Goal: Contribute content: Contribute content

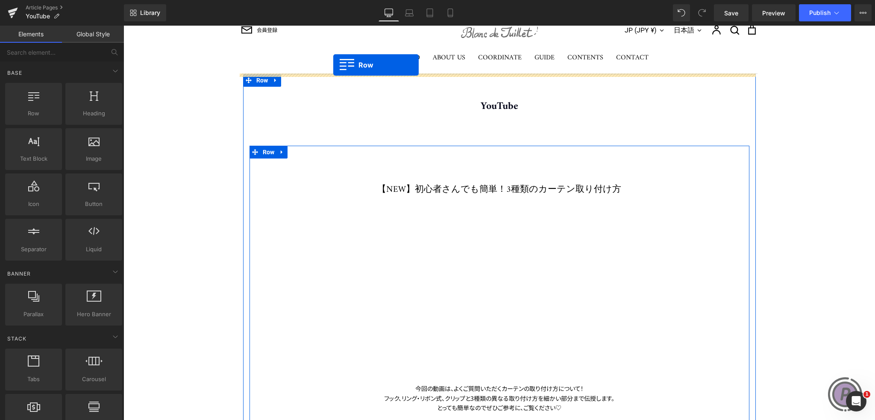
scroll to position [9, 0]
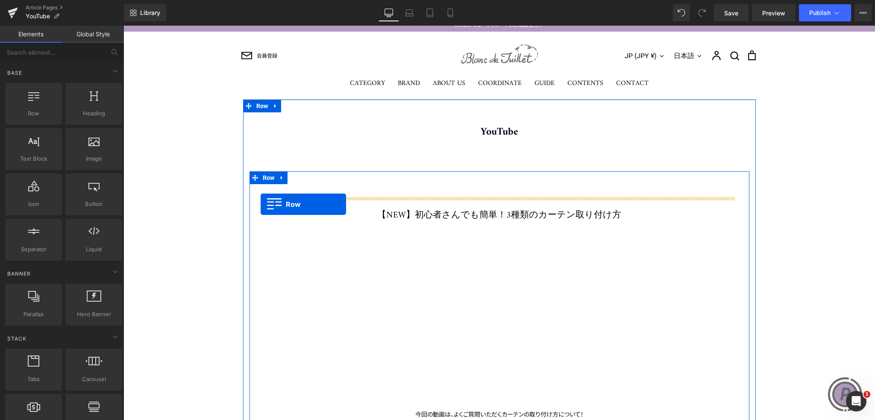
drag, startPoint x: 256, startPoint y: 210, endPoint x: 261, endPoint y: 204, distance: 7.0
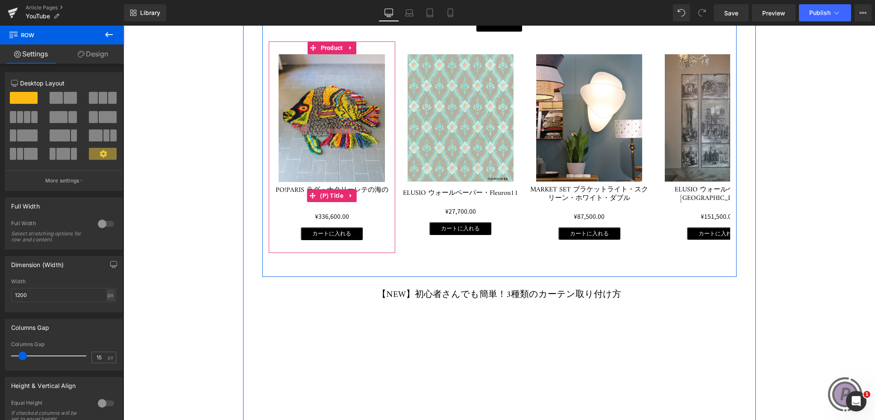
scroll to position [521, 0]
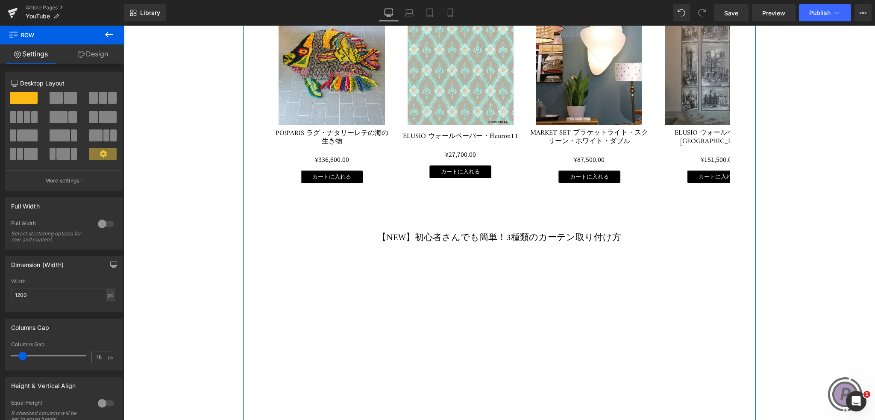
click at [408, 240] on h1 "【NEW】初心者さんでも簡単！3種類のカーテン取り付け方" at bounding box center [499, 238] width 474 height 12
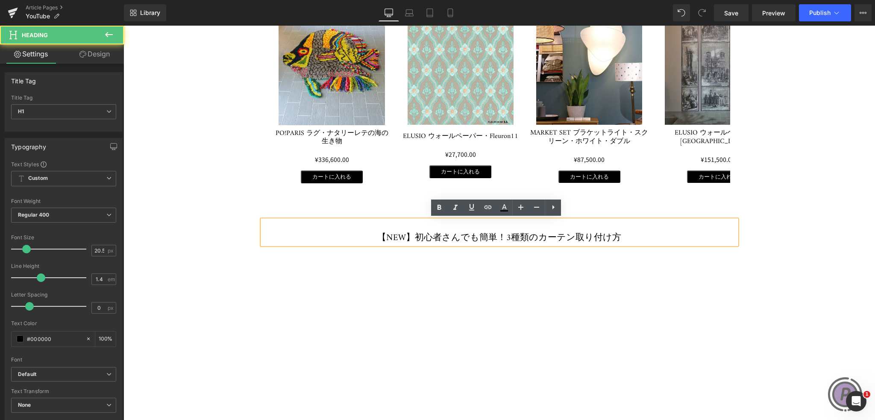
click at [415, 238] on h1 "【NEW】初心者さんでも簡単！3種類のカーテン取り付け方" at bounding box center [499, 238] width 474 height 12
drag, startPoint x: 420, startPoint y: 237, endPoint x: 390, endPoint y: 236, distance: 29.9
click at [390, 236] on h1 "【NEW】初心者さんでも簡単！3種類のカーテン取り付け方" at bounding box center [499, 238] width 474 height 12
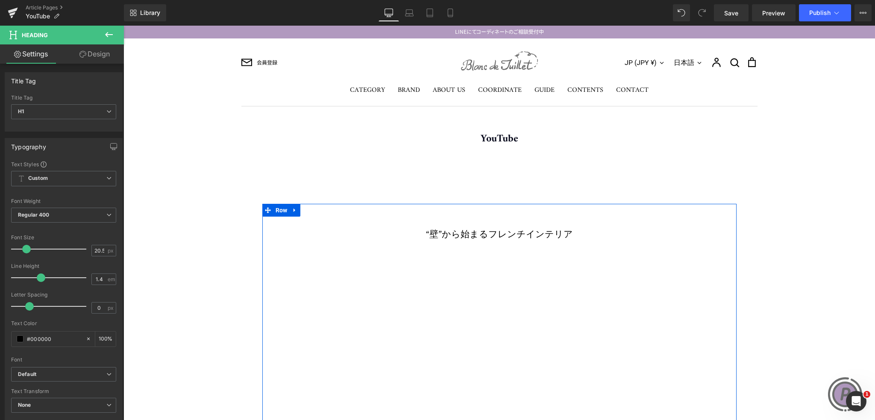
scroll to position [0, 0]
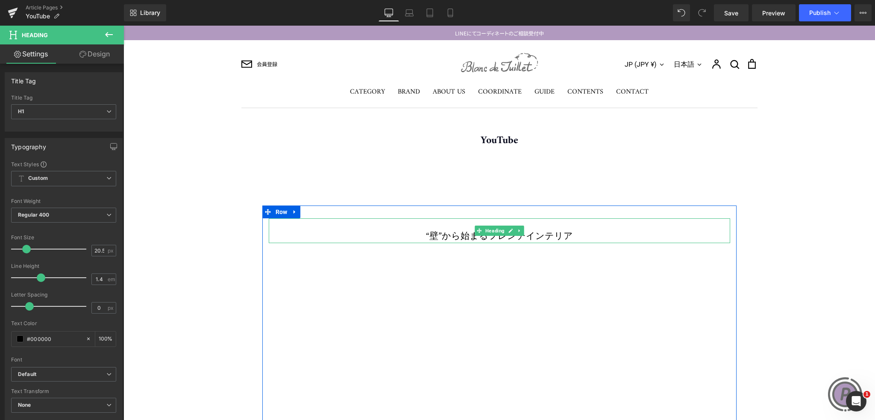
click at [437, 234] on h1 "“壁”から始まるフレンチインテリア" at bounding box center [499, 237] width 461 height 12
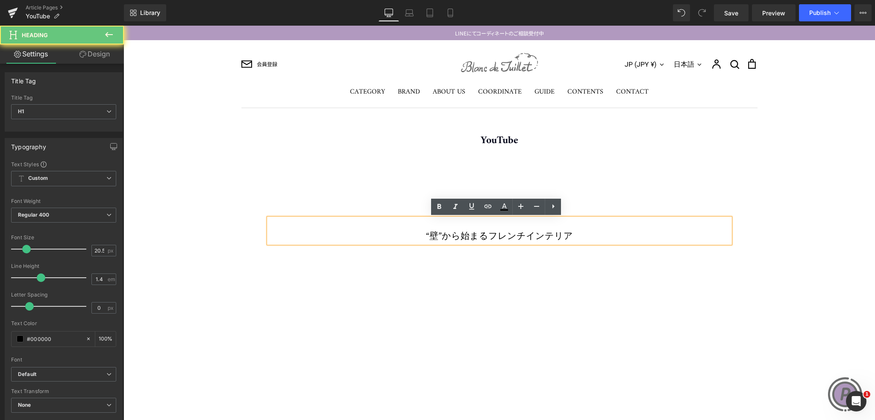
click at [435, 234] on h1 "“壁”から始まるフレンチインテリア" at bounding box center [499, 237] width 461 height 12
paste div
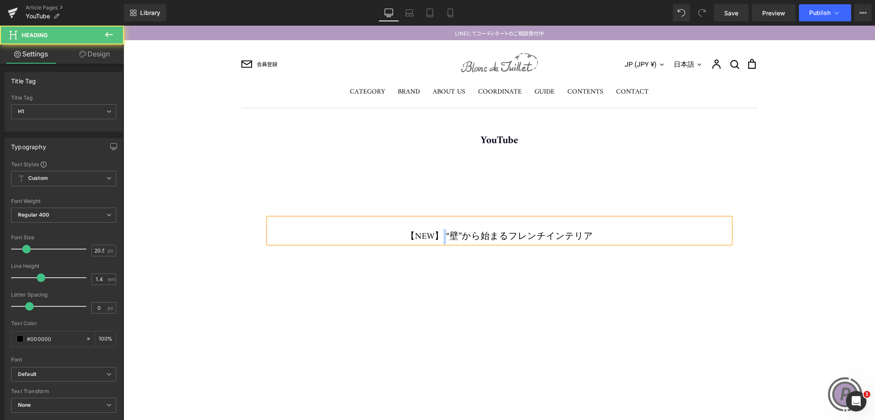
click at [450, 234] on h1 "【NEW】 “壁”から始まるフレンチインテリア" at bounding box center [499, 237] width 461 height 12
drag, startPoint x: 451, startPoint y: 233, endPoint x: 460, endPoint y: 230, distance: 9.9
click at [451, 233] on h1 "【NEW】 “壁”から始まるフレンチインテリア" at bounding box center [499, 237] width 461 height 12
click at [463, 233] on h1 "【NEW】 “壁”から始まるフレンチインテリア" at bounding box center [499, 237] width 461 height 12
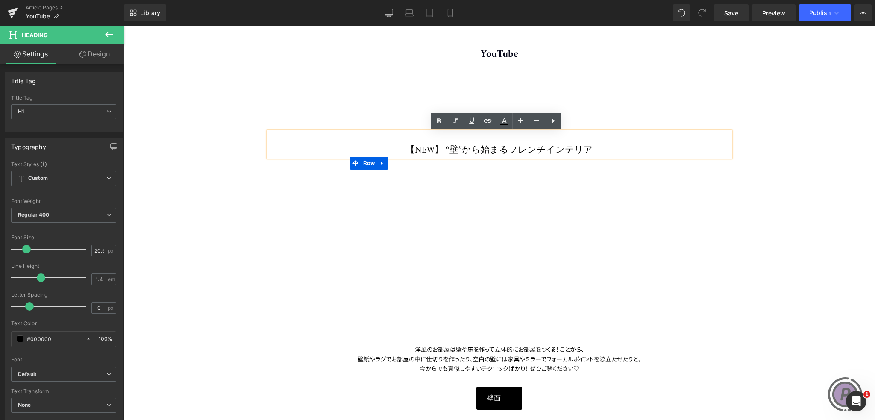
scroll to position [85, 0]
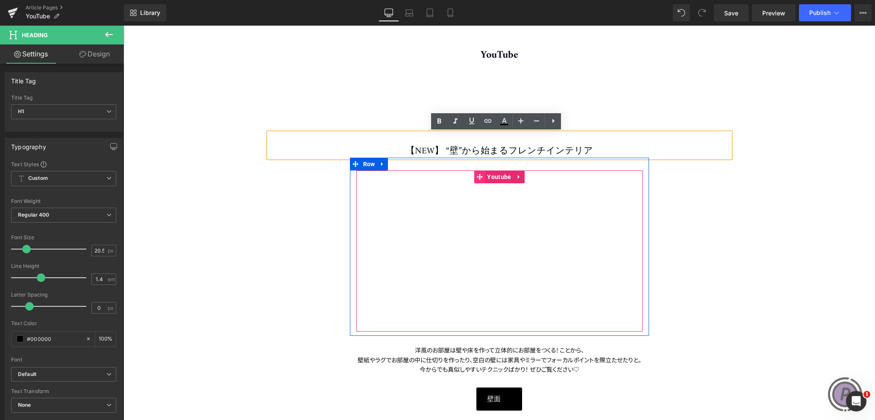
click at [476, 176] on icon at bounding box center [479, 176] width 6 height 6
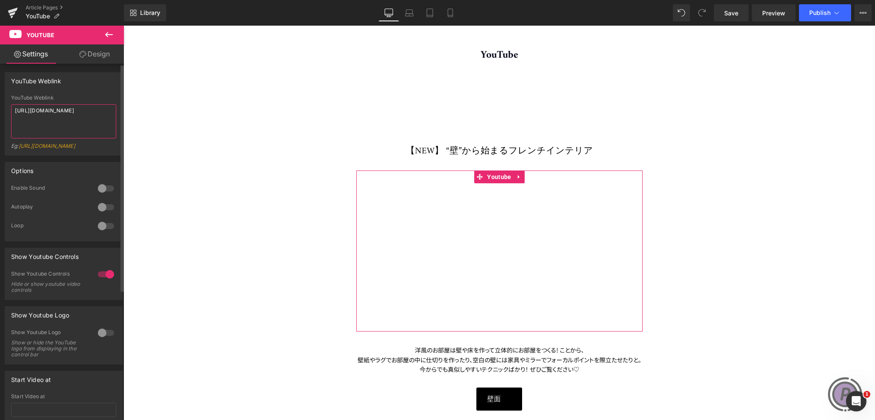
drag, startPoint x: 84, startPoint y: 119, endPoint x: 0, endPoint y: 106, distance: 85.2
click at [0, 106] on div "YouTube Weblink YouTube Weblink [URL][DOMAIN_NAME] Eg: [URL][DOMAIN_NAME]" at bounding box center [64, 111] width 128 height 90
paste textarea "5mi-NXyLwH0?si=ucON8nI8hFxTtkiX"
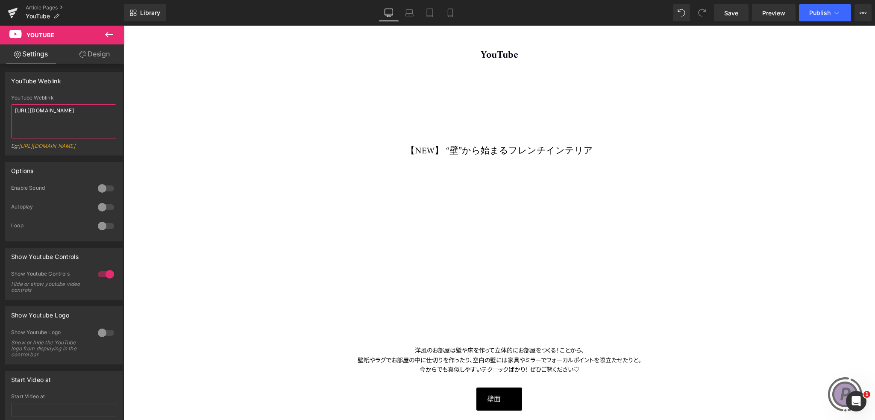
type textarea "[URL][DOMAIN_NAME]"
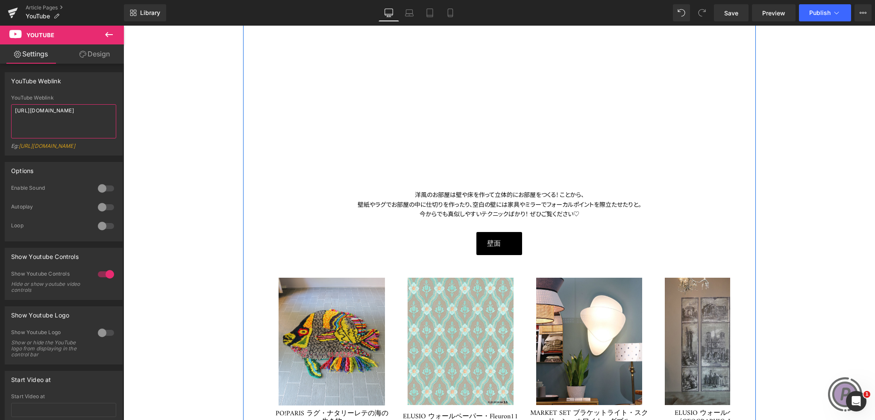
scroll to position [256, 0]
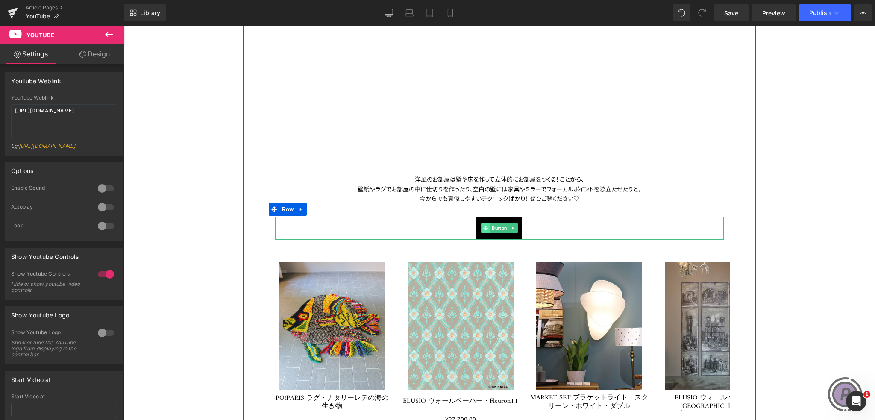
click at [483, 230] on icon at bounding box center [485, 228] width 5 height 5
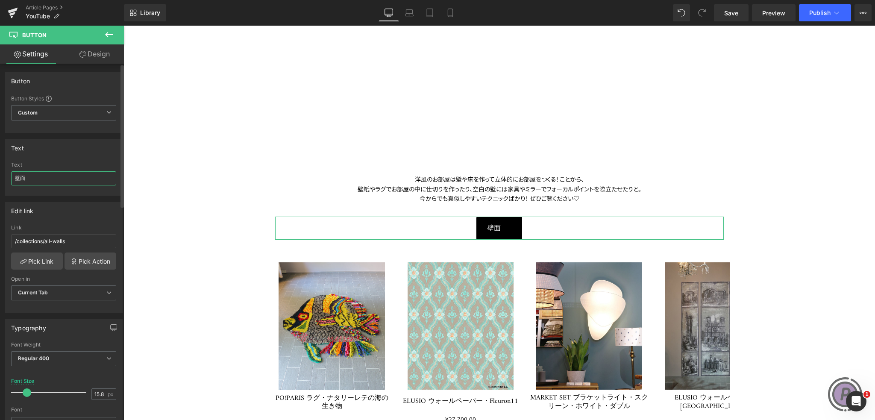
drag, startPoint x: 56, startPoint y: 174, endPoint x: 0, endPoint y: 176, distance: 56.4
click at [0, 176] on div "Text 壁面 Text 壁面" at bounding box center [64, 164] width 128 height 63
paste input "Ethnicraft"
type input "Ethnicraft"
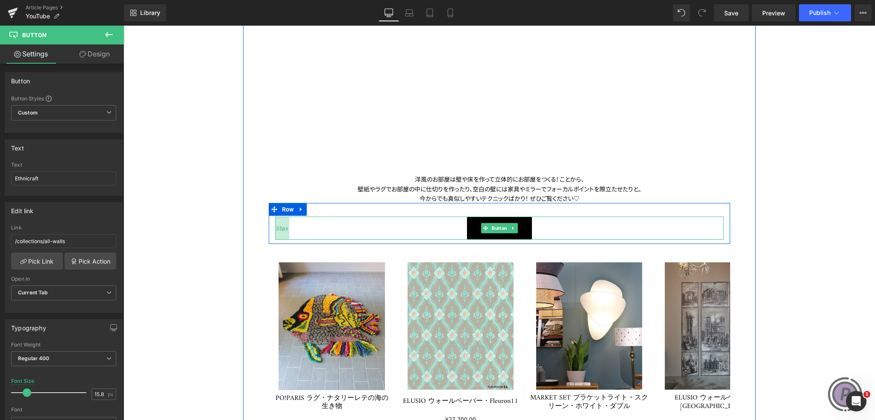
click at [275, 223] on div "33px" at bounding box center [282, 228] width 14 height 23
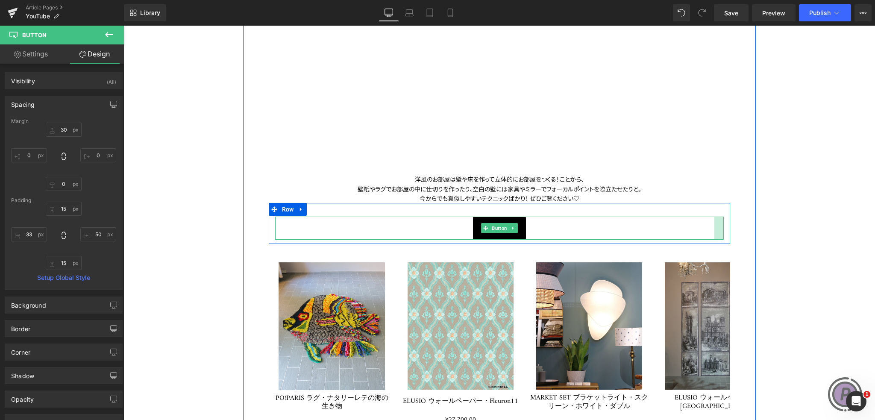
drag, startPoint x: 719, startPoint y: 227, endPoint x: 731, endPoint y: 226, distance: 12.0
click at [731, 226] on div "【NEW】 “壁”から始まるフレンチインテリア Heading Youtube Row 洋風のお部屋は壁や床を作って立体的にお部屋をつくる! ことから、 壁紙…" at bounding box center [499, 211] width 474 height 498
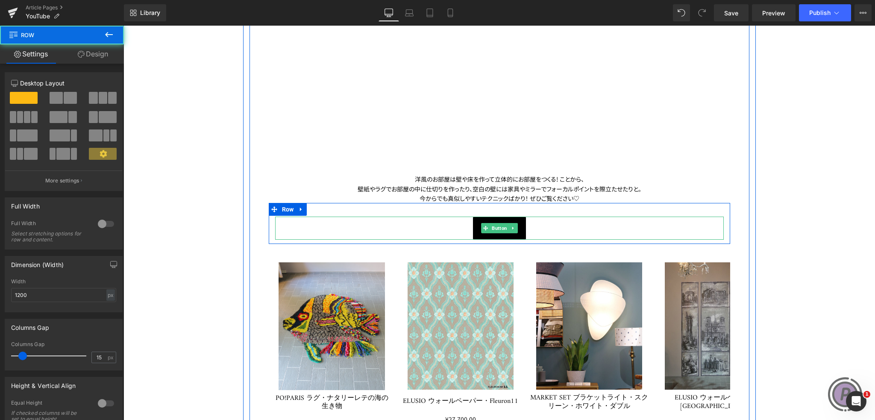
click at [702, 186] on div "壁紙やラグでお部屋の中に仕切りを作ったり、 空白の壁には家具やミラーでフォーカルポイントを際立たせたりと。" at bounding box center [499, 188] width 461 height 9
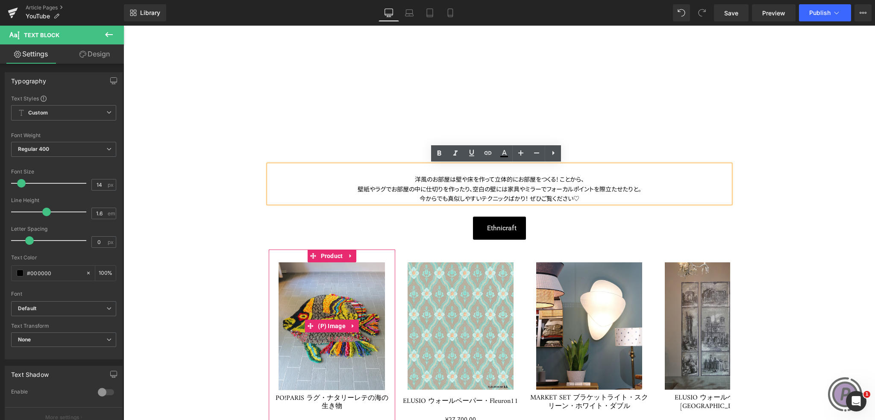
click at [342, 288] on img at bounding box center [331, 325] width 106 height 127
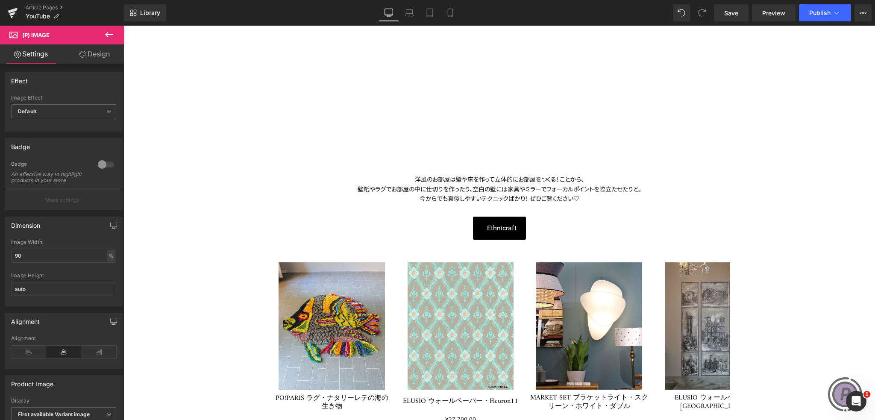
click at [586, 227] on div "Ethnicraft" at bounding box center [499, 228] width 448 height 23
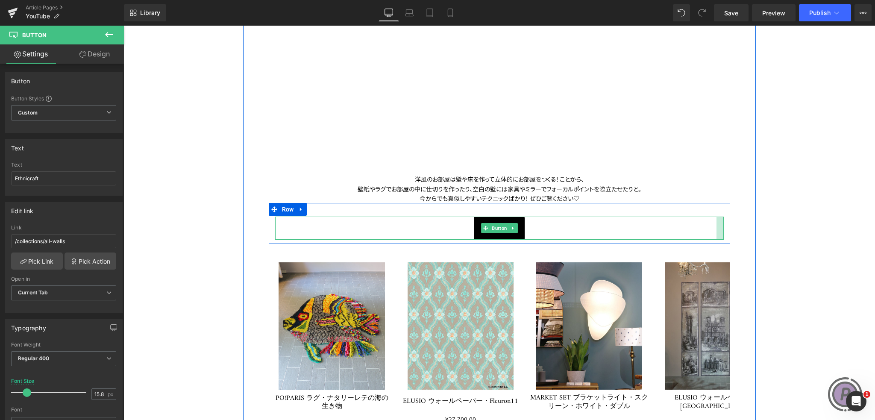
click at [721, 227] on div "Ethnicraft Button 33px" at bounding box center [499, 222] width 461 height 36
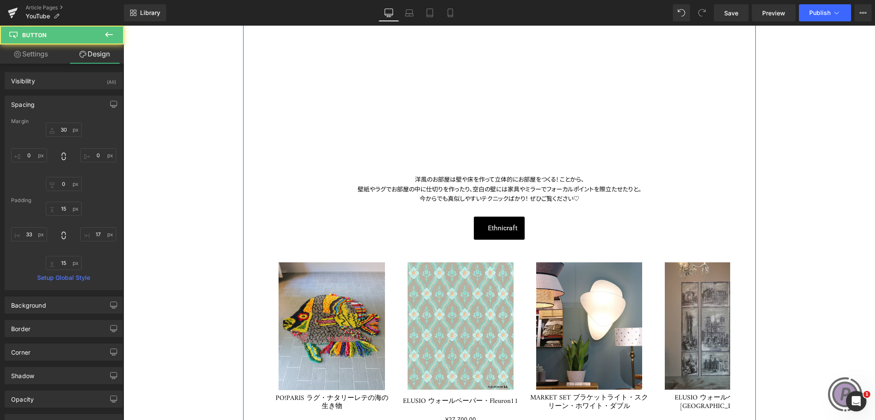
click at [681, 187] on div "壁紙やラグでお部屋の中に仕切りを作ったり、 空白の壁には家具やミラーでフォーカルポイントを際立たせたりと。" at bounding box center [499, 188] width 461 height 9
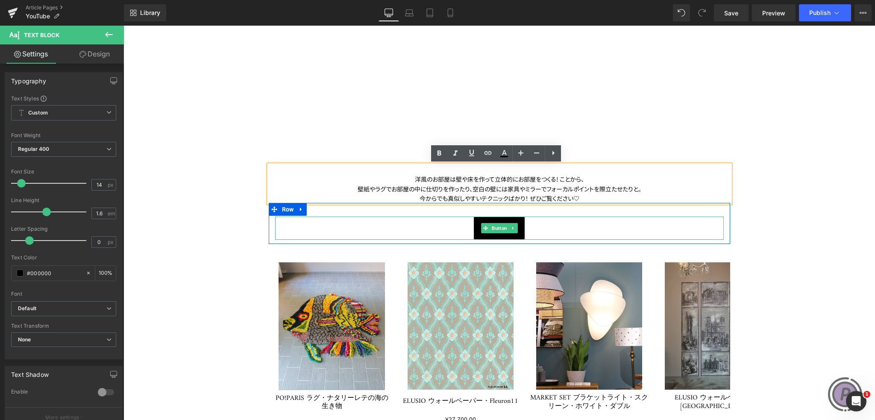
click at [680, 234] on div "Ethnicraft" at bounding box center [499, 228] width 448 height 23
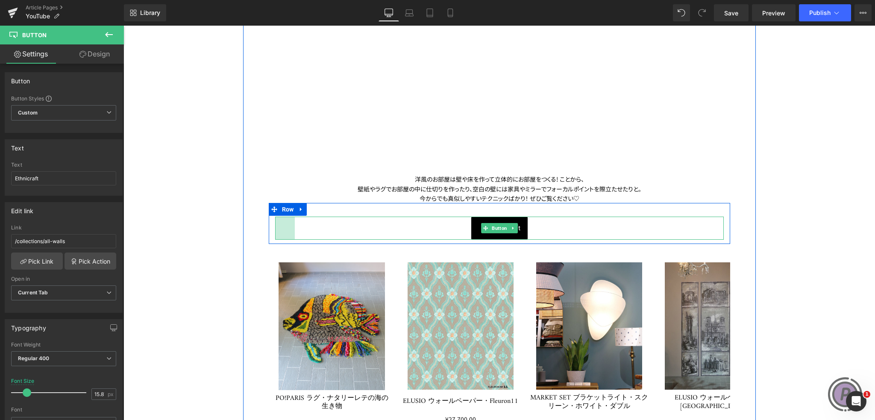
drag, startPoint x: 276, startPoint y: 230, endPoint x: 498, endPoint y: 183, distance: 227.0
click at [282, 230] on span "46px" at bounding box center [285, 228] width 12 height 8
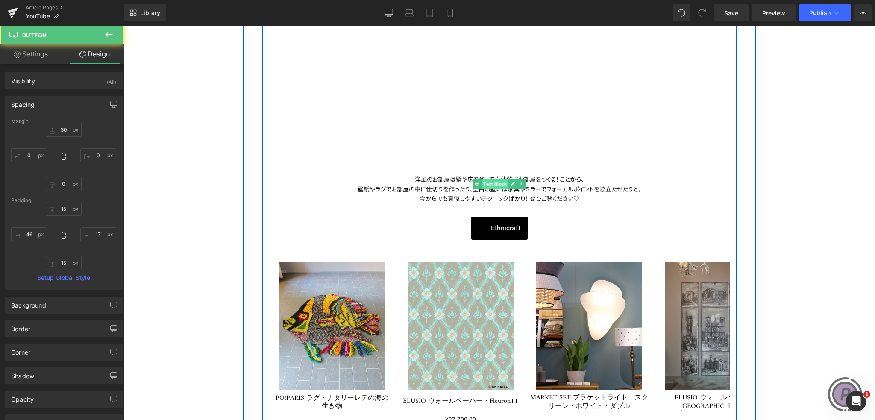
click at [499, 182] on span "Text Block" at bounding box center [494, 184] width 27 height 10
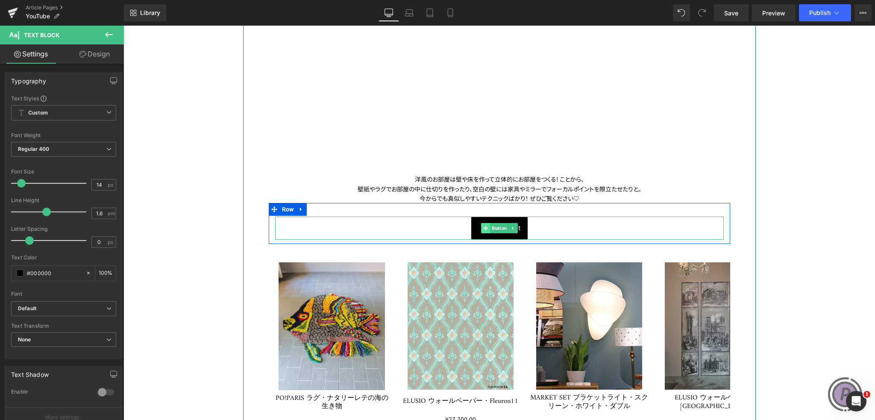
click at [483, 227] on icon at bounding box center [485, 228] width 5 height 5
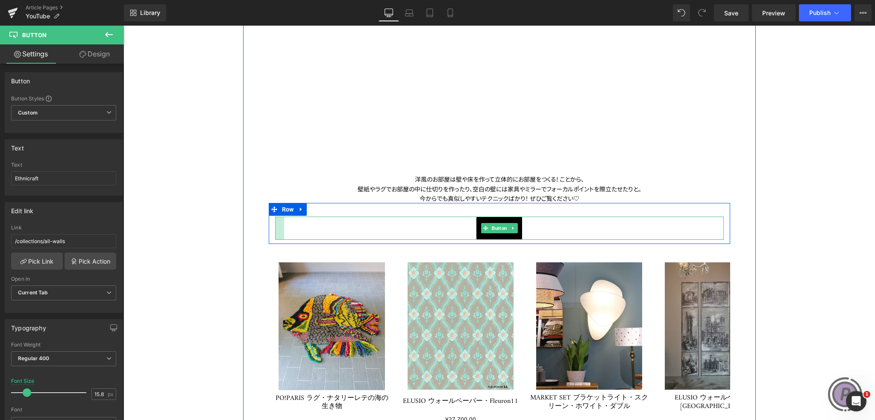
drag, startPoint x: 275, startPoint y: 225, endPoint x: 264, endPoint y: 227, distance: 10.9
click at [264, 227] on div "【NEW】 “壁”から始まるフレンチインテリア Heading Youtube Row 洋風のお部屋は壁や床を作って立体的にお部屋をつくる! ことから、 壁紙…" at bounding box center [499, 211] width 474 height 498
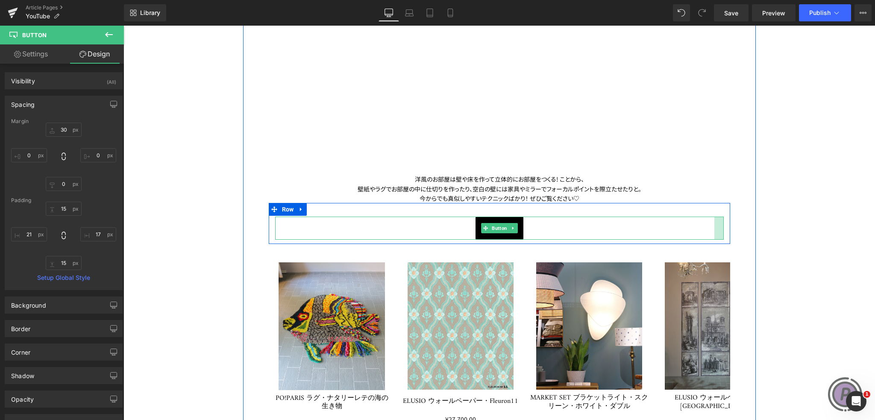
click at [716, 228] on div at bounding box center [718, 228] width 9 height 23
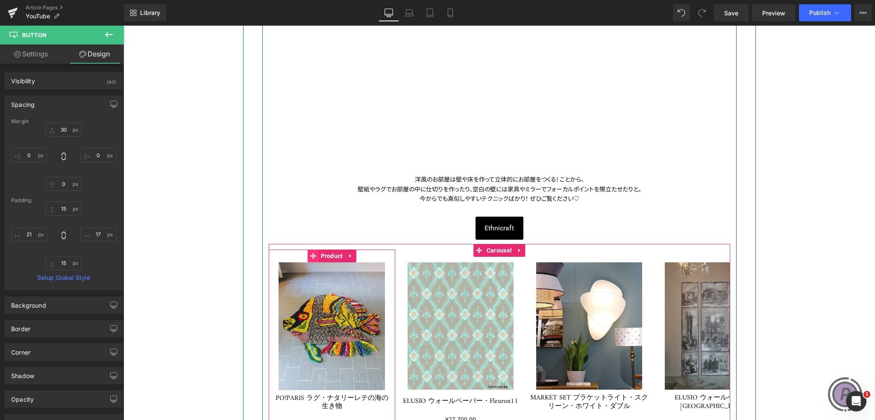
click at [310, 256] on icon at bounding box center [313, 256] width 6 height 6
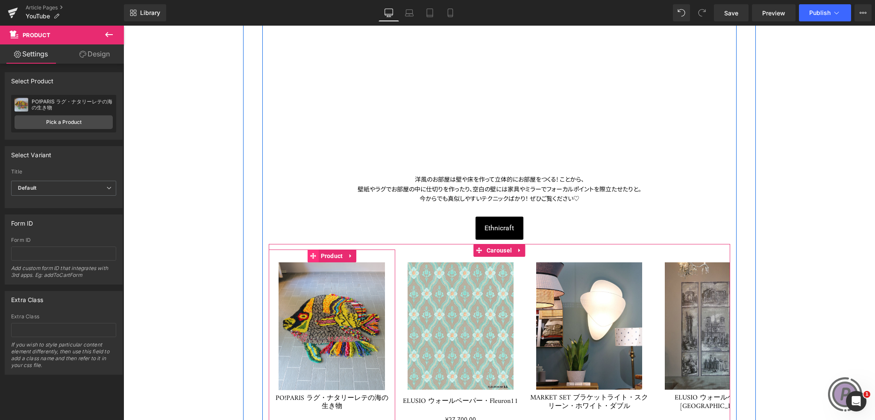
click at [310, 256] on icon at bounding box center [313, 256] width 6 height 6
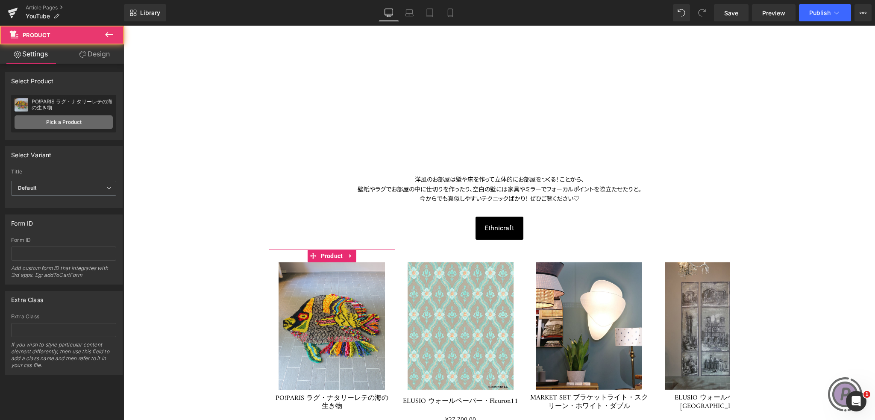
click at [84, 120] on link "Pick a Product" at bounding box center [64, 122] width 98 height 14
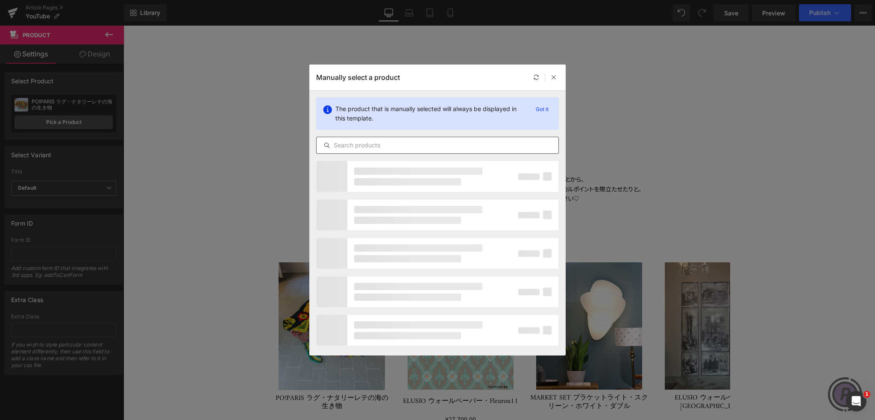
click at [370, 147] on input "text" at bounding box center [437, 145] width 242 height 10
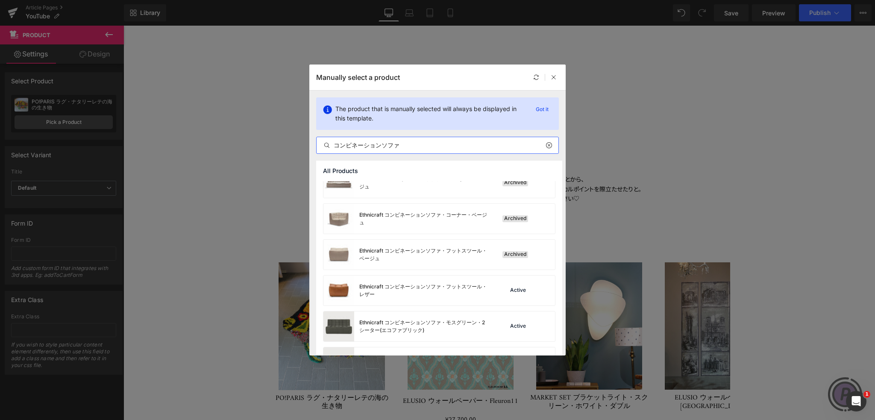
scroll to position [171, 0]
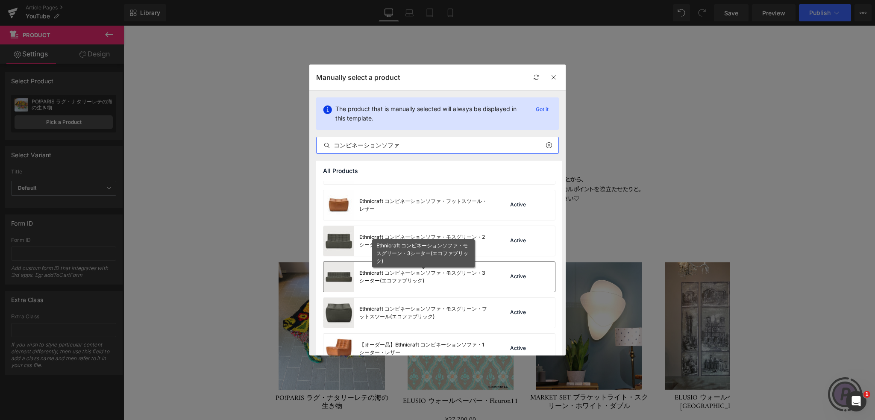
type input "コンビネーションソファ"
click at [417, 275] on div "Ethnicraft コンビネーションソファ・モスグリーン・3シーター(エコファブリック)" at bounding box center [423, 276] width 128 height 15
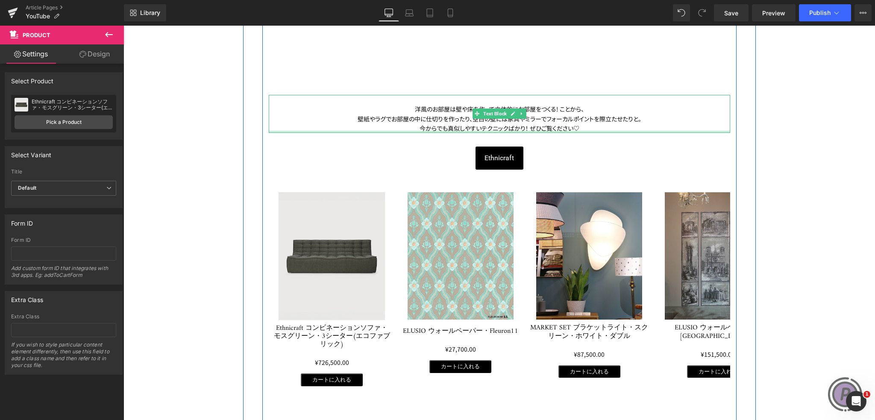
scroll to position [342, 0]
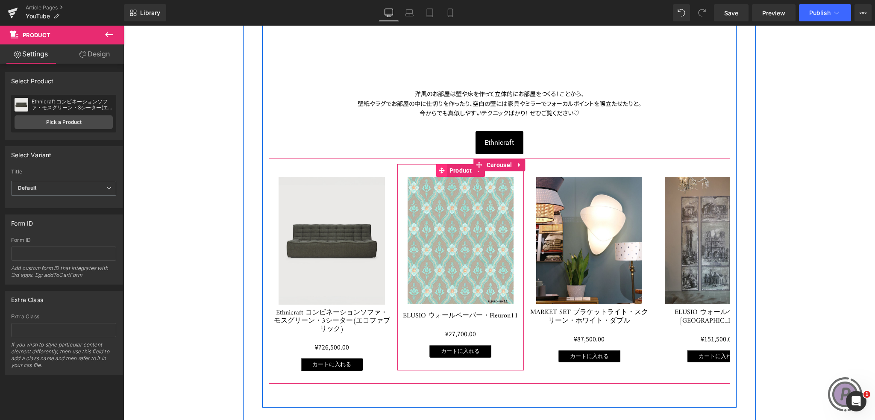
click at [439, 171] on icon at bounding box center [442, 170] width 6 height 6
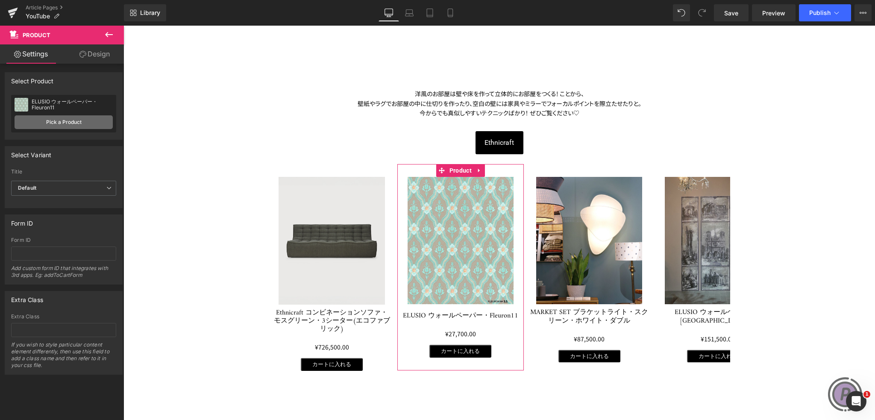
click at [86, 122] on link "Pick a Product" at bounding box center [64, 122] width 98 height 14
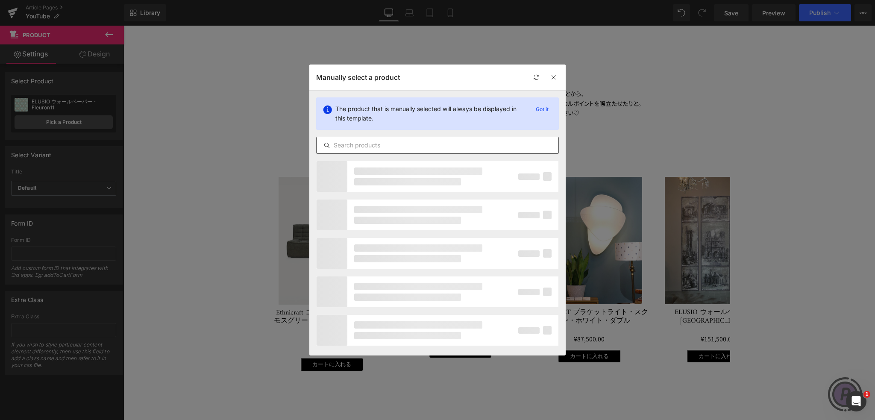
click at [446, 141] on input "text" at bounding box center [437, 145] width 242 height 10
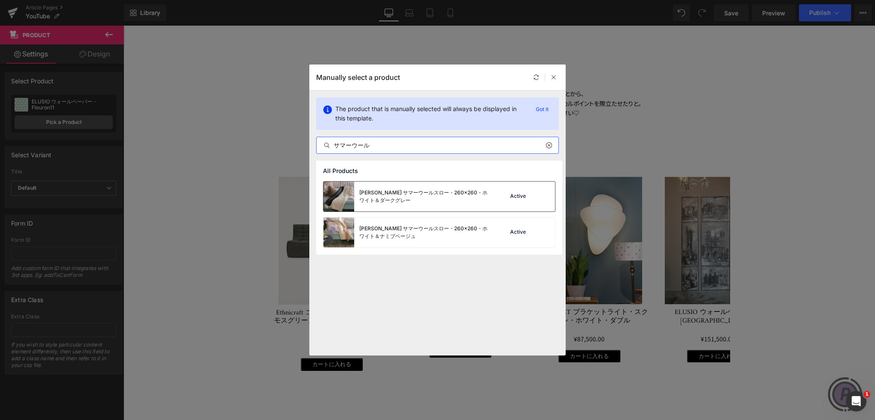
type input "サマーウール"
click at [401, 195] on div "[PERSON_NAME] サマーウールスロー・260×260・ホワイト＆ダークグレー" at bounding box center [423, 196] width 128 height 15
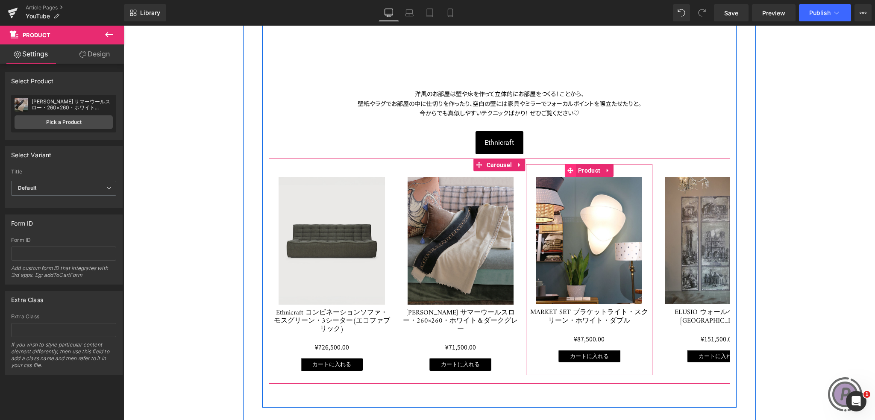
click at [567, 170] on icon at bounding box center [570, 170] width 6 height 6
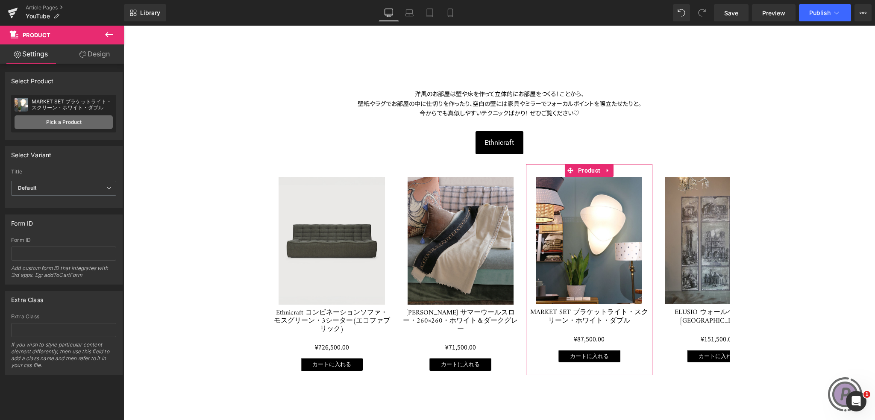
click at [83, 119] on link "Pick a Product" at bounding box center [64, 122] width 98 height 14
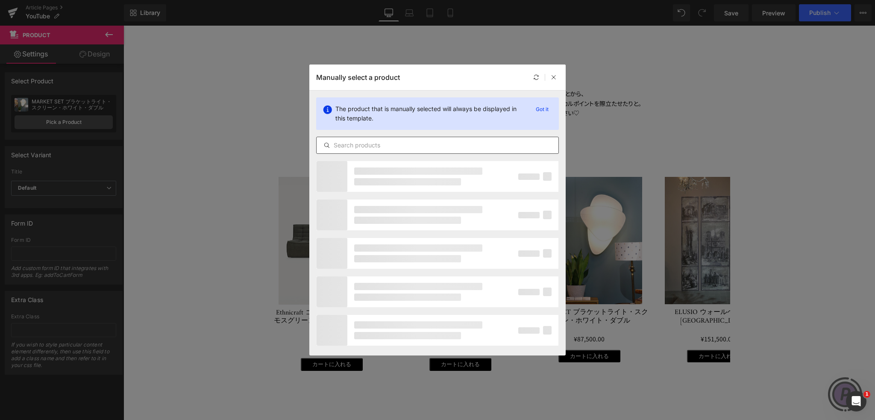
click at [377, 149] on input "text" at bounding box center [437, 145] width 242 height 10
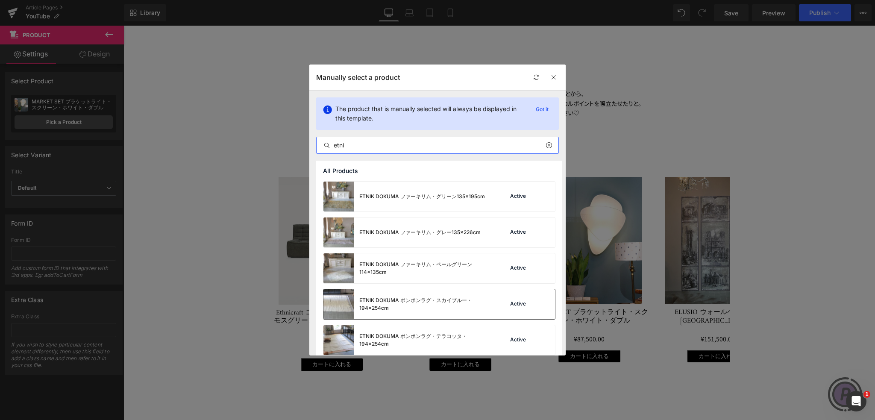
type input "etni"
click at [430, 311] on div "ETNIK DOKUMA ポンポンラグ・スカイブルー・194×254cm" at bounding box center [423, 303] width 128 height 15
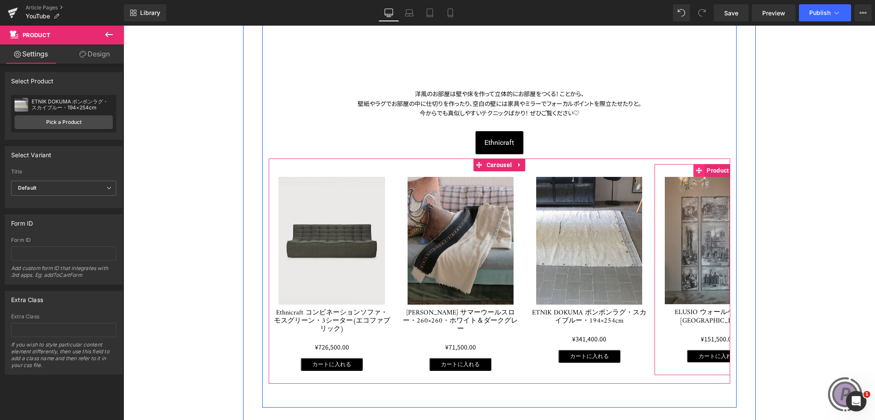
click at [697, 170] on icon at bounding box center [699, 170] width 6 height 6
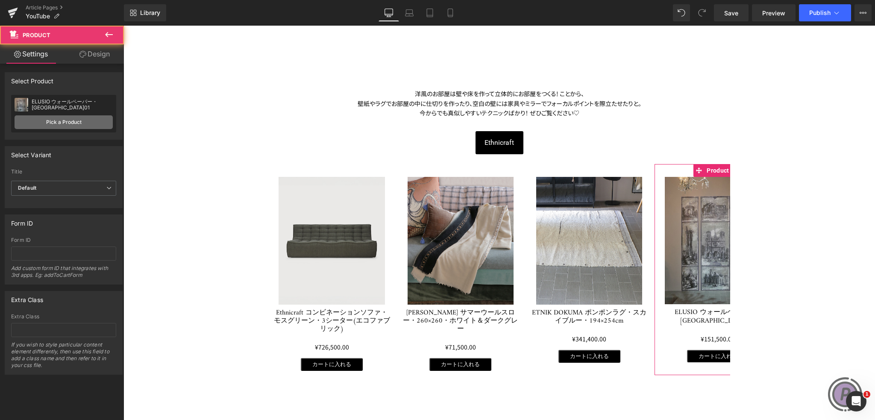
click at [82, 120] on link "Pick a Product" at bounding box center [64, 122] width 98 height 14
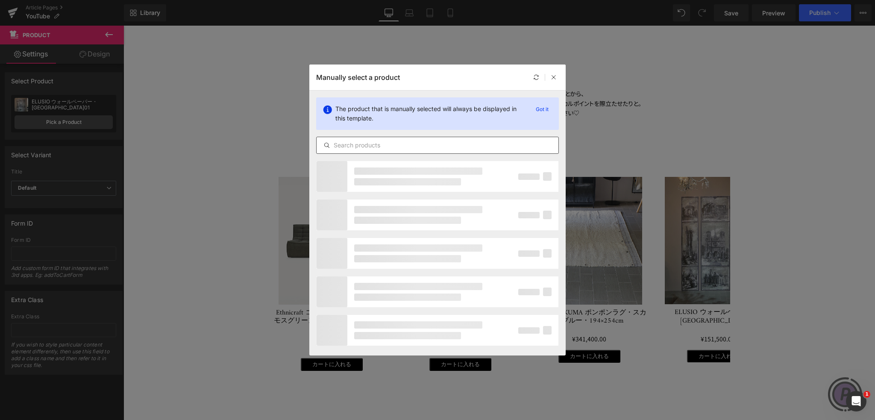
click at [380, 143] on input "text" at bounding box center [437, 145] width 242 height 10
type input "h"
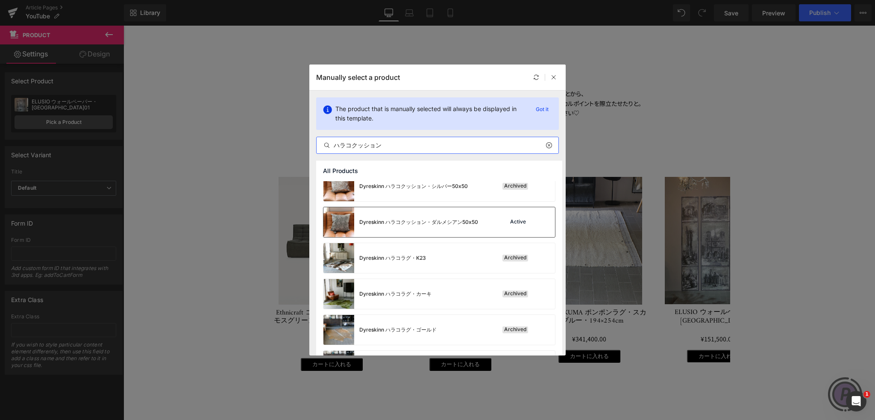
scroll to position [0, 0]
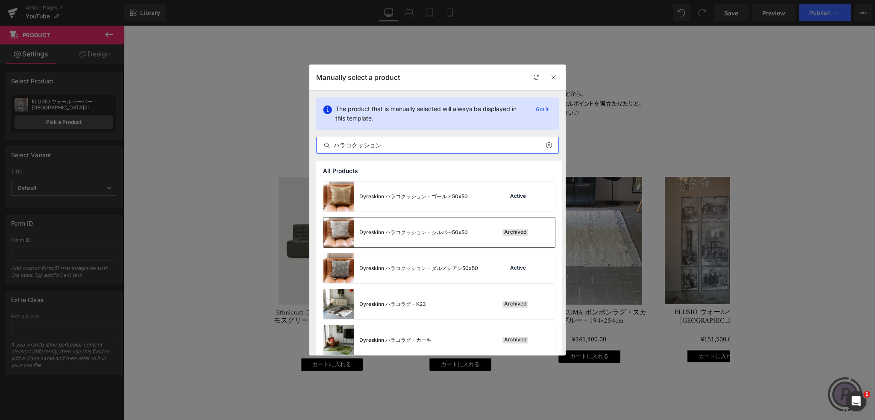
type input "ハラコクッション"
click at [391, 231] on div "Dyreskinn ハラコクッション・シルバー50x50" at bounding box center [413, 232] width 108 height 8
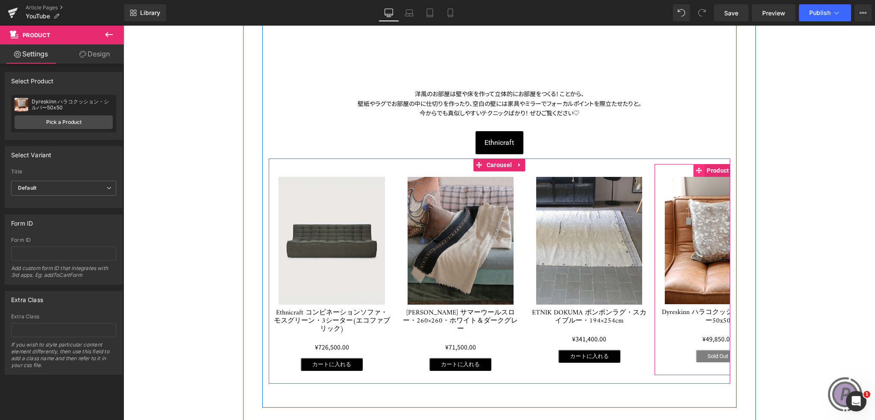
click at [696, 169] on icon at bounding box center [699, 170] width 6 height 6
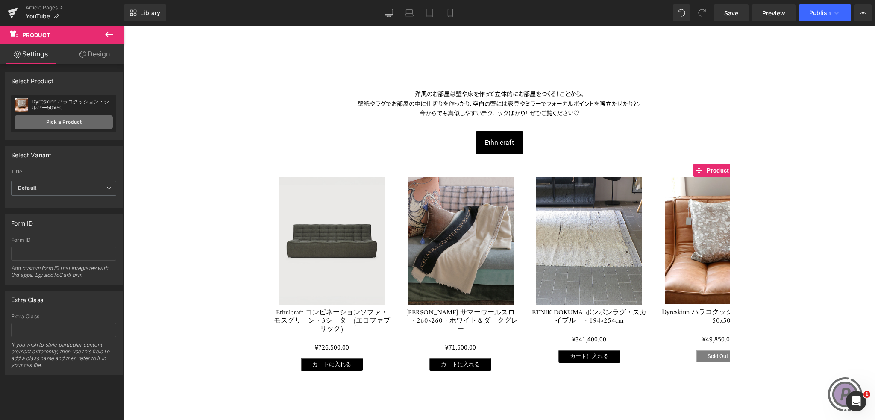
click at [85, 121] on link "Pick a Product" at bounding box center [64, 122] width 98 height 14
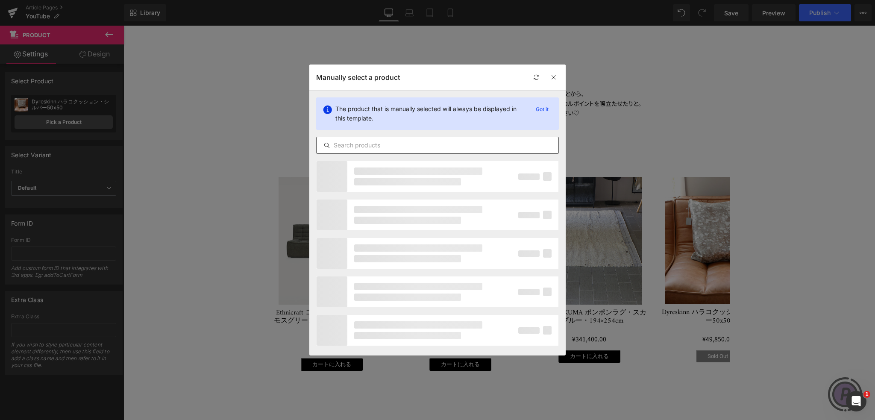
click at [394, 143] on input "text" at bounding box center [437, 145] width 242 height 10
paste input "Ethnicraft サイドテーブル・オークナチュラル・ジオメトリック"
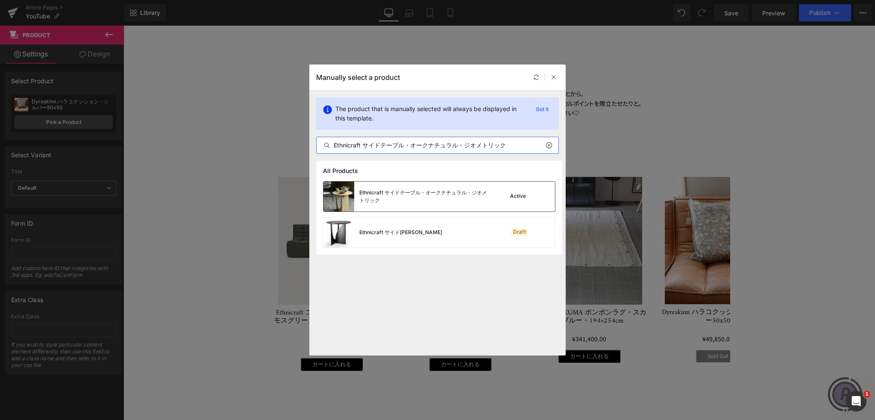
type input "Ethnicraft サイドテーブル・オークナチュラル・ジオメトリック"
click at [396, 199] on div "Ethnicraft サイドテーブル・オークナチュラル・ジオメトリック" at bounding box center [423, 196] width 128 height 15
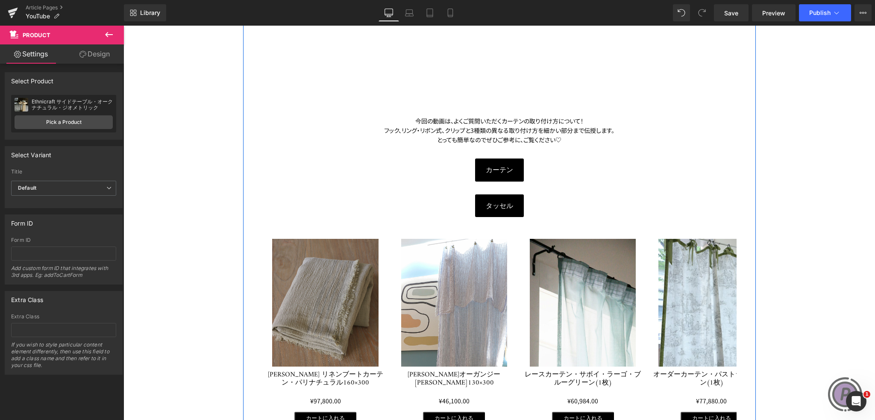
scroll to position [940, 0]
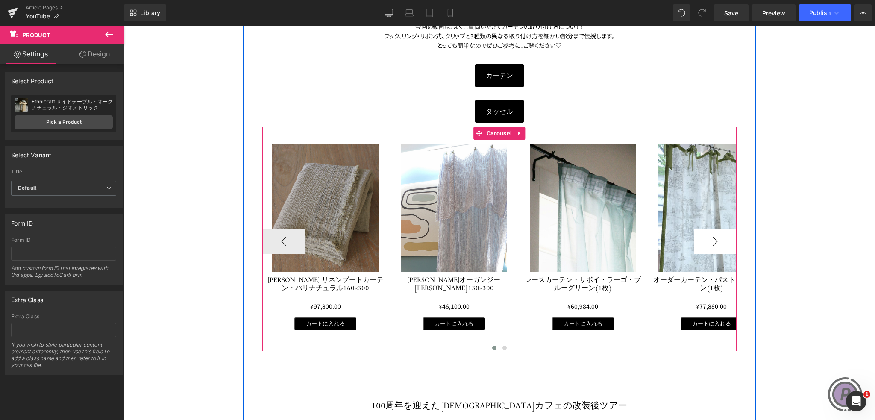
click at [719, 229] on button "›" at bounding box center [715, 241] width 43 height 26
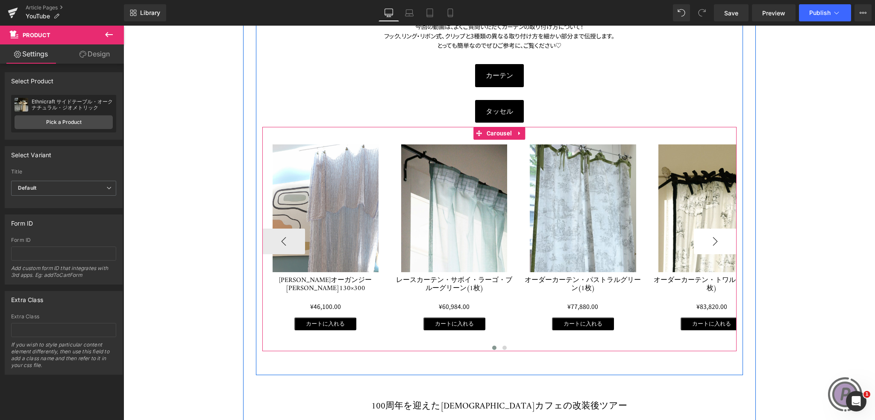
click at [719, 229] on button "›" at bounding box center [715, 241] width 43 height 26
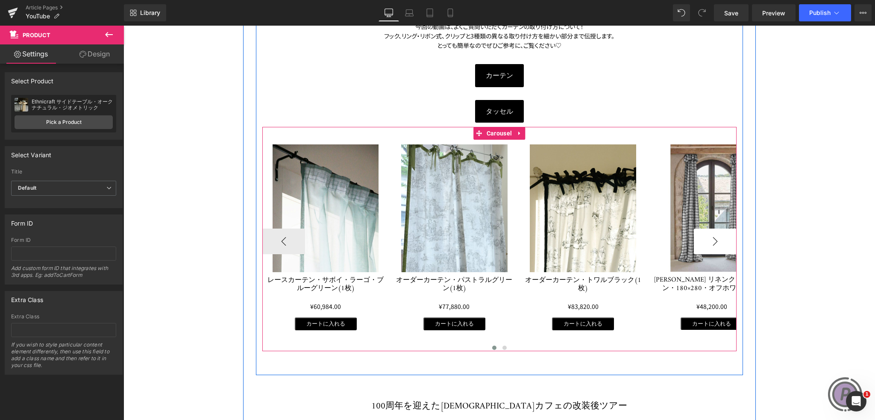
click at [719, 229] on button "›" at bounding box center [715, 241] width 43 height 26
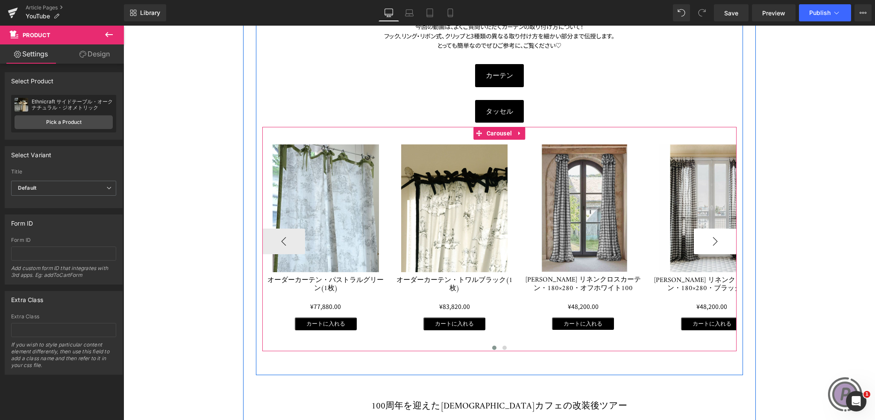
click at [719, 229] on button "›" at bounding box center [715, 241] width 43 height 26
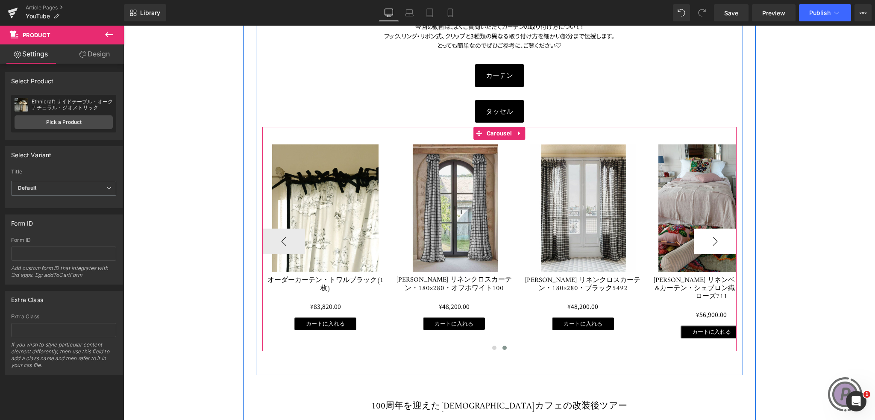
click at [719, 229] on button "›" at bounding box center [715, 241] width 43 height 26
click at [689, 135] on icon at bounding box center [692, 138] width 6 height 6
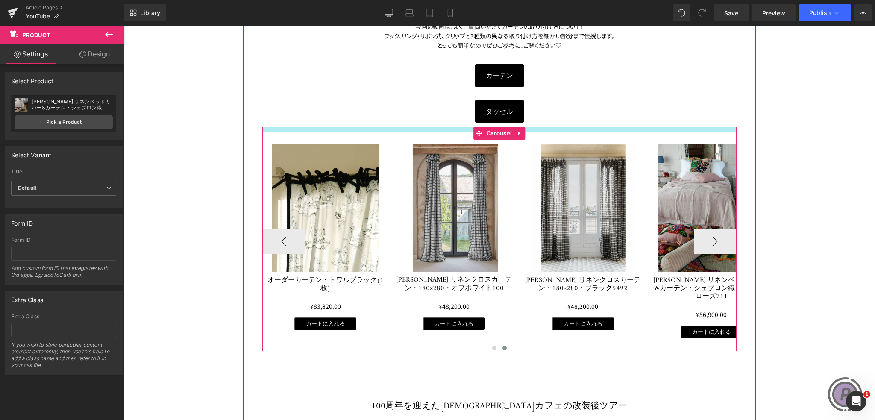
click at [697, 127] on div at bounding box center [499, 129] width 474 height 5
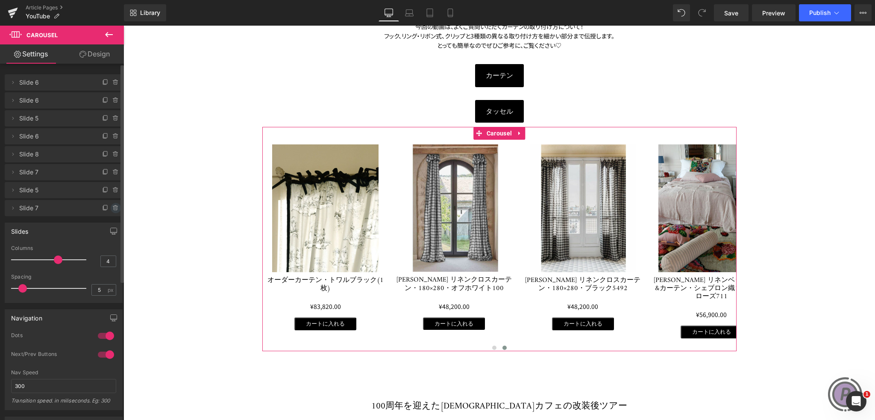
click at [113, 206] on icon at bounding box center [115, 206] width 5 height 0
click at [108, 207] on button "Delete" at bounding box center [106, 208] width 27 height 11
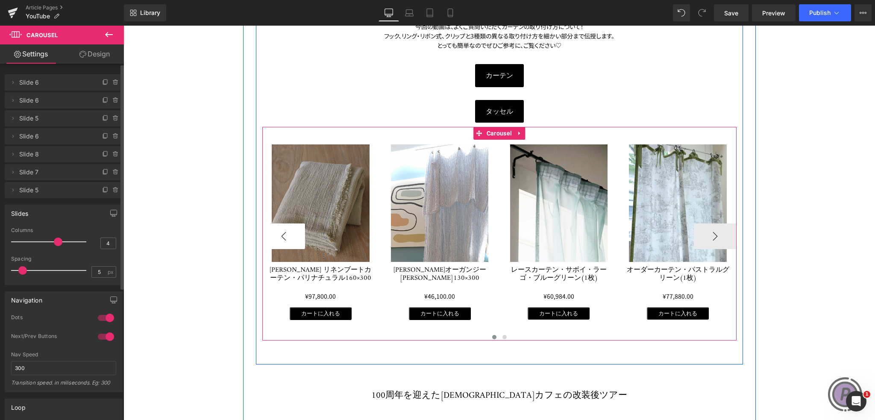
click at [290, 223] on button "‹" at bounding box center [283, 236] width 43 height 26
click at [279, 225] on button "‹" at bounding box center [283, 236] width 43 height 26
click at [699, 223] on button "›" at bounding box center [715, 236] width 43 height 26
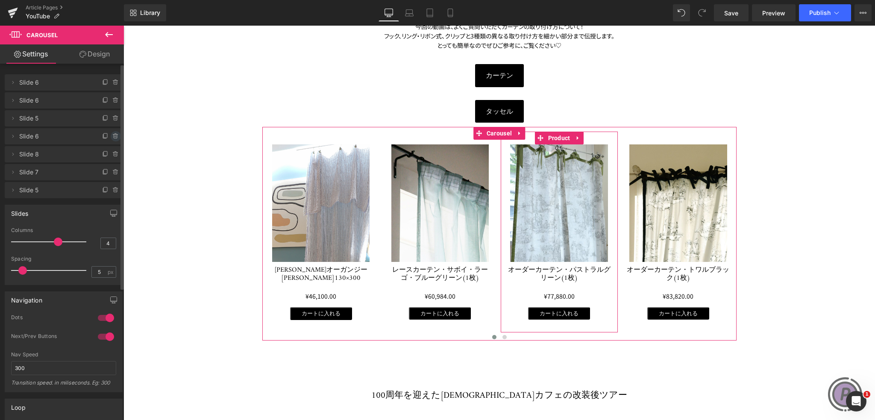
click at [114, 134] on icon at bounding box center [115, 134] width 2 height 1
click at [106, 135] on button "Delete" at bounding box center [106, 136] width 27 height 11
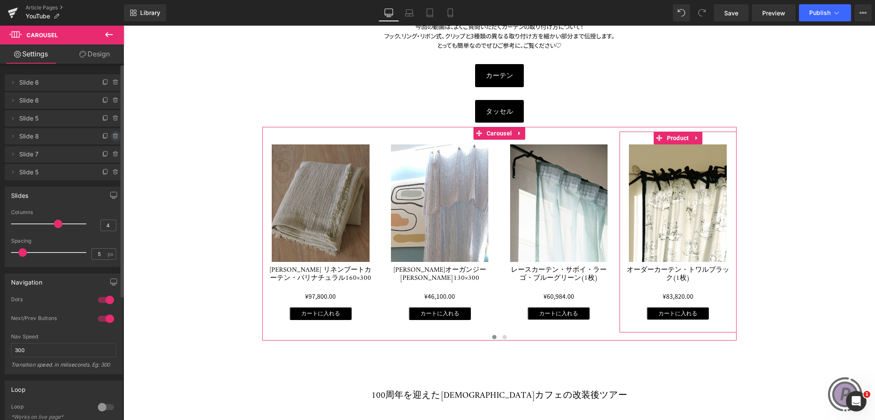
click at [113, 135] on icon at bounding box center [115, 135] width 5 height 0
click at [110, 129] on div "Delete Cancel" at bounding box center [64, 136] width 118 height 16
click at [110, 134] on button "Delete" at bounding box center [106, 136] width 27 height 11
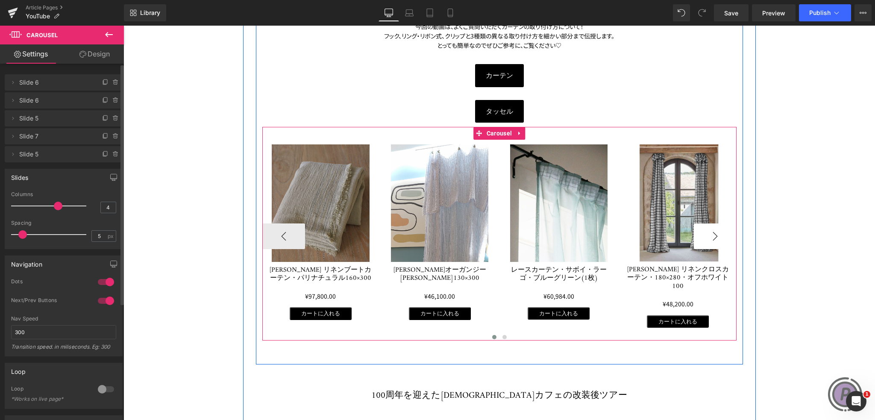
click at [712, 228] on button "›" at bounding box center [715, 236] width 43 height 26
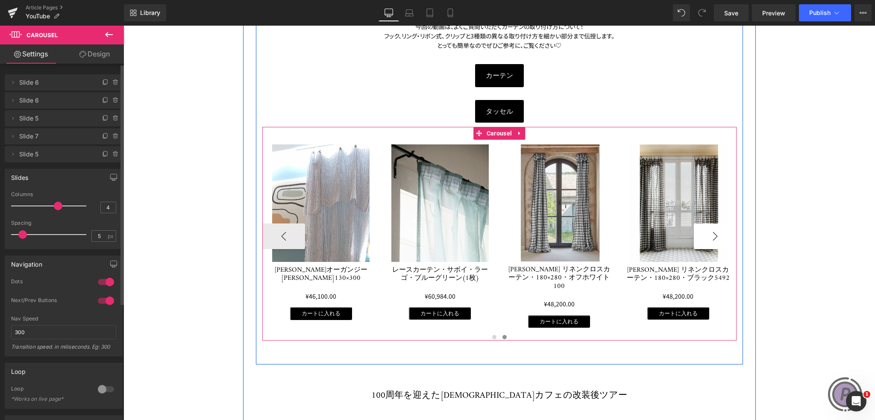
click at [712, 228] on button "›" at bounding box center [715, 236] width 43 height 26
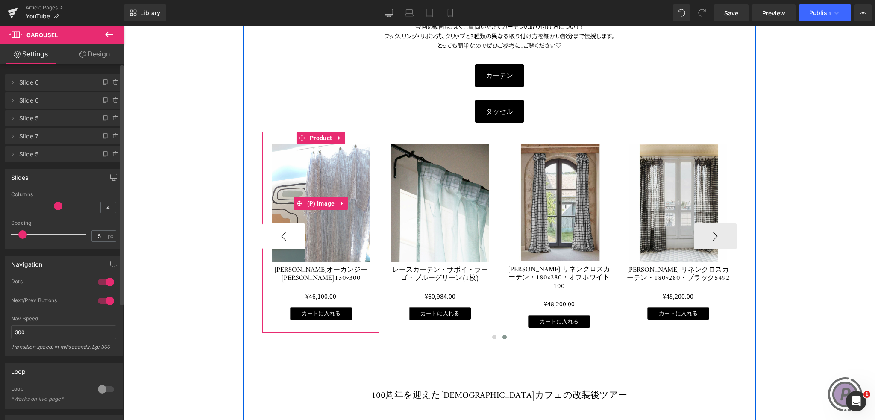
click at [280, 223] on button "‹" at bounding box center [283, 236] width 43 height 26
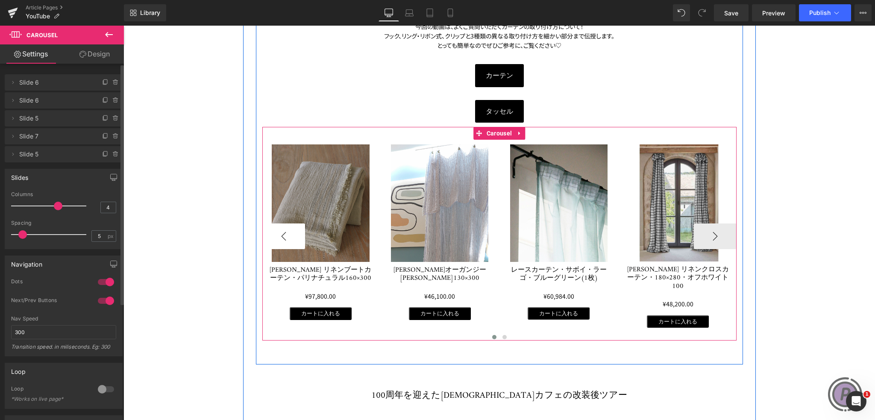
click at [280, 223] on button "‹" at bounding box center [283, 236] width 43 height 26
click at [704, 224] on button "›" at bounding box center [715, 236] width 43 height 26
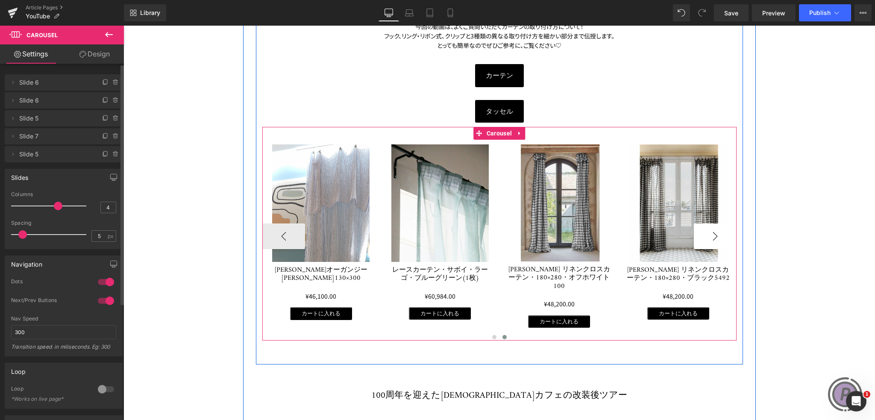
click at [704, 224] on button "›" at bounding box center [715, 236] width 43 height 26
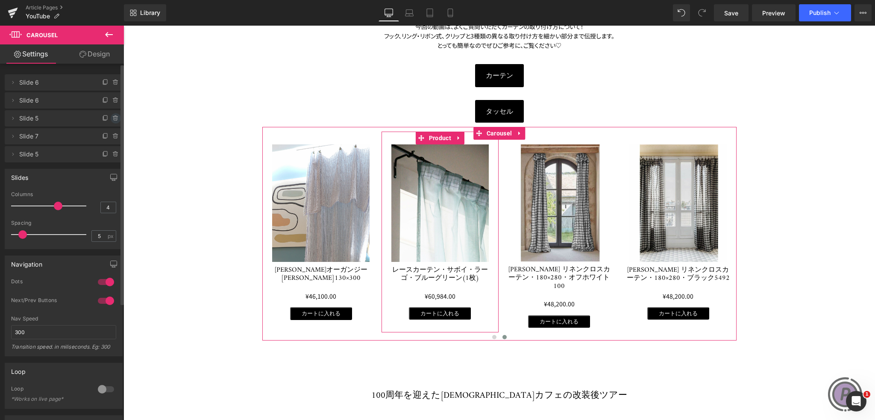
click at [116, 117] on icon at bounding box center [116, 118] width 0 height 2
click at [112, 117] on button "Delete" at bounding box center [106, 118] width 27 height 11
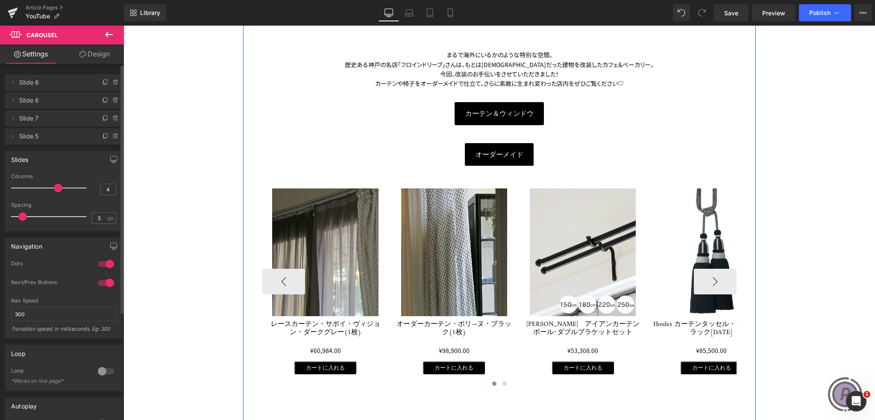
scroll to position [1580, 0]
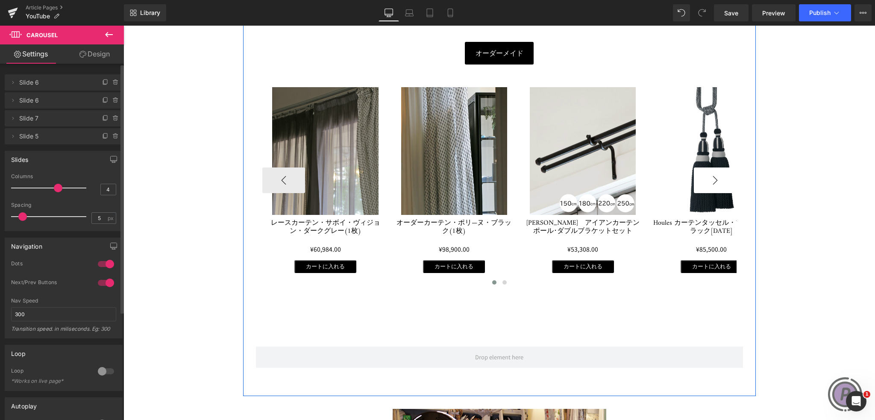
click at [712, 174] on button "›" at bounding box center [715, 180] width 43 height 26
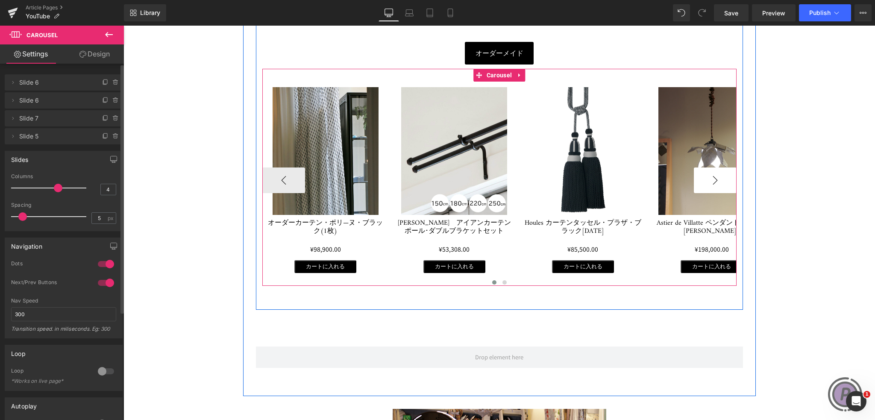
click at [712, 174] on button "›" at bounding box center [715, 180] width 43 height 26
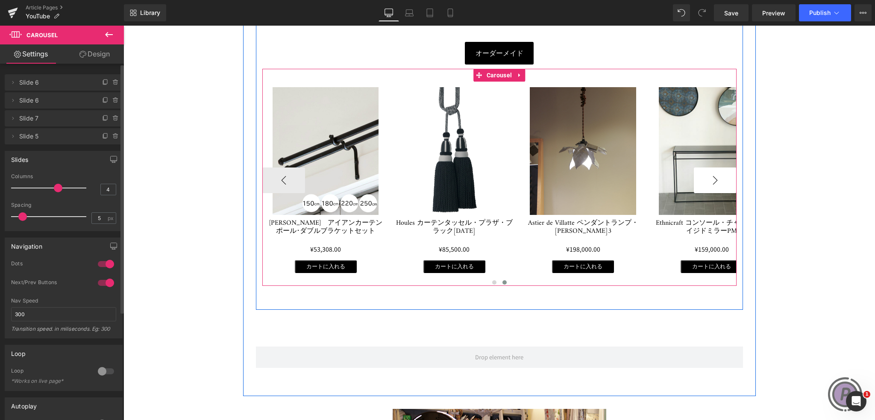
click at [712, 174] on button "›" at bounding box center [715, 180] width 43 height 26
click at [267, 170] on button "‹" at bounding box center [283, 180] width 43 height 26
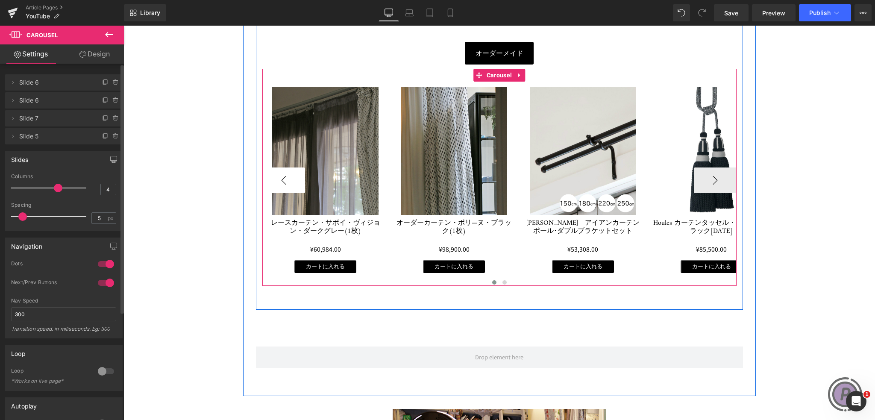
click at [267, 170] on button "‹" at bounding box center [283, 180] width 43 height 26
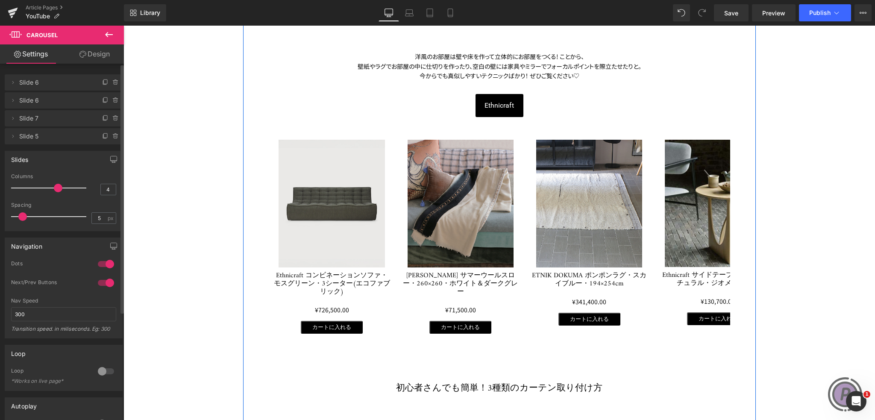
scroll to position [384, 0]
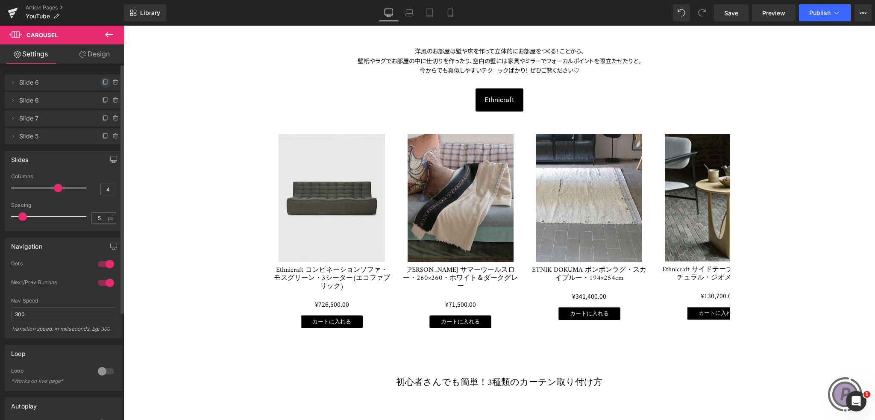
click at [103, 79] on icon at bounding box center [105, 82] width 7 height 7
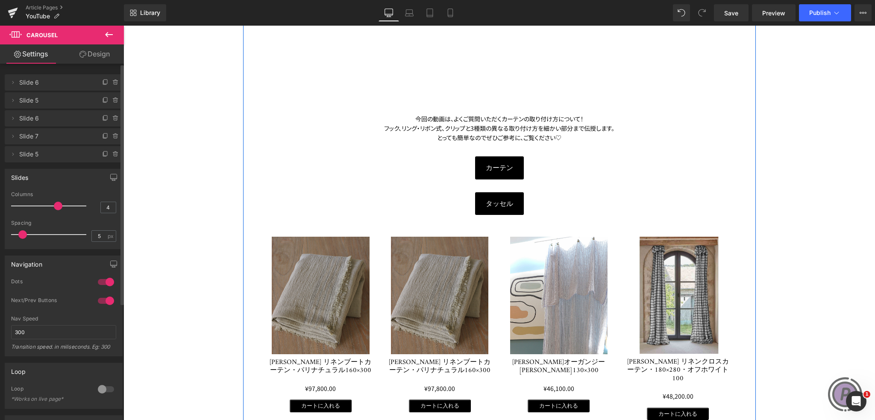
scroll to position [940, 0]
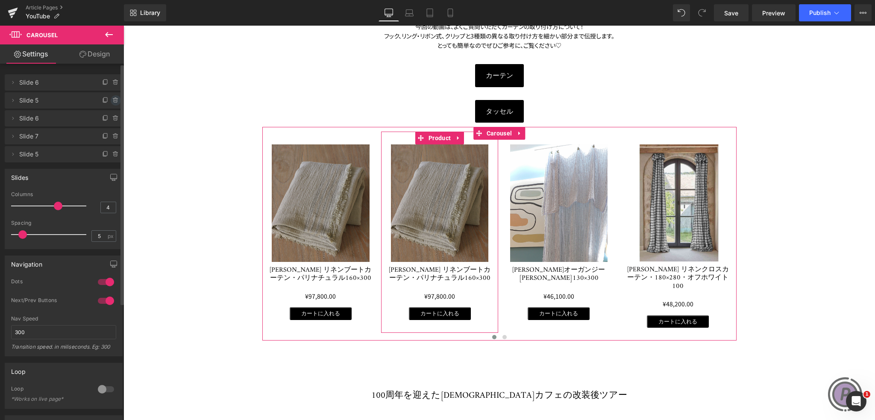
click at [112, 100] on icon at bounding box center [115, 100] width 7 height 7
click at [110, 100] on button "Delete" at bounding box center [106, 100] width 27 height 11
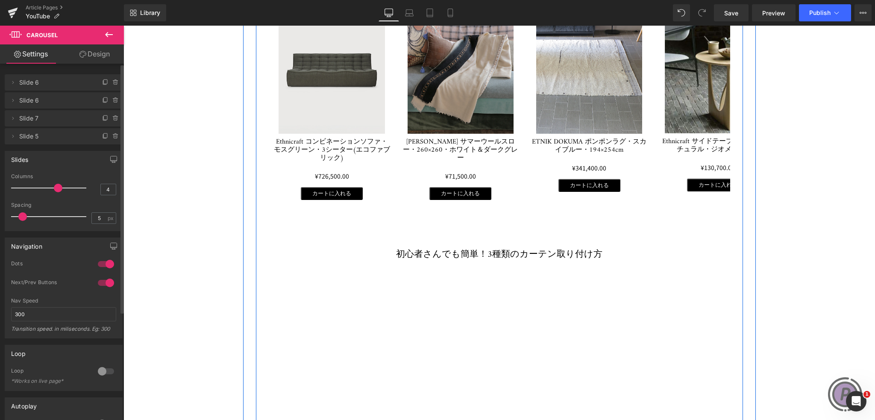
scroll to position [299, 0]
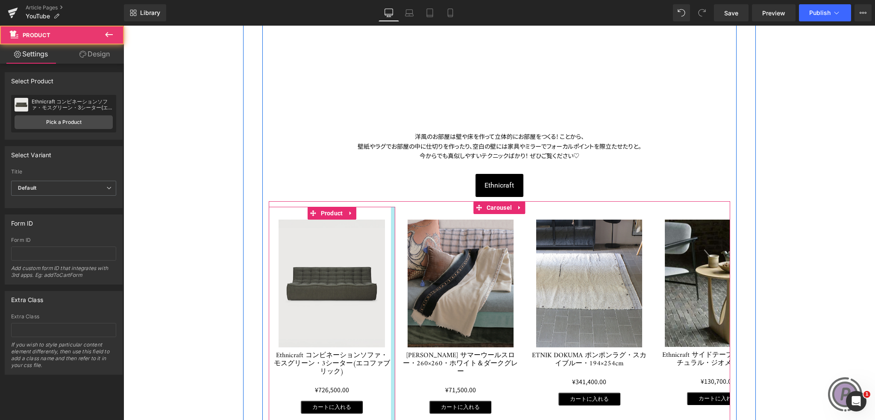
click at [391, 208] on div at bounding box center [393, 317] width 4 height 220
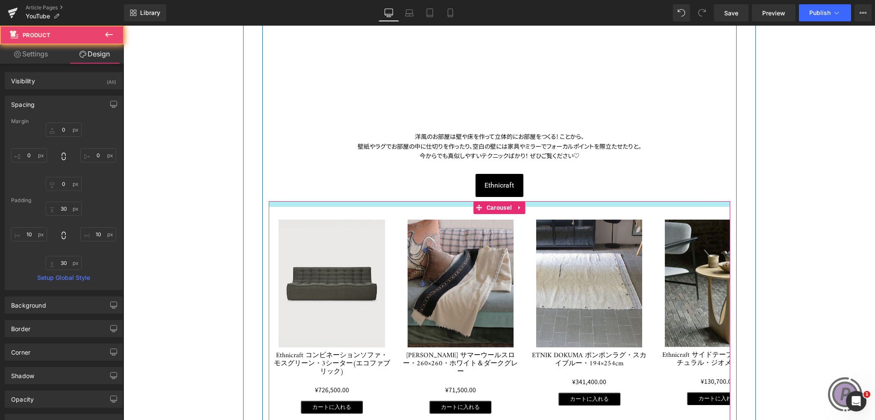
click at [388, 203] on div at bounding box center [499, 204] width 461 height 6
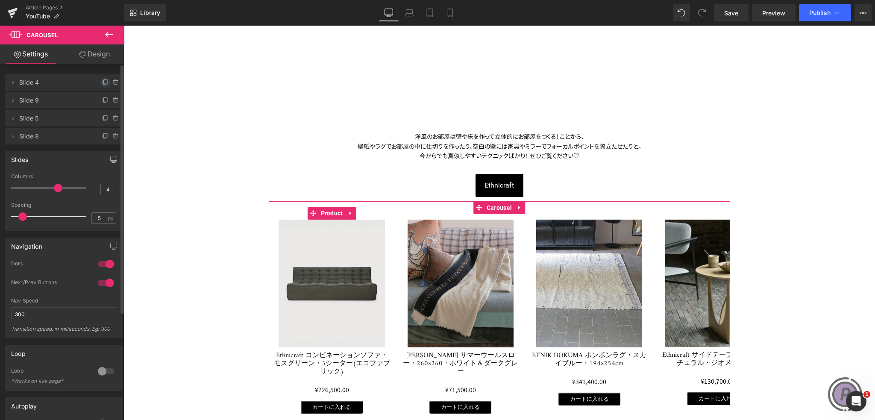
click at [102, 82] on icon at bounding box center [105, 82] width 7 height 7
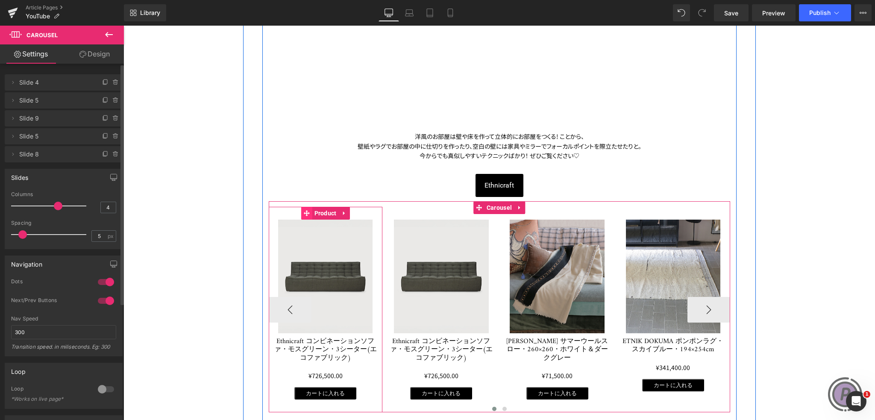
click at [306, 214] on icon at bounding box center [307, 213] width 6 height 6
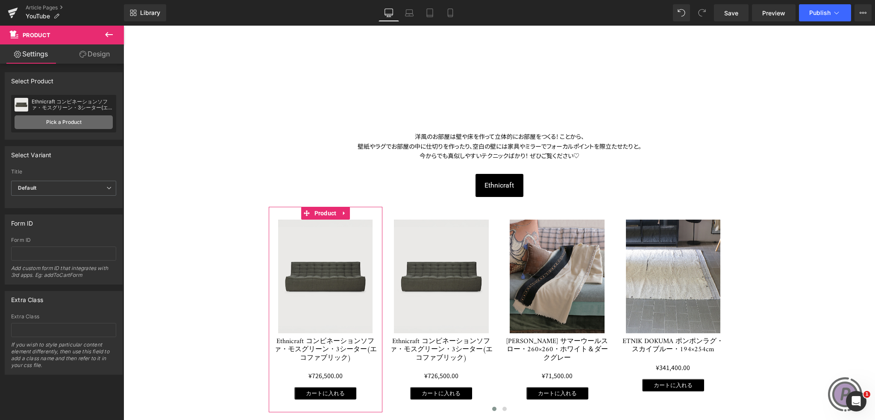
click at [73, 121] on link "Pick a Product" at bounding box center [64, 122] width 98 height 14
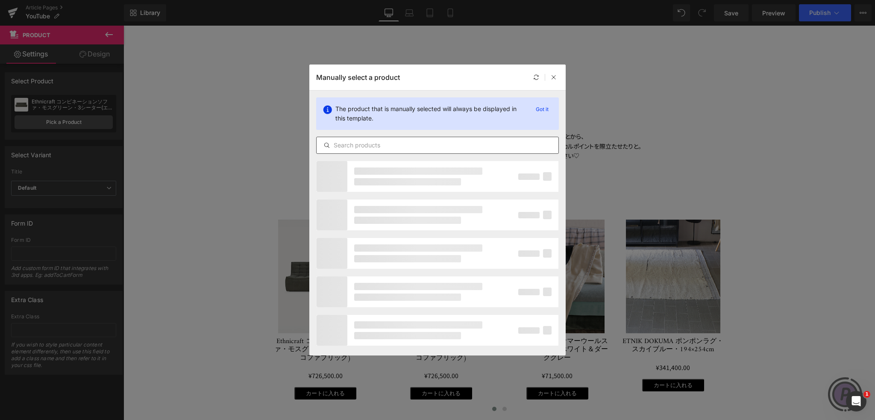
click at [410, 147] on input "text" at bounding box center [437, 145] width 242 height 10
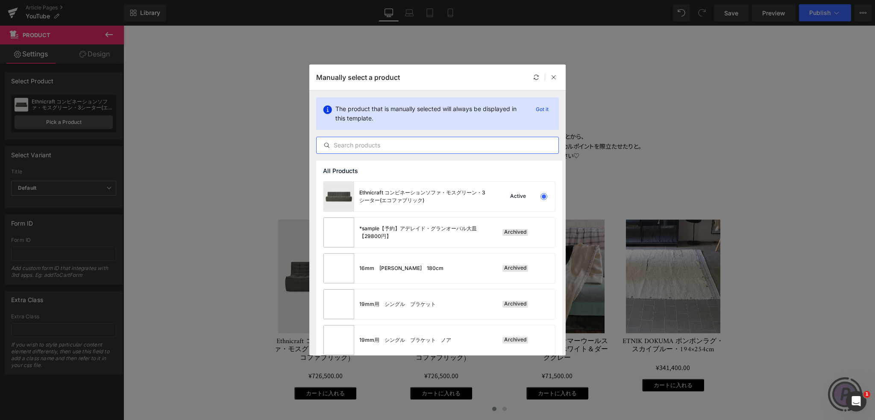
paste input "Ethnicraft エクステンションテーブル・オークブラウン・ボーク 180-280×100cm"
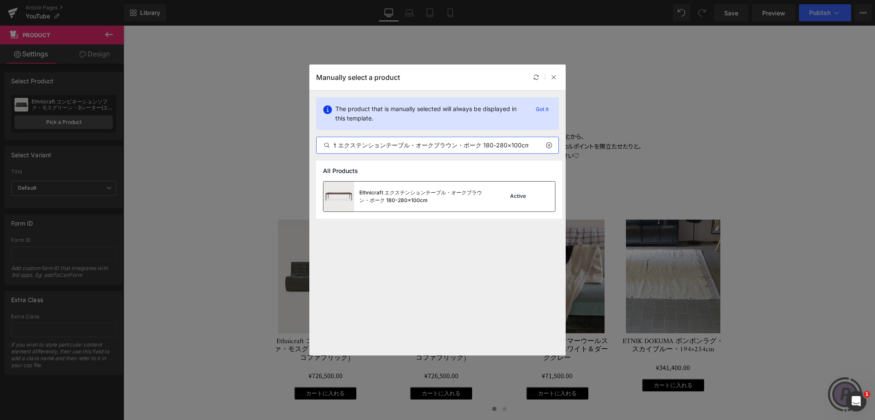
type input "Ethnicraft エクステンションテーブル・オークブラウン・ボーク 180-280×100cm"
click at [449, 190] on div "Ethnicraft エクステンションテーブル・オークブラウン・ボーク 180-280×100cm" at bounding box center [423, 196] width 128 height 15
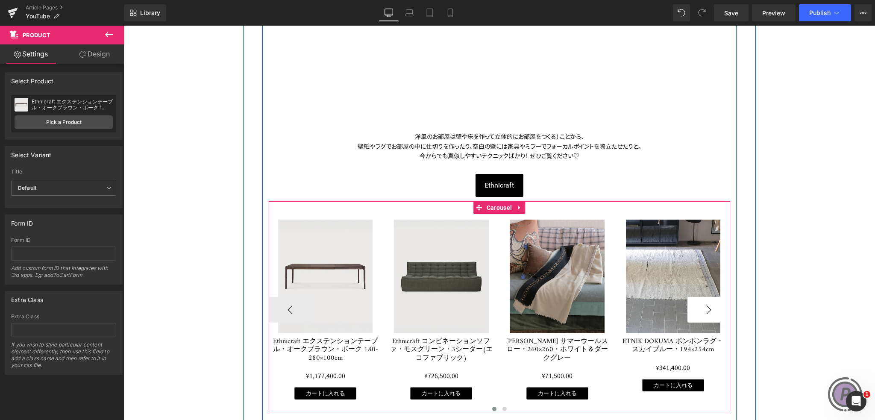
click at [704, 305] on button "›" at bounding box center [708, 310] width 43 height 26
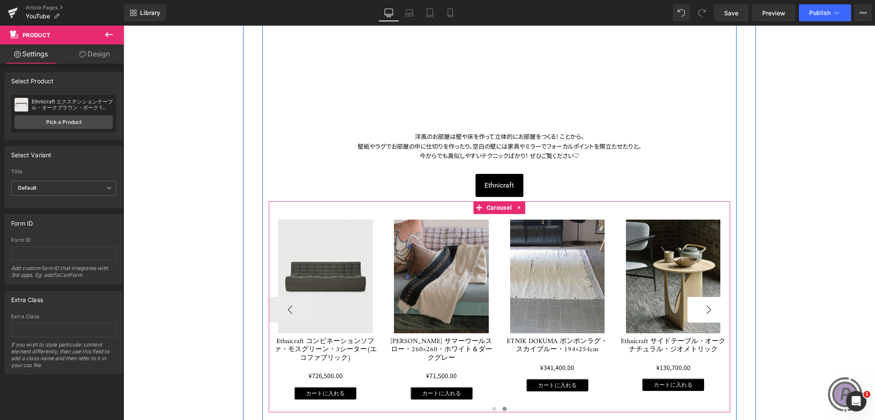
click at [704, 305] on button "›" at bounding box center [708, 310] width 43 height 26
click at [284, 302] on button "‹" at bounding box center [290, 310] width 43 height 26
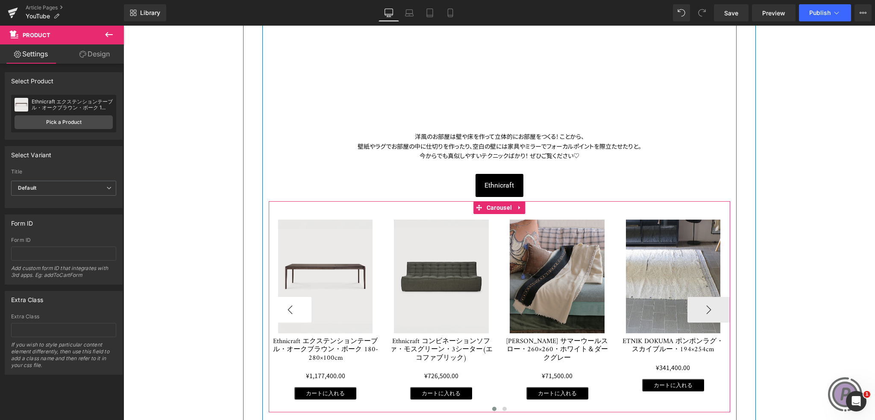
click at [284, 302] on button "‹" at bounding box center [290, 310] width 43 height 26
click at [423, 202] on div at bounding box center [499, 202] width 461 height 2
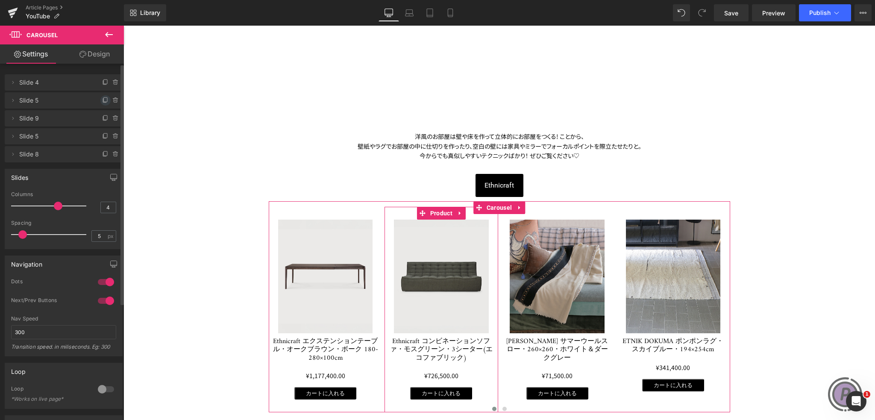
click at [104, 97] on icon at bounding box center [105, 99] width 3 height 4
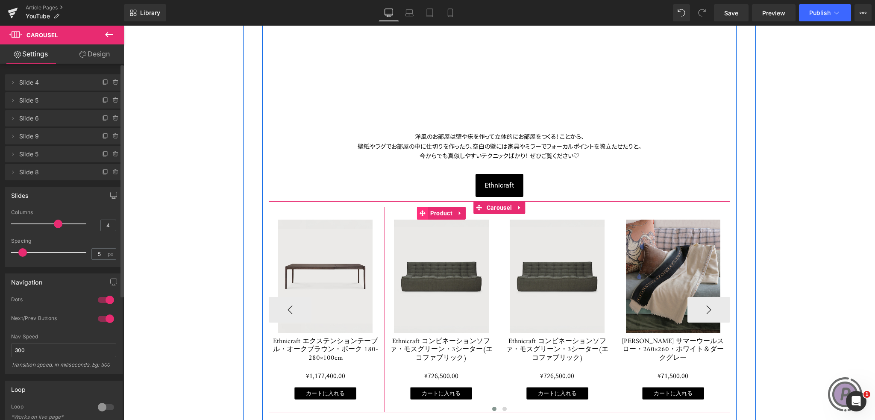
click at [422, 208] on span at bounding box center [422, 213] width 11 height 13
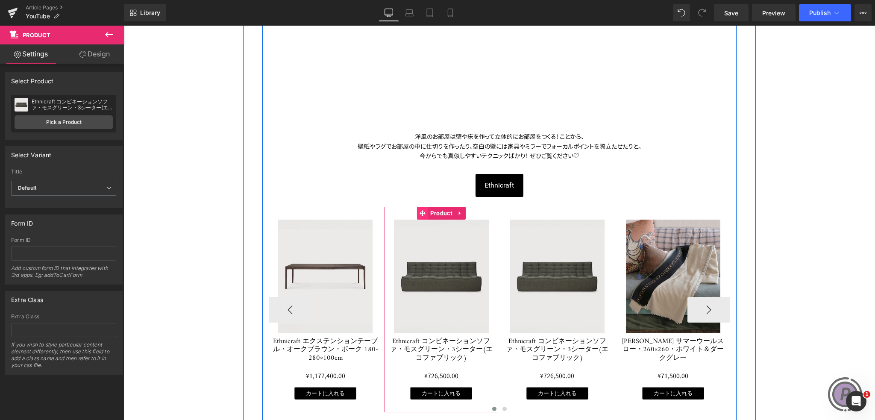
click at [419, 212] on icon at bounding box center [422, 213] width 6 height 6
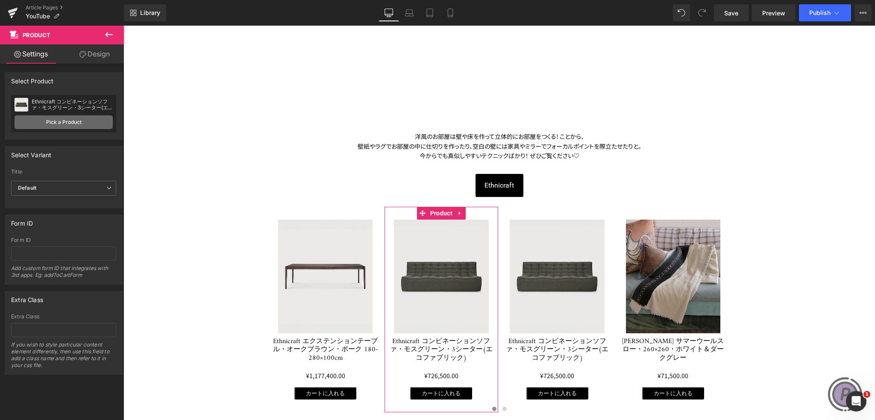
click at [87, 124] on link "Pick a Product" at bounding box center [64, 122] width 98 height 14
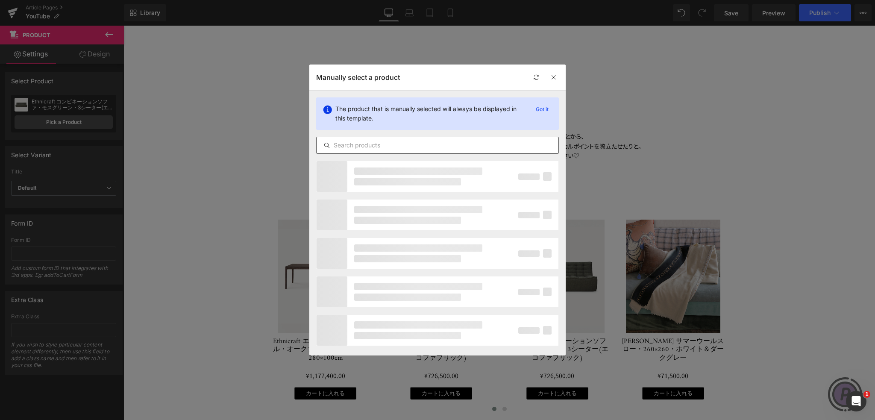
click at [377, 145] on input "text" at bounding box center [437, 145] width 242 height 10
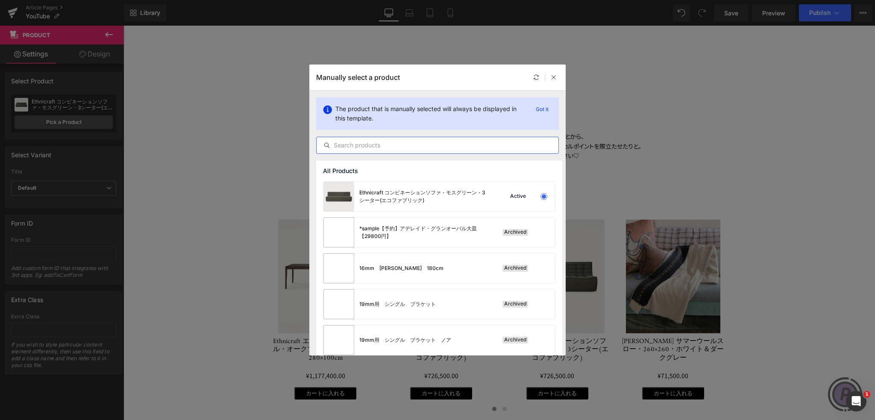
paste input "Ethnicraft ダイニングチェア・オーク・ボーク・ブラウン"
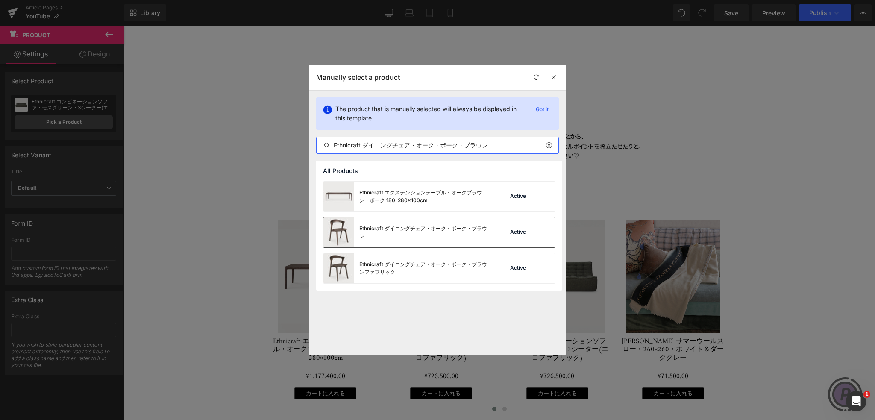
type input "Ethnicraft ダイニングチェア・オーク・ボーク・ブラウン"
click at [413, 230] on div "Ethnicraft ダイニングチェア・オーク・ボーク・ブラウン" at bounding box center [423, 232] width 128 height 15
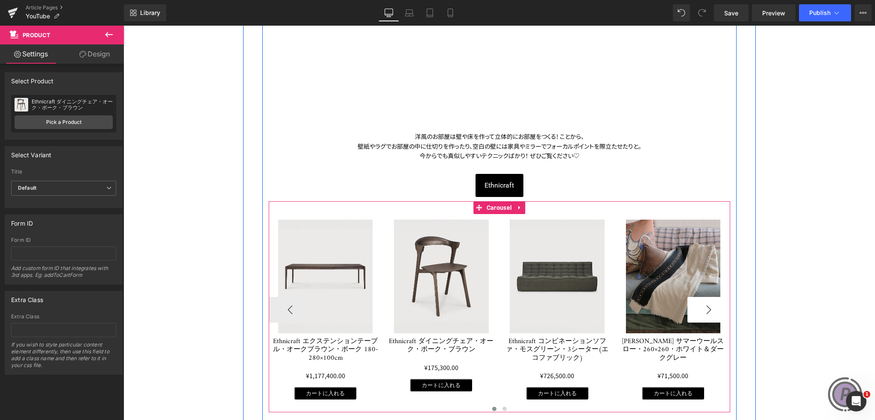
click at [709, 308] on button "›" at bounding box center [708, 310] width 43 height 26
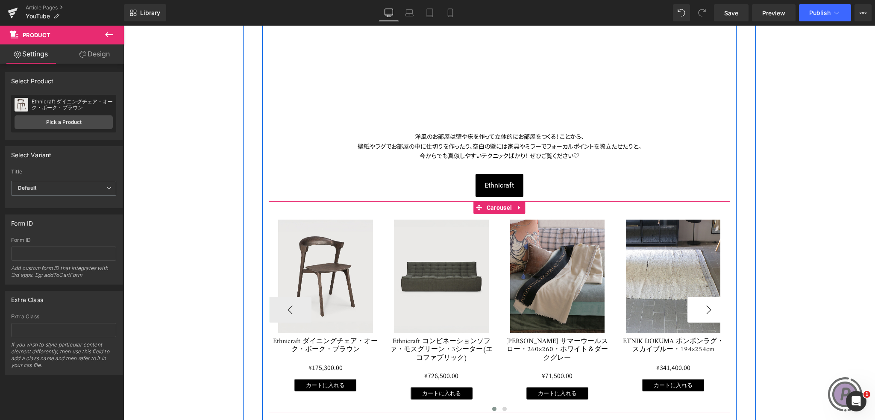
click at [709, 308] on button "›" at bounding box center [708, 310] width 43 height 26
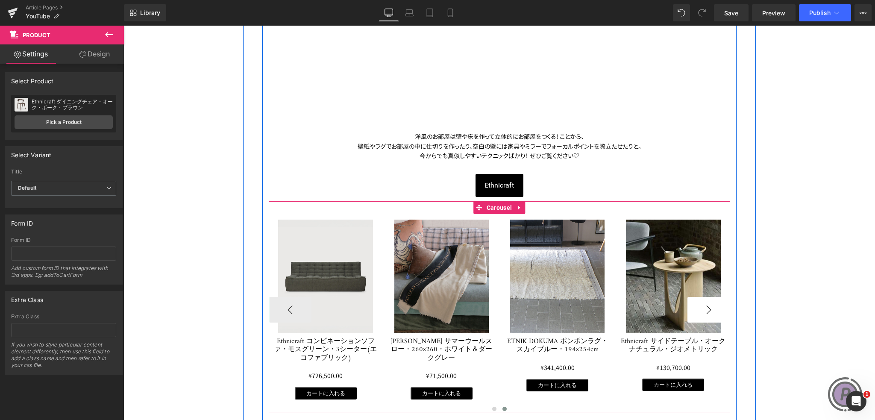
click at [709, 308] on button "›" at bounding box center [708, 310] width 43 height 26
click at [291, 315] on button "‹" at bounding box center [290, 310] width 43 height 26
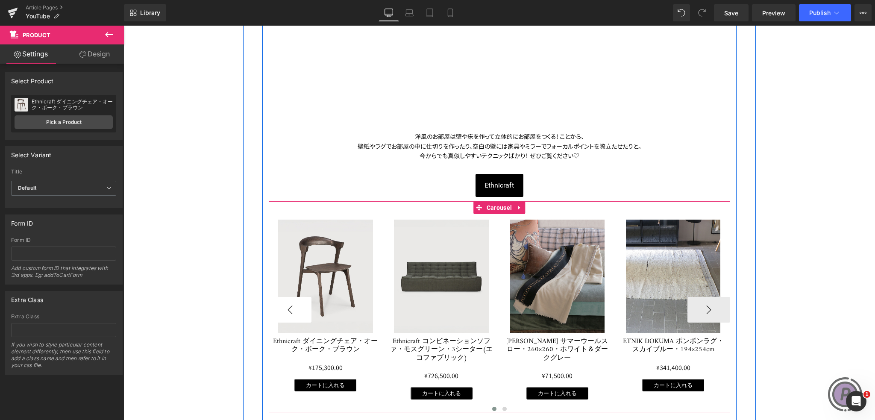
click at [291, 315] on button "‹" at bounding box center [290, 310] width 43 height 26
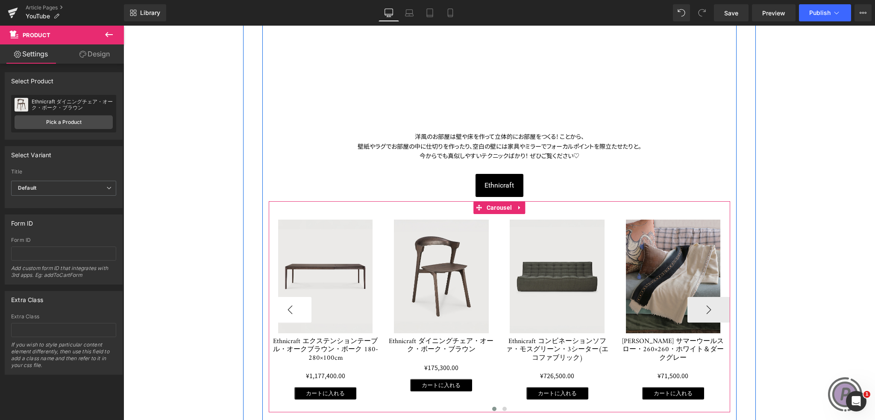
click at [291, 315] on button "‹" at bounding box center [290, 310] width 43 height 26
click at [703, 310] on button "›" at bounding box center [708, 310] width 43 height 26
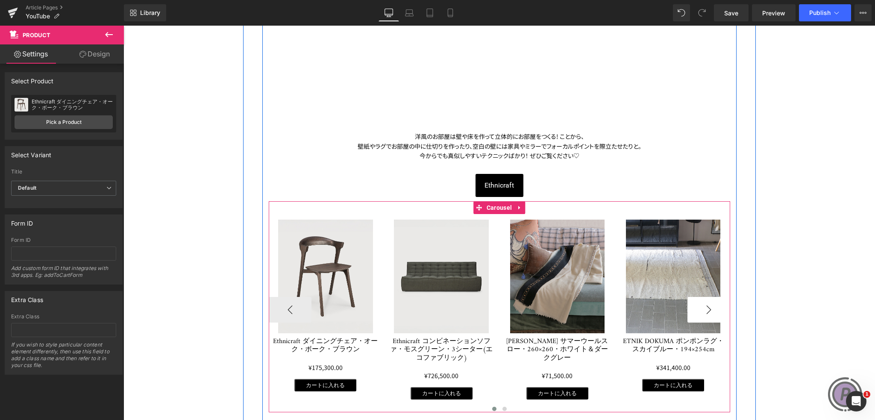
click at [703, 310] on button "›" at bounding box center [708, 310] width 43 height 26
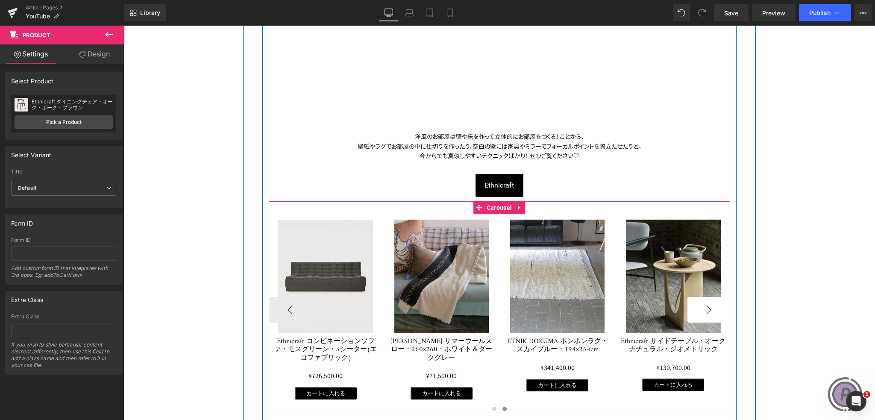
click at [703, 310] on button "›" at bounding box center [708, 310] width 43 height 26
click at [705, 310] on button "›" at bounding box center [708, 310] width 43 height 26
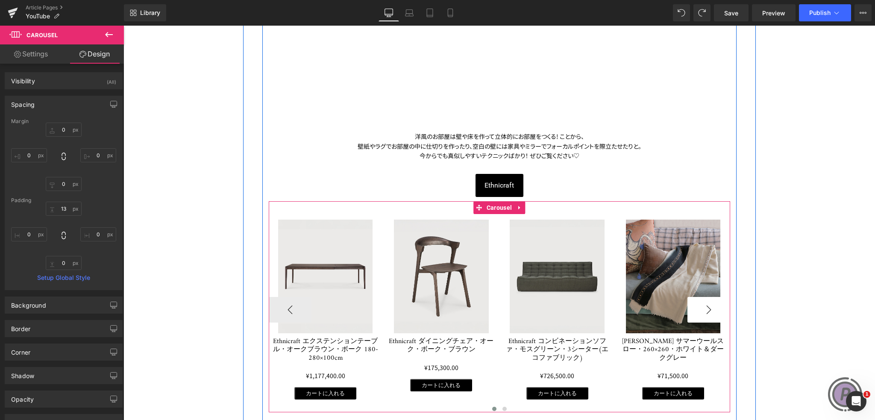
click at [694, 305] on button "›" at bounding box center [708, 310] width 43 height 26
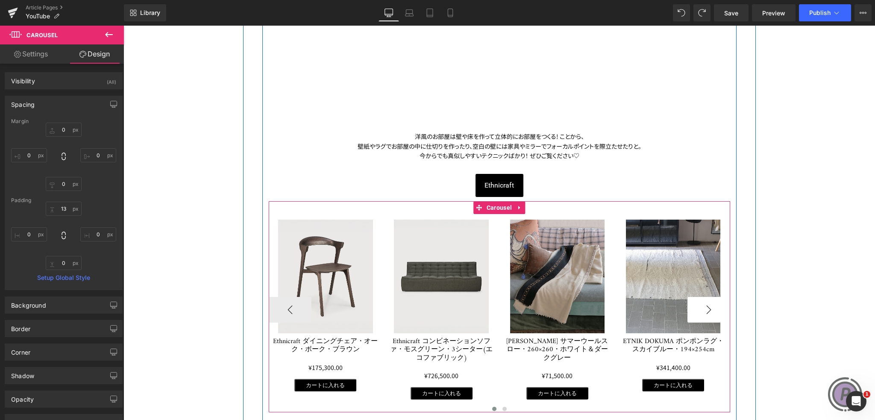
click at [694, 305] on button "›" at bounding box center [708, 310] width 43 height 26
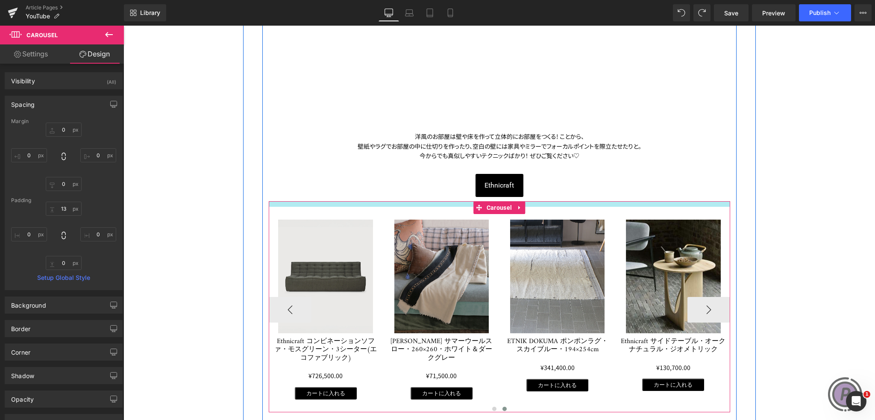
click at [448, 203] on div at bounding box center [499, 204] width 461 height 6
click at [448, 210] on span "Product" at bounding box center [441, 213] width 21 height 10
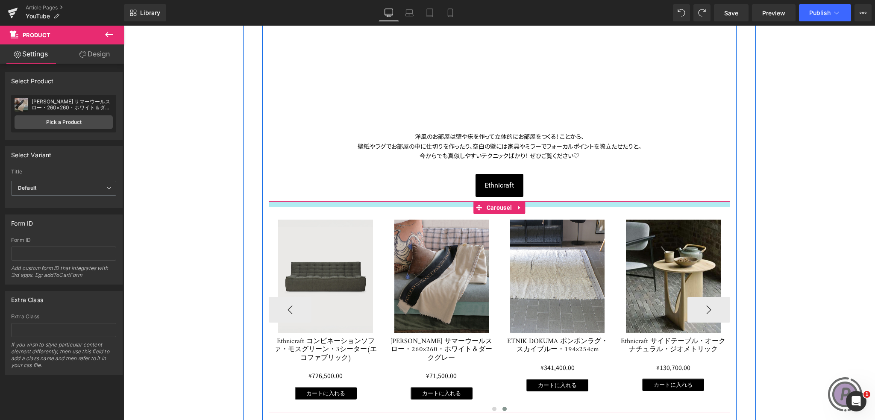
click at [542, 202] on div at bounding box center [499, 204] width 461 height 6
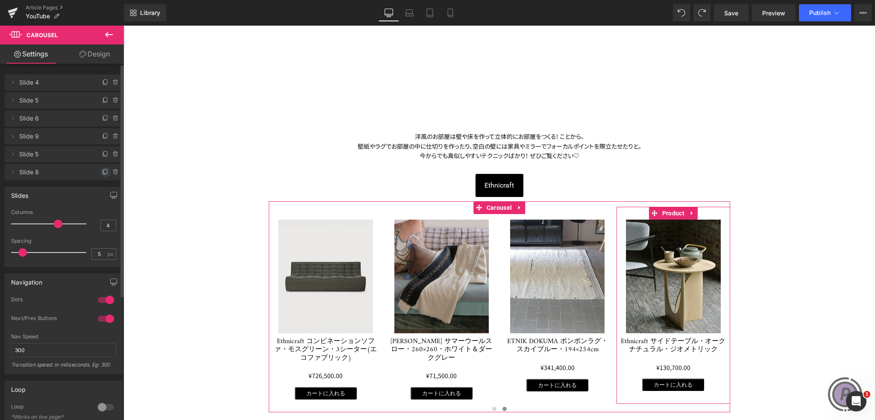
click at [102, 170] on icon at bounding box center [105, 172] width 7 height 7
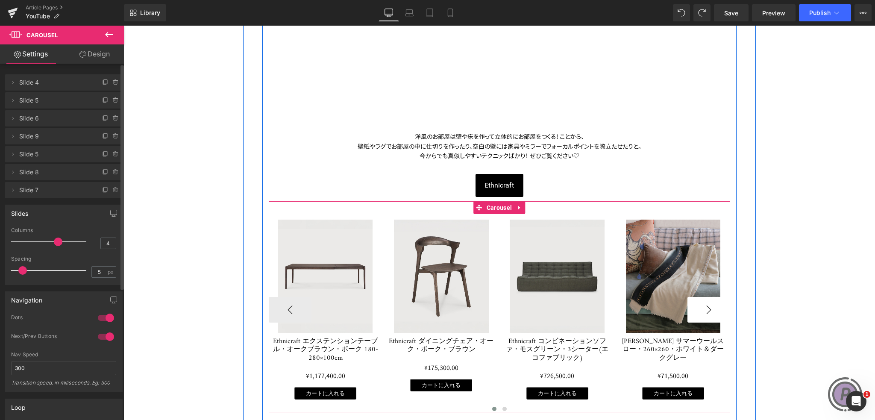
click at [709, 305] on button "›" at bounding box center [708, 310] width 43 height 26
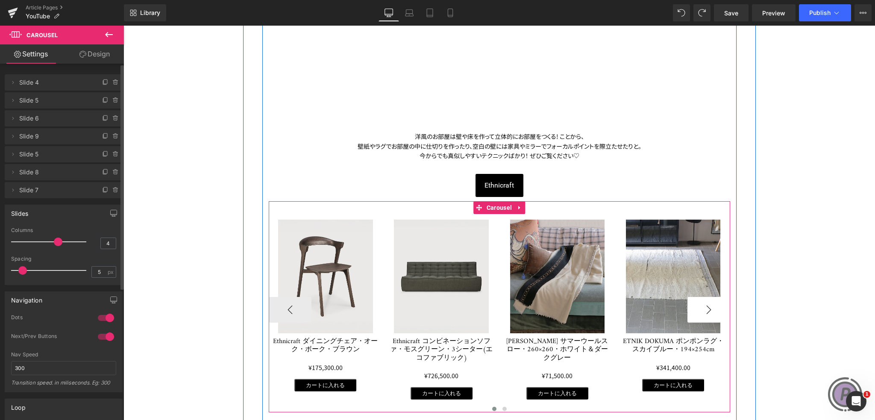
click at [709, 305] on button "›" at bounding box center [708, 310] width 43 height 26
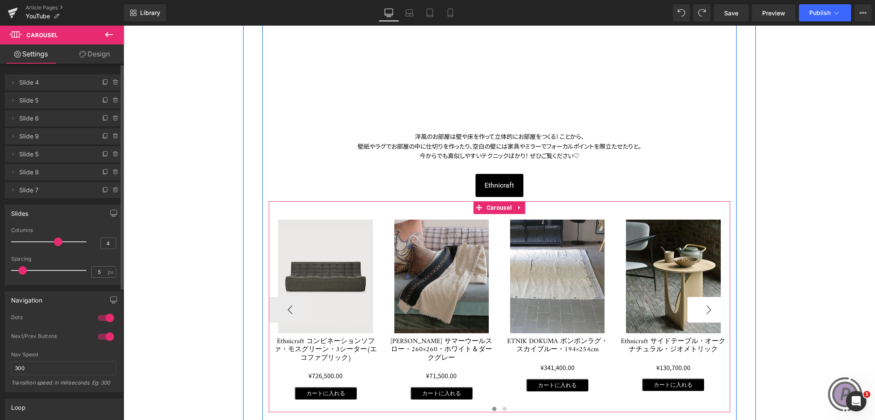
click at [709, 305] on button "›" at bounding box center [708, 310] width 43 height 26
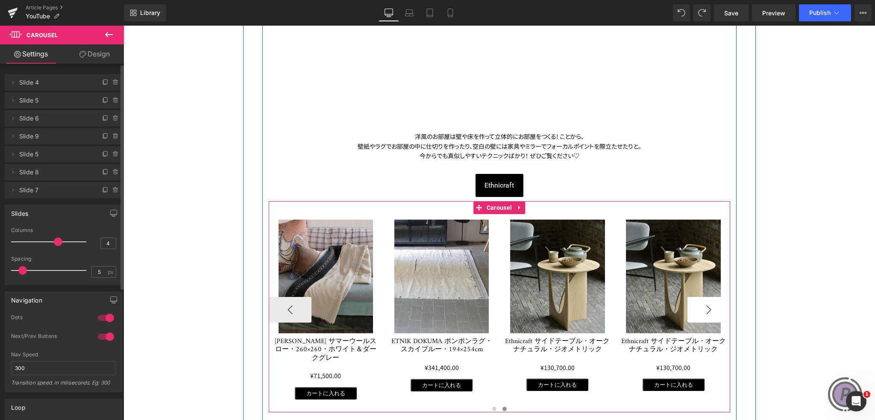
click at [709, 305] on button "›" at bounding box center [708, 310] width 43 height 26
click at [653, 212] on icon at bounding box center [654, 213] width 6 height 6
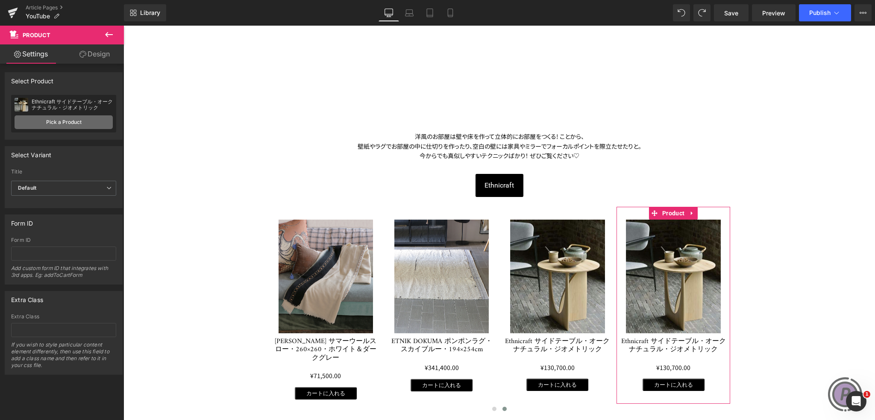
click at [88, 120] on link "Pick a Product" at bounding box center [64, 122] width 98 height 14
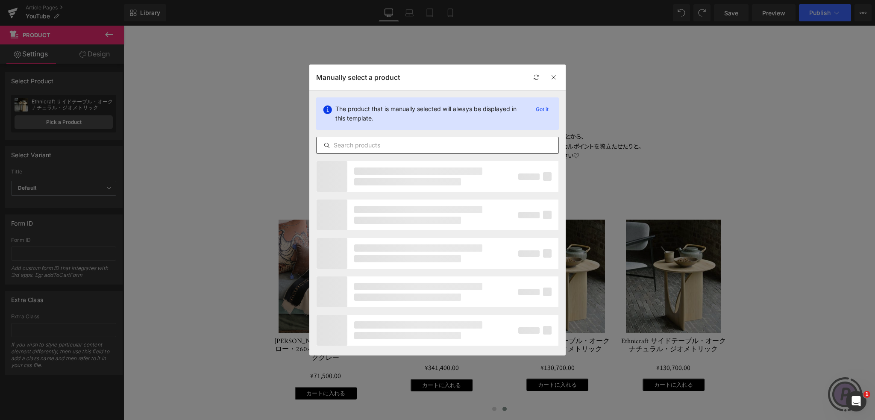
click at [375, 143] on input "text" at bounding box center [437, 145] width 242 height 10
paste input "MARKET SET フロアランプ・スクリーン70s・ラフィア＆ブラック＆アイボリーH174cm"
type input "MARKET SET フロアランプ・スクリーン70s・ラフィア＆ブラック＆アイボリーH174cm"
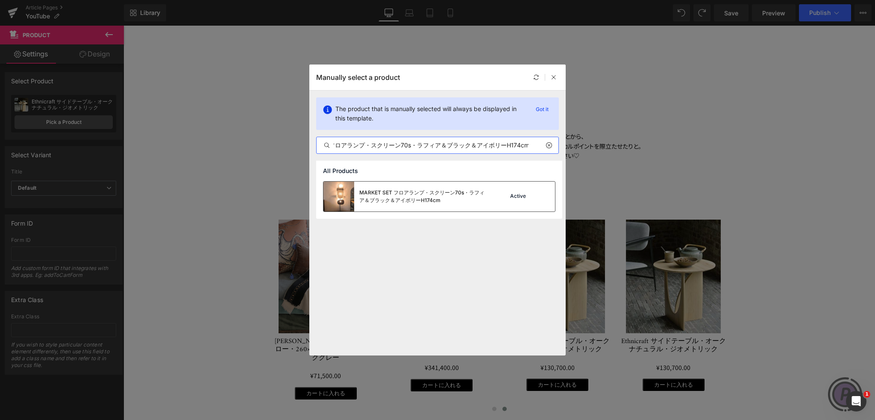
click at [375, 192] on div "MARKET SET フロアランプ・スクリーン70s・ラフィア＆ブラック＆アイボリーH174cm" at bounding box center [423, 196] width 128 height 15
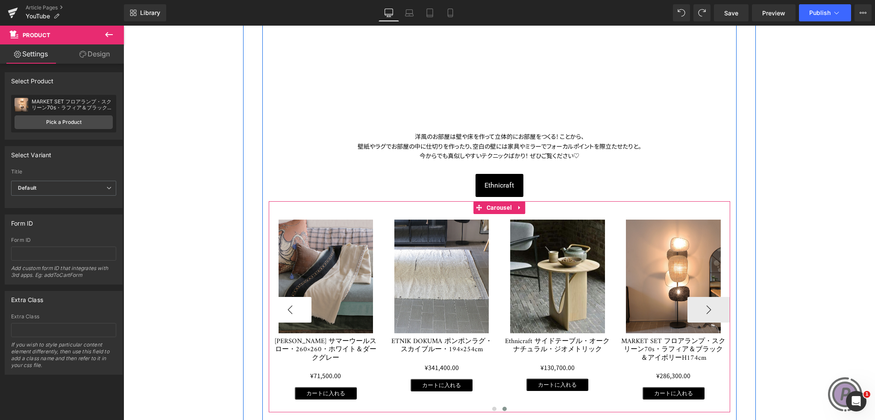
click at [291, 299] on button "‹" at bounding box center [290, 310] width 43 height 26
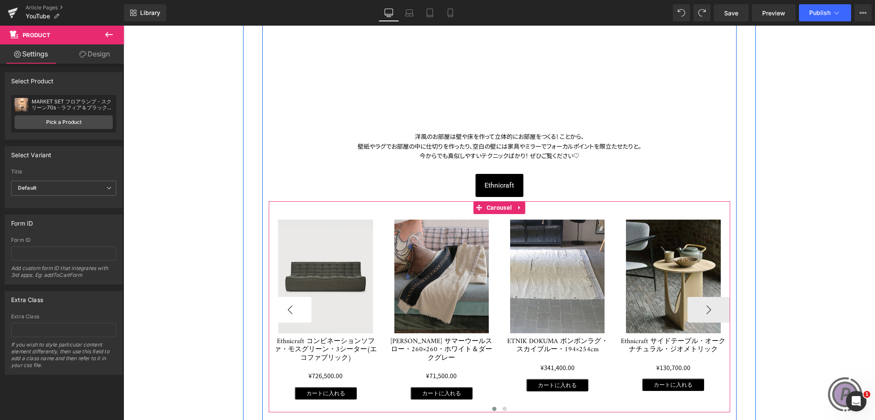
click at [290, 299] on button "‹" at bounding box center [290, 310] width 43 height 26
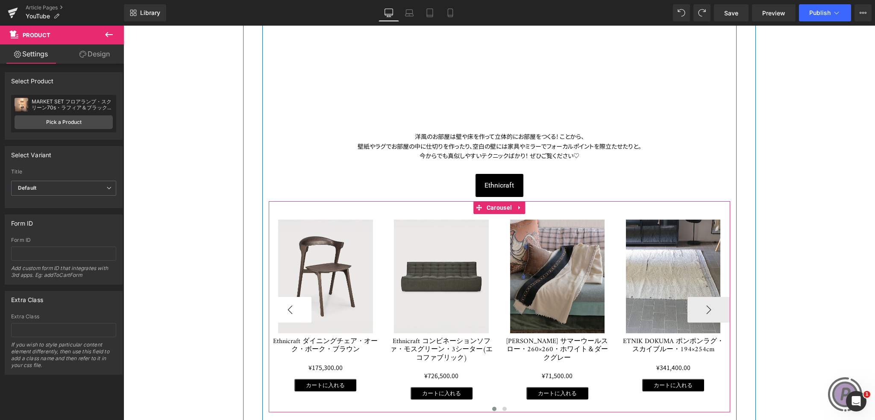
click at [290, 299] on button "‹" at bounding box center [290, 310] width 43 height 26
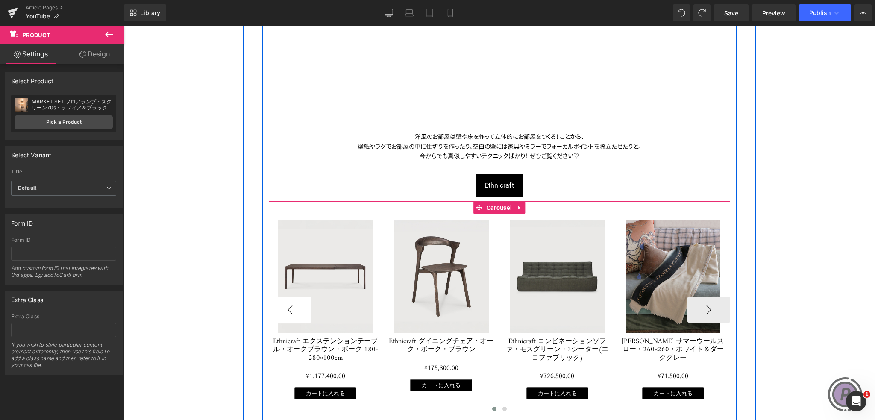
click at [290, 299] on button "‹" at bounding box center [290, 310] width 43 height 26
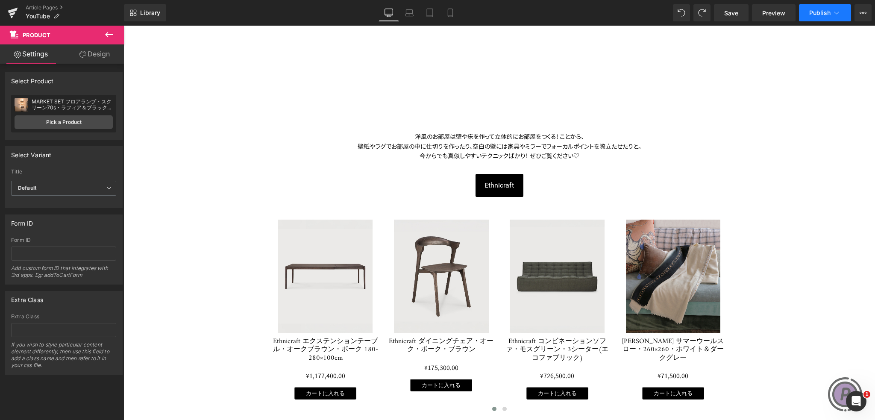
click at [816, 12] on span "Publish" at bounding box center [819, 12] width 21 height 7
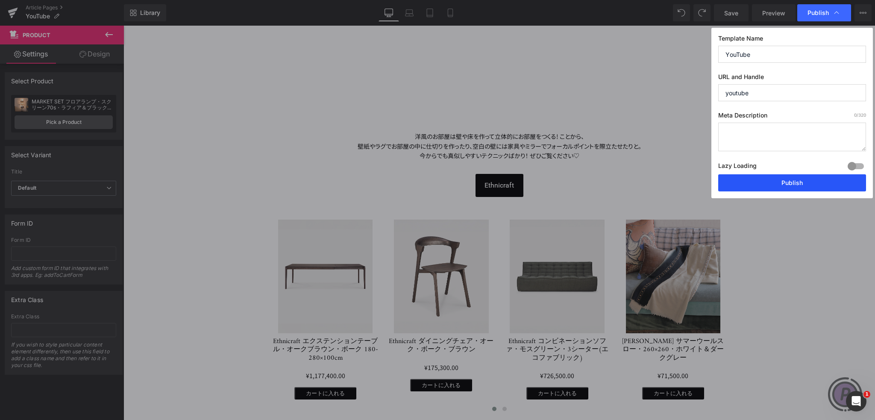
click at [784, 180] on button "Publish" at bounding box center [792, 182] width 148 height 17
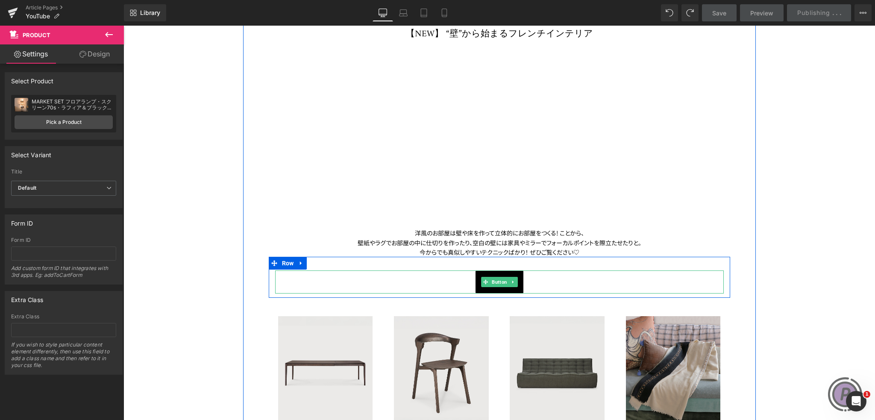
scroll to position [171, 0]
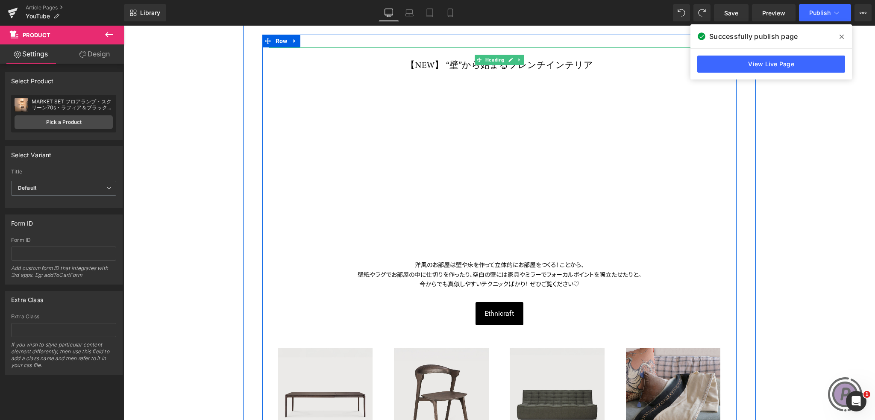
click at [453, 62] on h1 "【NEW】 “壁”から始まるフレンチインテリア" at bounding box center [499, 66] width 461 height 12
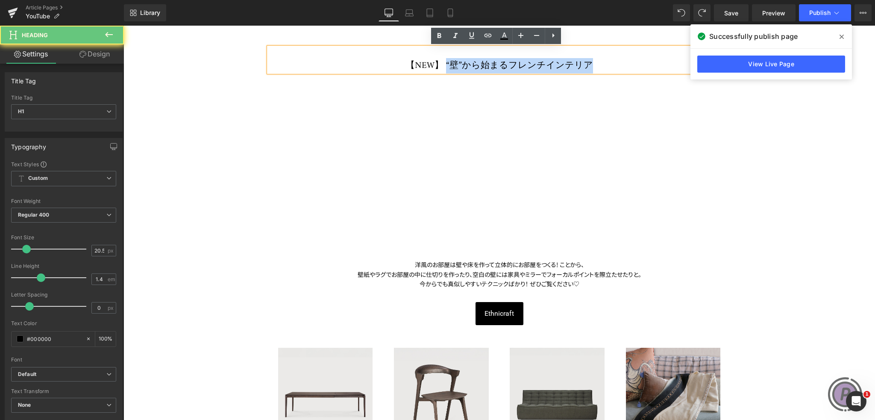
drag, startPoint x: 451, startPoint y: 63, endPoint x: 601, endPoint y: 61, distance: 149.5
click at [601, 61] on h1 "【NEW】 “壁”から始まるフレンチインテリア" at bounding box center [499, 66] width 461 height 12
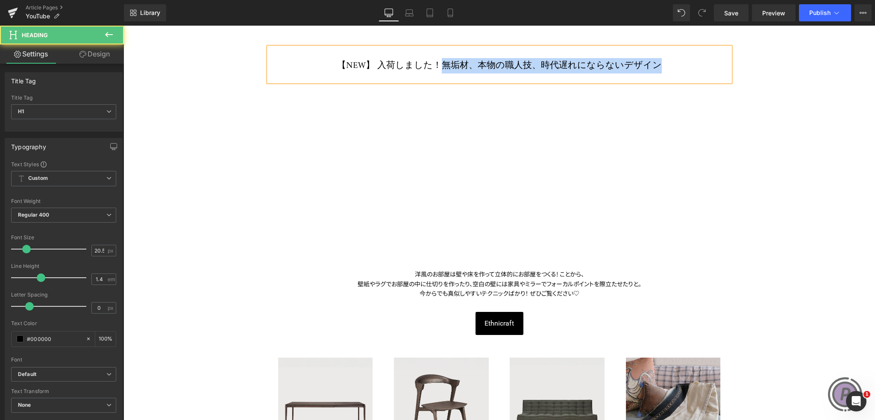
drag, startPoint x: 442, startPoint y: 63, endPoint x: 678, endPoint y: 63, distance: 235.3
click at [678, 63] on h1 "【NEW】 入荷しました！無垢材、本物の職人技、時代遅れにならないデザイン" at bounding box center [499, 66] width 461 height 12
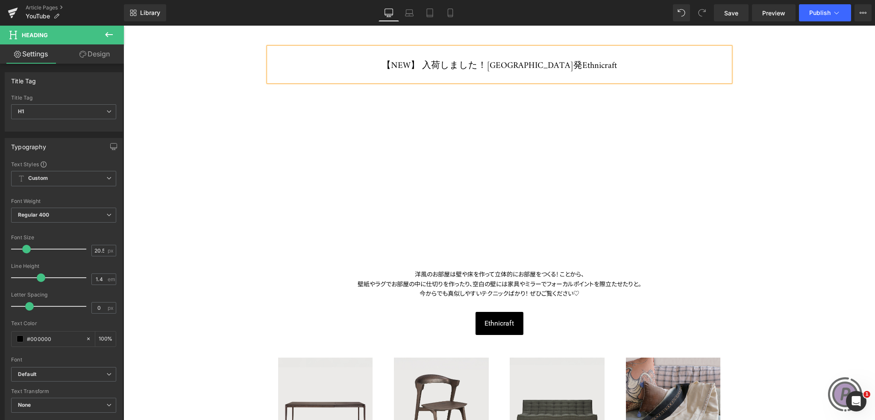
click at [697, 107] on div "【NEW】 入荷しました！ベルギー発Ethnicraft Heading Youtube Row 洋風のお部屋は壁や床を作って立体的にお部屋をつくる! こと…" at bounding box center [499, 298] width 474 height 503
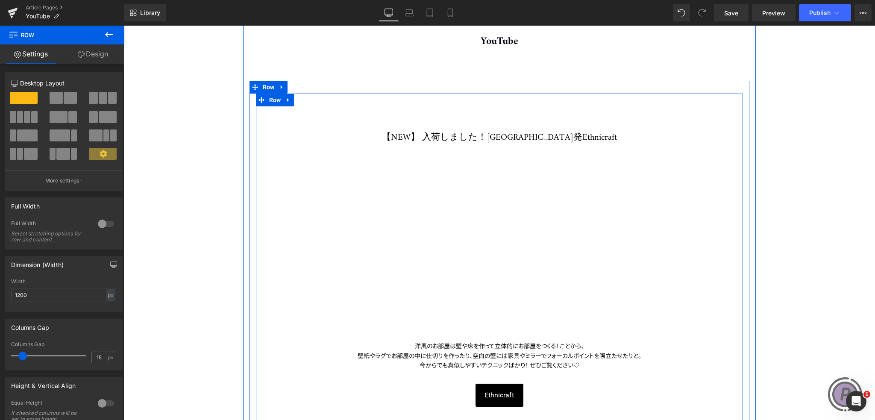
scroll to position [85, 0]
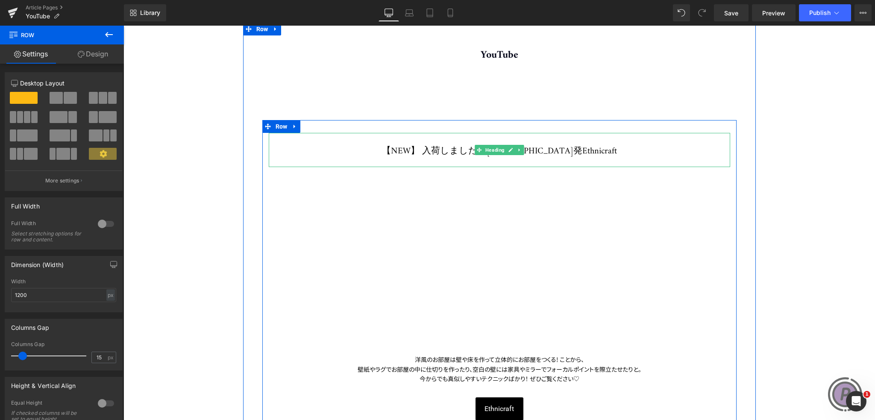
click at [606, 152] on h1 "【NEW】 入荷しました！[GEOGRAPHIC_DATA]発Ethnicraft" at bounding box center [499, 151] width 461 height 12
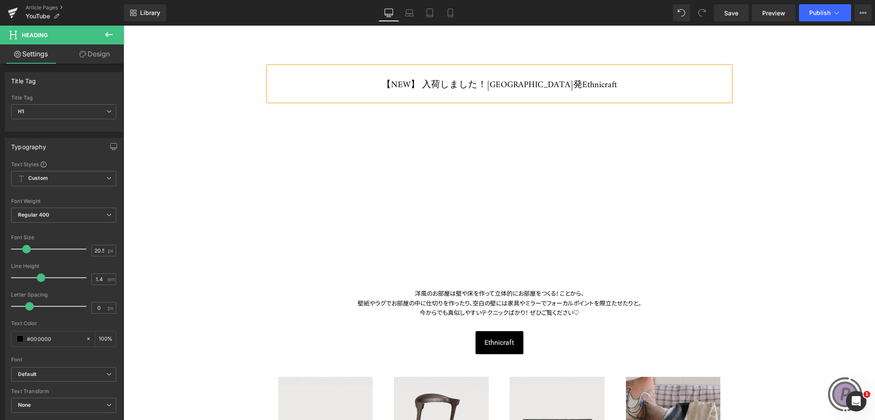
scroll to position [171, 0]
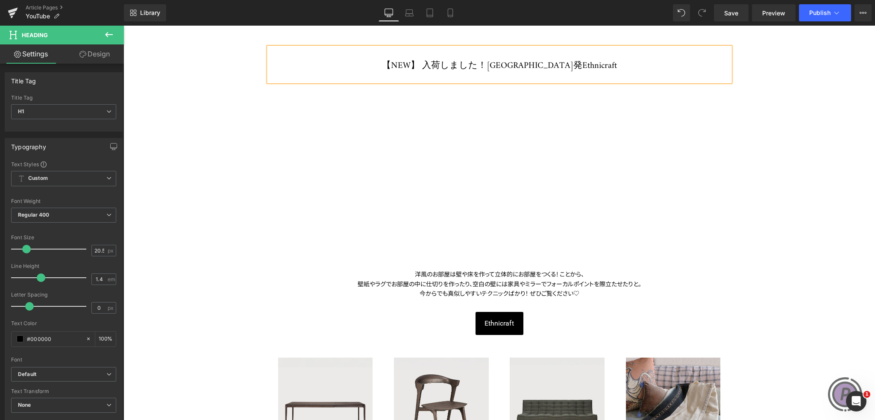
click at [519, 290] on span "今からでも真似しやすいテクニックばかり！ ぜひご覧ください♡" at bounding box center [499, 293] width 160 height 9
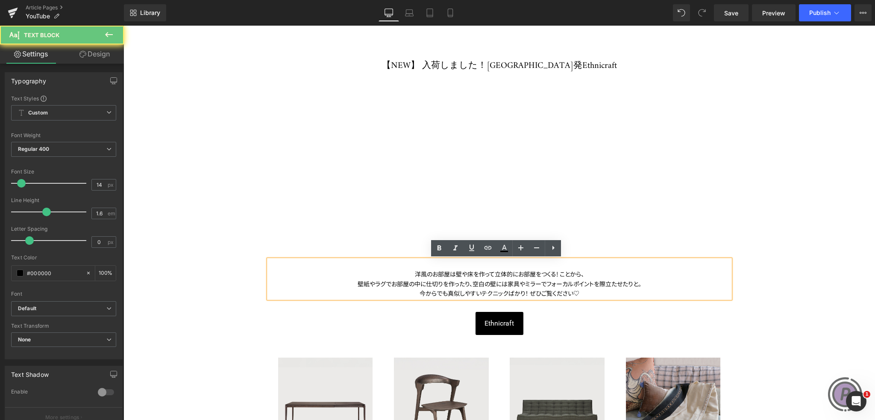
click at [558, 289] on span "今からでも真似しやすいテクニックばかり！ ぜひご覧ください♡" at bounding box center [499, 293] width 160 height 9
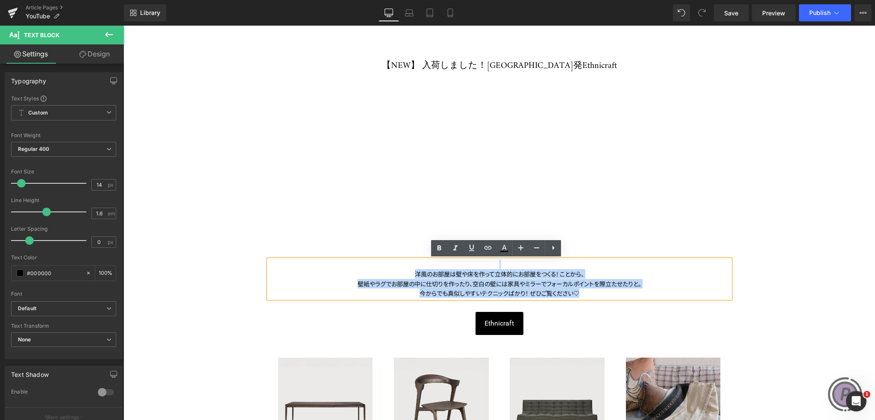
drag, startPoint x: 581, startPoint y: 290, endPoint x: 410, endPoint y: 268, distance: 172.7
click at [410, 268] on div "洋風のお部屋は壁や床を作って立体的にお部屋をつくる! ことから、 壁紙やラグでお部屋の中に仕切りを作ったり、 空白の壁には家具やミラーでフォーカルポイントを際…" at bounding box center [499, 279] width 461 height 38
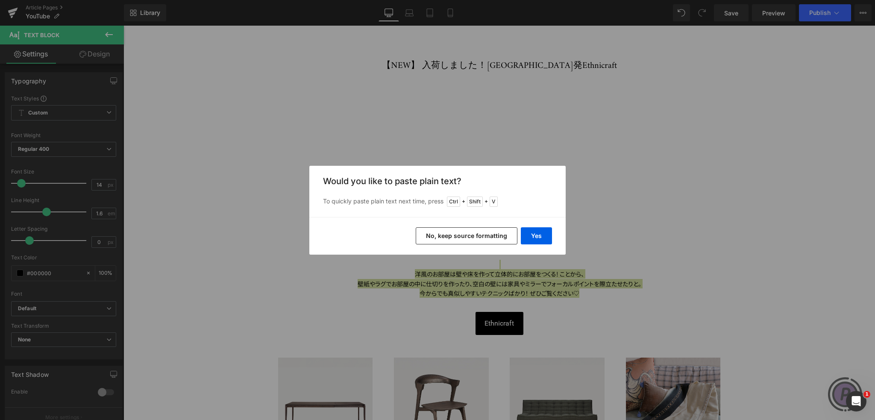
click at [480, 233] on button "No, keep source formatting" at bounding box center [467, 235] width 102 height 17
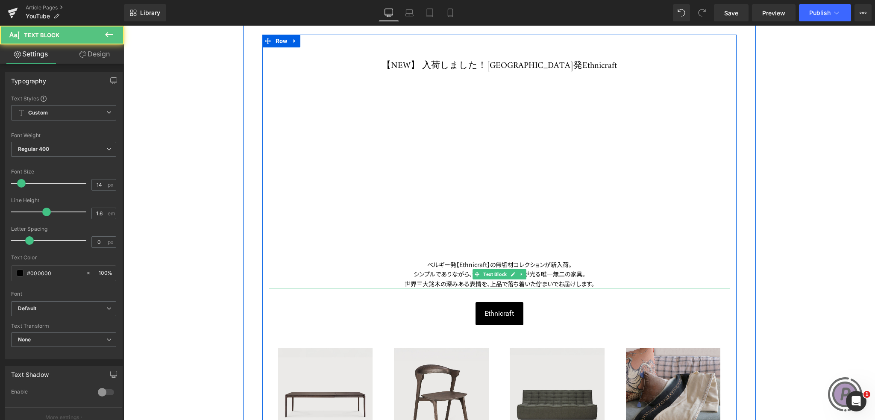
click at [425, 264] on div "ベルギー発【Ethnicraft】の無垢材コレクションが新入荷。 シンプルでありながら、作りこまれた職人技が光る唯一無二の家具。 世界三大銘木の深みある表情を…" at bounding box center [499, 274] width 461 height 29
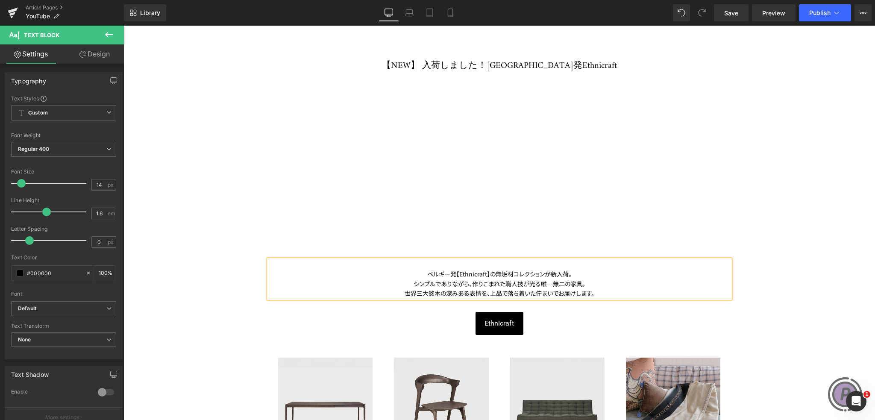
click at [616, 292] on div "ベルギー発【Ethnicraft】の無垢材コレクションが新入荷。 シンプルでありながら、作りこまれた職人技が光る唯一無二の家具。 世界三大銘木の深みある表情を…" at bounding box center [499, 283] width 461 height 29
click at [600, 292] on div "ベルギー発【Ethnicraft】の無垢材コレクションが新入荷。 シンプルでありながら、作りこまれた職人技が光る唯一無二の家具。 世界三大銘木の深みある表情を…" at bounding box center [499, 283] width 461 height 29
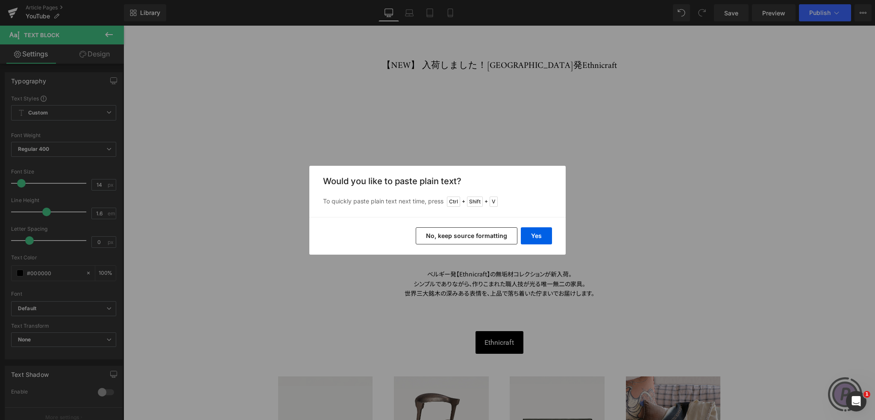
click at [466, 231] on button "No, keep source formatting" at bounding box center [467, 235] width 102 height 17
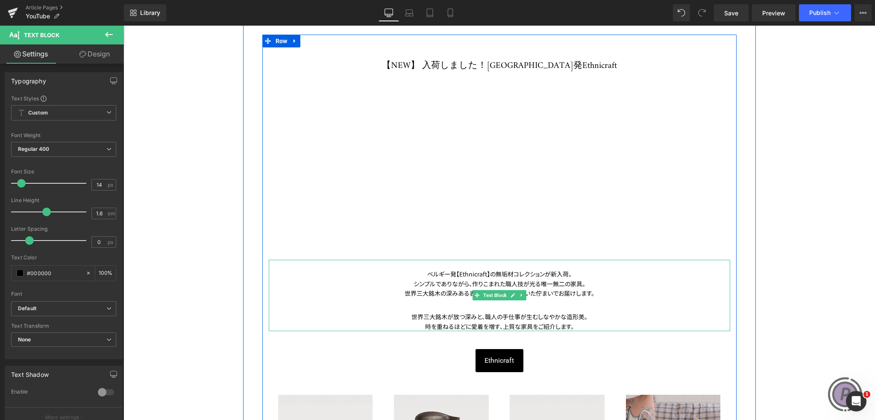
click at [581, 324] on p "世界三大銘木が放つ深みと、職人の手仕事が生むしなやかな造形美。 時を重ねるほどに愛着を増す、上質な家具をご紹介します。" at bounding box center [499, 321] width 461 height 19
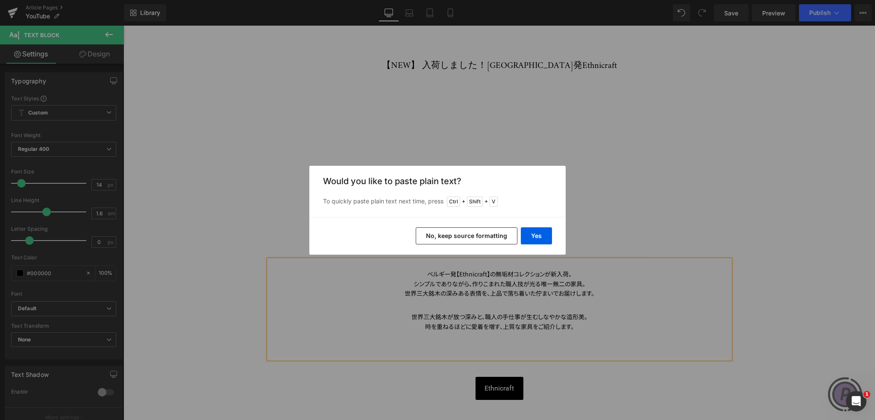
click at [495, 238] on button "No, keep source formatting" at bounding box center [467, 235] width 102 height 17
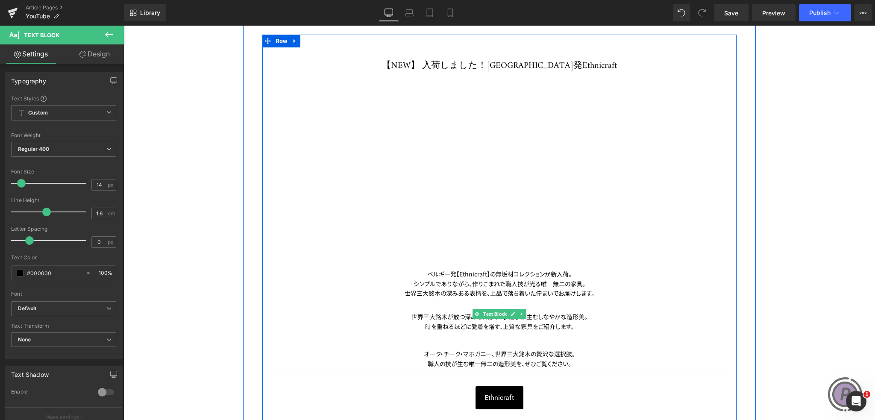
click at [599, 287] on div "ベルギー発【Ethnicraft】の無垢材コレクションが新入荷。 シンプルでありながら、作りこまれた職人技が光る唯一無二の家具。 世界三大銘木の深みある表情を…" at bounding box center [499, 283] width 461 height 29
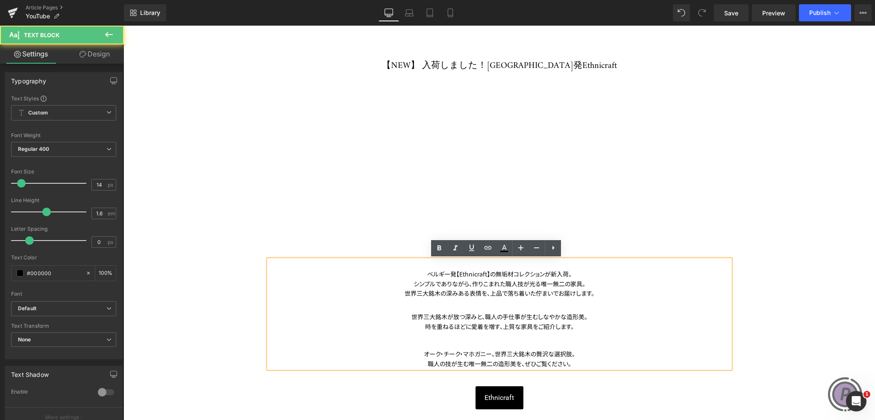
click at [574, 271] on div "ベルギー発【Ethnicraft】の無垢材コレクションが新入荷。 シンプルでありながら、作りこまれた職人技が光る唯一無二の家具。 世界三大銘木の深みある表情を…" at bounding box center [499, 283] width 461 height 29
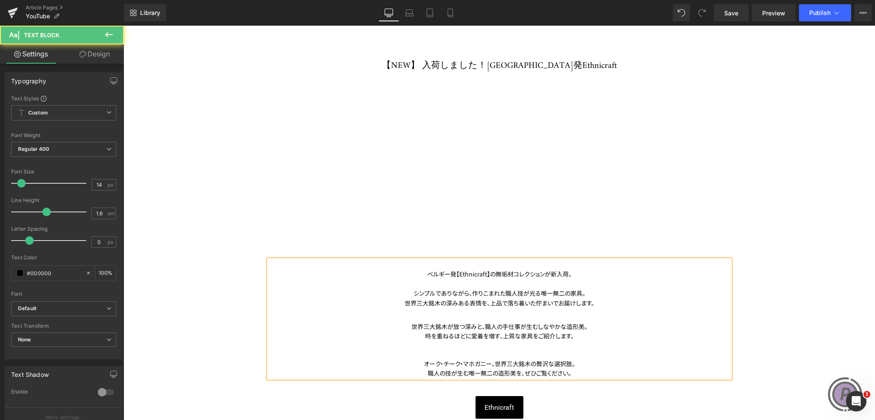
drag, startPoint x: 575, startPoint y: 364, endPoint x: 421, endPoint y: 363, distance: 154.2
click at [421, 363] on p "オーク・チーク・マホガニー、世界三大銘木の贅沢な選択肢。 職人の技が生む唯一無二の造形美を、ぜひご覧ください。" at bounding box center [499, 368] width 461 height 19
click at [454, 282] on div "シンプルでありながら、作りこまれた職人技が光る唯一無二の家具。 世界三大銘木の深みある表情を、上品で落ち着いた佇まいでお届けします。" at bounding box center [499, 293] width 461 height 29
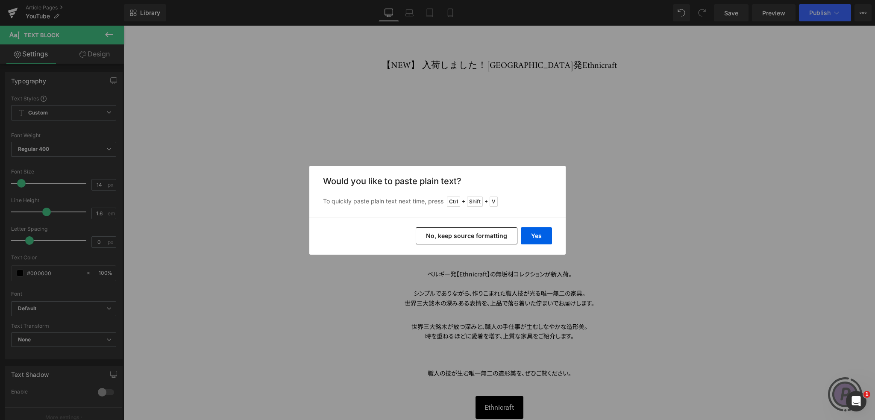
click at [467, 230] on button "No, keep source formatting" at bounding box center [467, 235] width 102 height 17
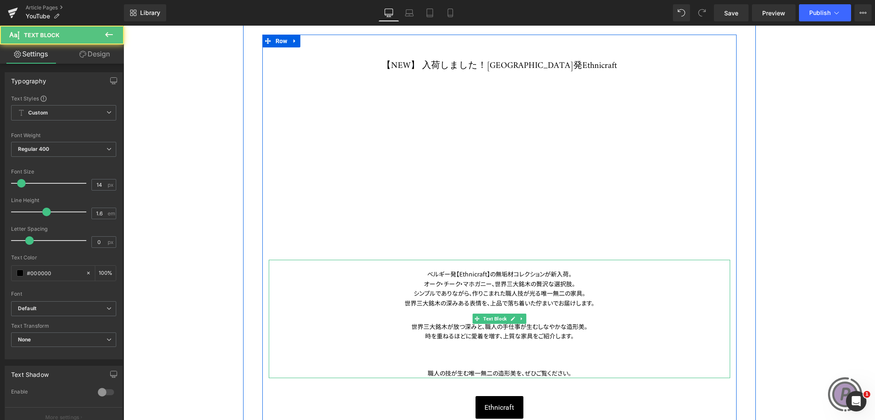
click at [578, 284] on div "オーク・チーク・マホガニー、世界三大銘木の贅沢な選択肢。 シンプルでありながら、作りこまれた職人技が光る唯一無二の家具。 世界三大銘木の深みある表情を、上品で…" at bounding box center [499, 293] width 461 height 29
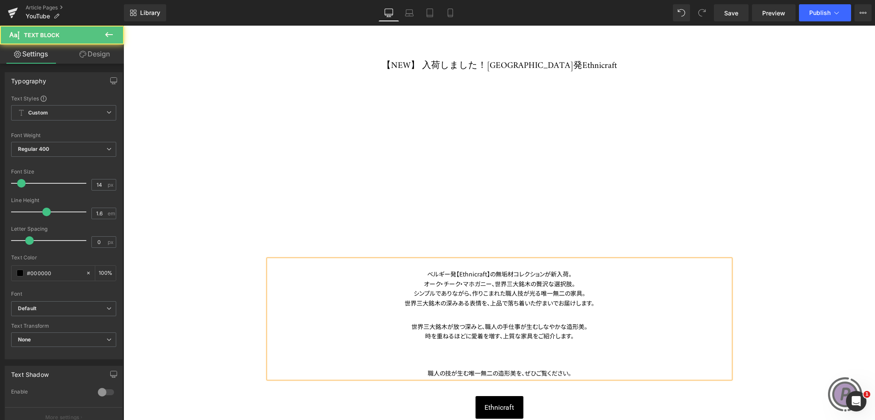
click at [572, 272] on div "ベルギー発【Ethnicraft】の無垢材コレクションが新入荷。" at bounding box center [499, 273] width 461 height 9
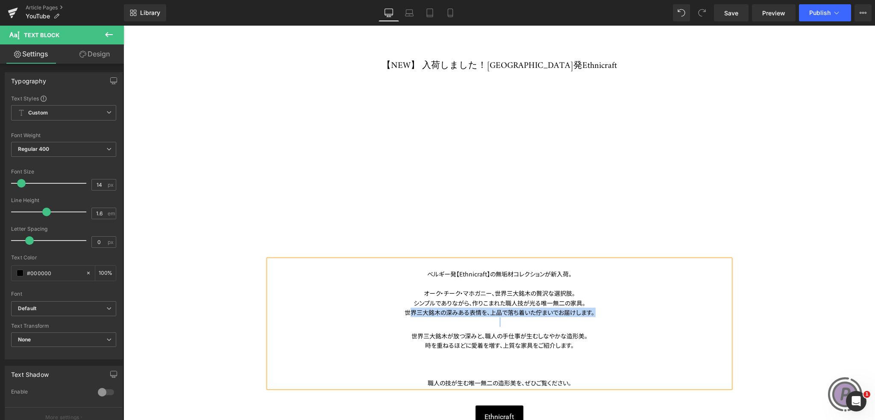
drag, startPoint x: 399, startPoint y: 312, endPoint x: 603, endPoint y: 319, distance: 204.3
click at [605, 322] on div "ベルギー発【Ethnicraft】の無垢材コレクションが新入荷。 [PERSON_NAME]、世界三大銘木の贅沢な選択肢。 シンプルでありながら、作りこまれた…" at bounding box center [499, 324] width 461 height 128
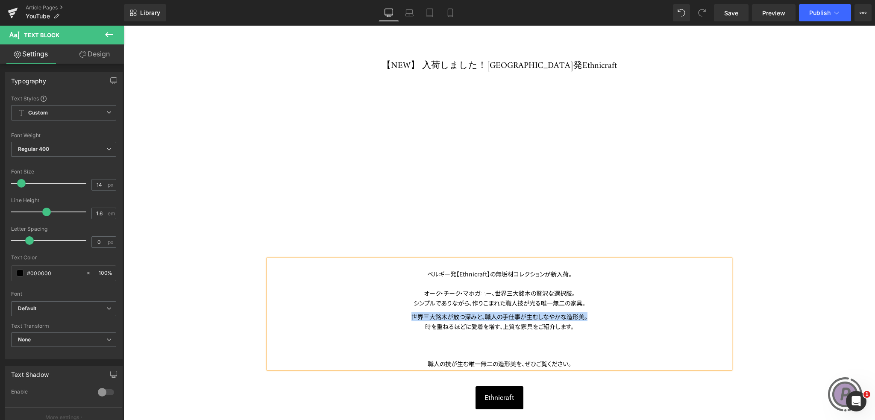
drag, startPoint x: 408, startPoint y: 316, endPoint x: 588, endPoint y: 316, distance: 179.4
click at [588, 316] on p "世界三大銘木が放つ深みと、職人の手仕事が生むしなやかな造形美。 時を重ねるほどに愛着を増す、上質な家具をご紹介します。" at bounding box center [499, 321] width 461 height 19
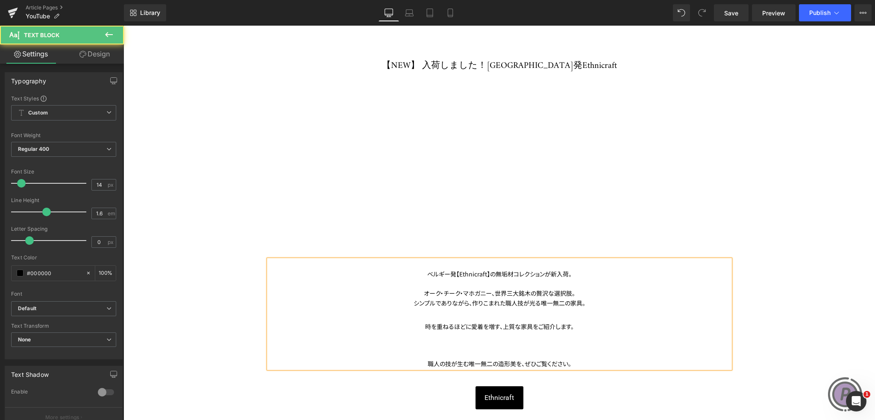
click at [519, 352] on p "職人の技が生む唯一無二の造形美を、ぜひご覧ください。" at bounding box center [499, 358] width 461 height 19
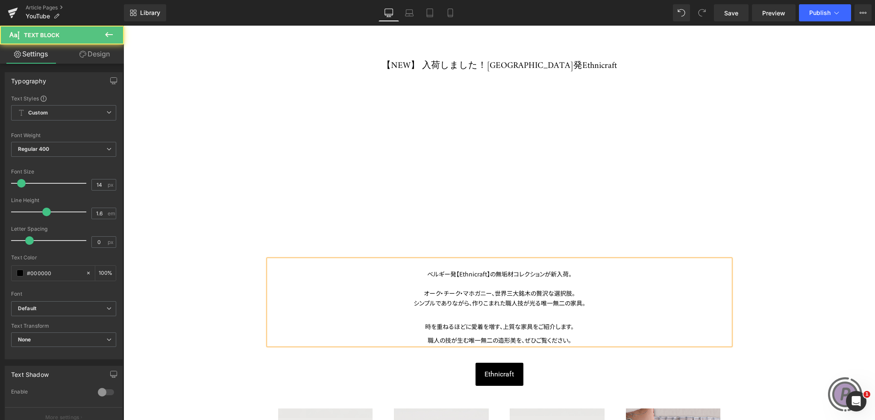
click at [482, 312] on p "時を重ねるほどに愛着を増す、上質な家具をご紹介します。" at bounding box center [499, 321] width 461 height 19
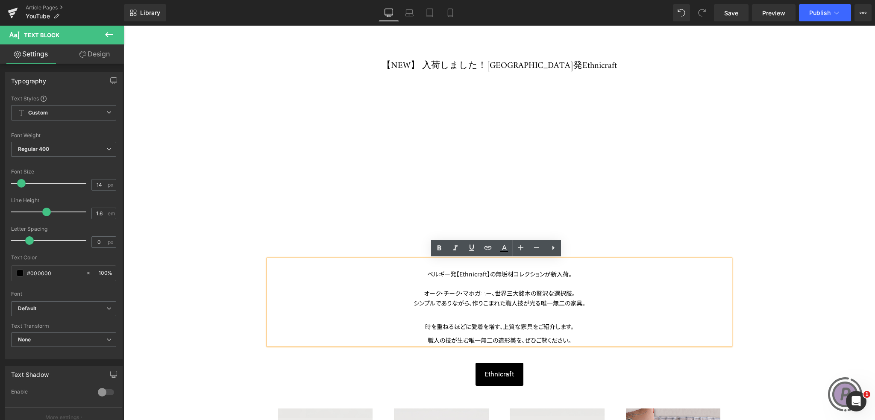
click at [494, 307] on div "シンプルでありながら、作りこまれた職人技が光る唯一無二の家具。" at bounding box center [499, 302] width 461 height 9
click at [504, 312] on p "時を重ねるほどに愛着を増す、上質な家具をご紹介します。" at bounding box center [499, 321] width 461 height 19
drag, startPoint x: 571, startPoint y: 325, endPoint x: 461, endPoint y: 321, distance: 110.3
click at [461, 321] on p "時を重ねるほどに愛着を増す、上質な家具をご紹介します。" at bounding box center [499, 321] width 461 height 19
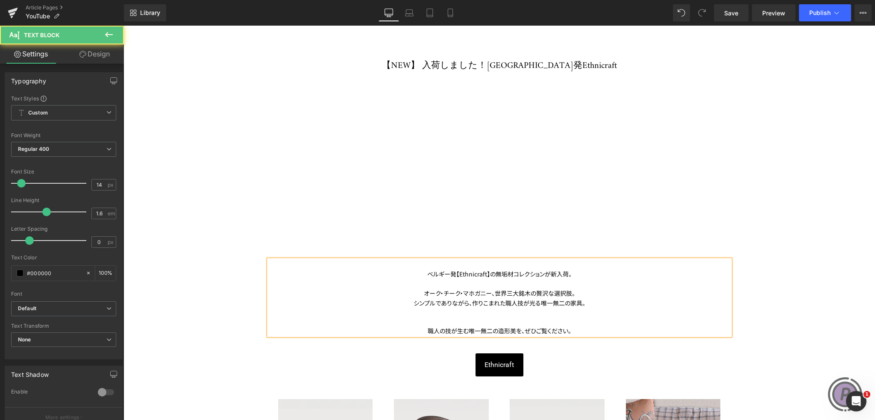
click at [579, 301] on div "シンプルでありながら、作りこまれた職人技が光る唯一無二の家具。" at bounding box center [499, 302] width 461 height 9
drag, startPoint x: 493, startPoint y: 273, endPoint x: 417, endPoint y: 273, distance: 75.6
click at [417, 273] on div "ベルギー発【Ethnicraft】の無垢材コレクションが新入荷。" at bounding box center [499, 273] width 461 height 9
drag, startPoint x: 533, startPoint y: 274, endPoint x: 475, endPoint y: 274, distance: 57.7
click at [476, 273] on div "無垢材コレクションが新入荷。" at bounding box center [499, 273] width 461 height 9
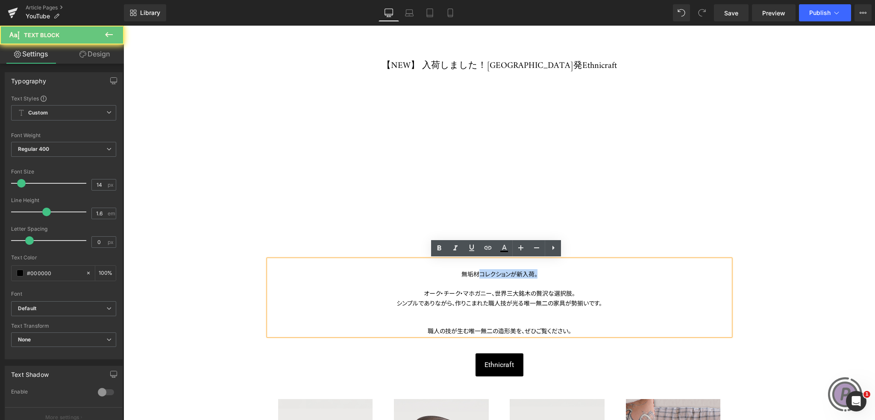
click at [475, 275] on div "無垢材コレクションが新入荷。" at bounding box center [499, 273] width 461 height 9
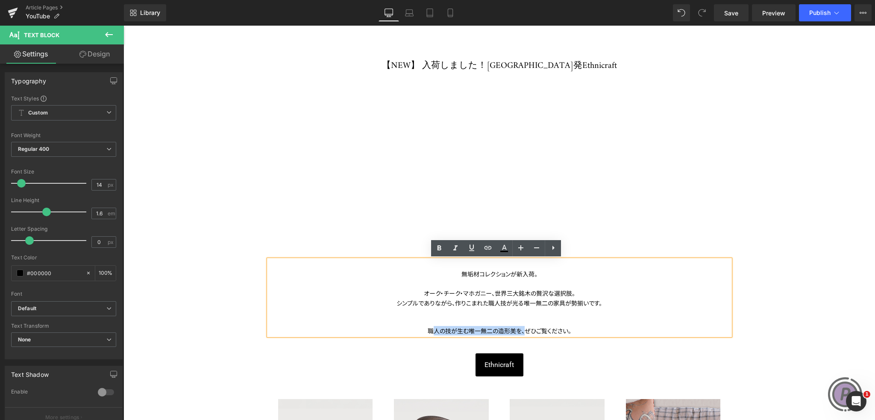
drag, startPoint x: 516, startPoint y: 330, endPoint x: 416, endPoint y: 330, distance: 100.4
click at [416, 330] on p "職人の技が生む唯一無二の造形美を、ぜひご覧ください。" at bounding box center [499, 330] width 461 height 9
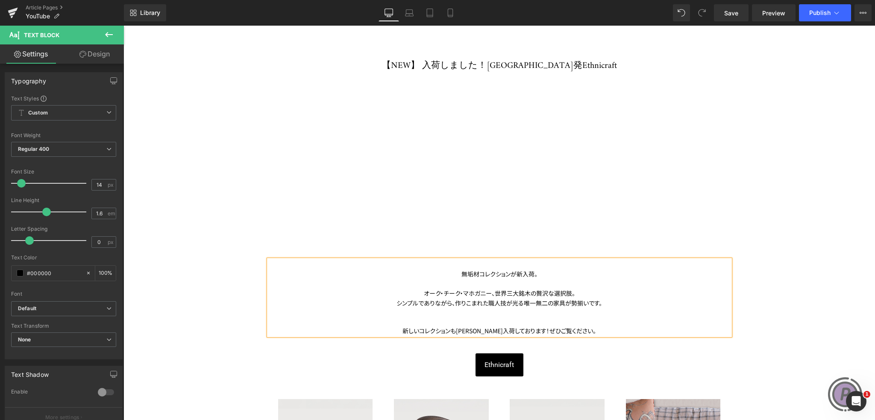
click at [428, 320] on p at bounding box center [499, 316] width 461 height 9
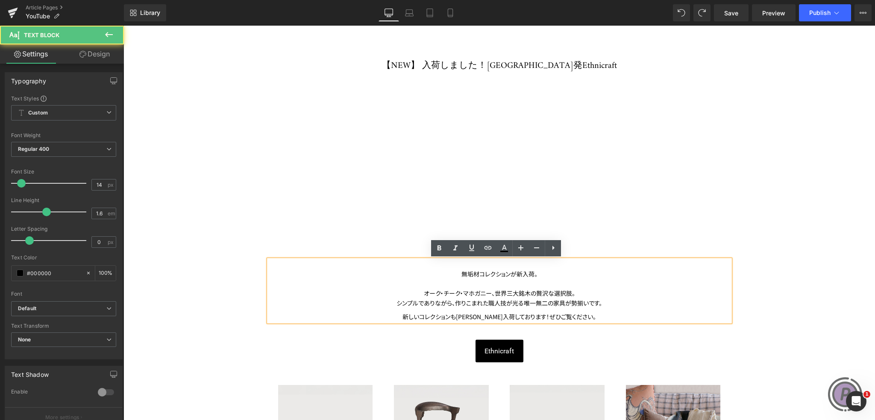
click at [460, 285] on div at bounding box center [499, 283] width 461 height 9
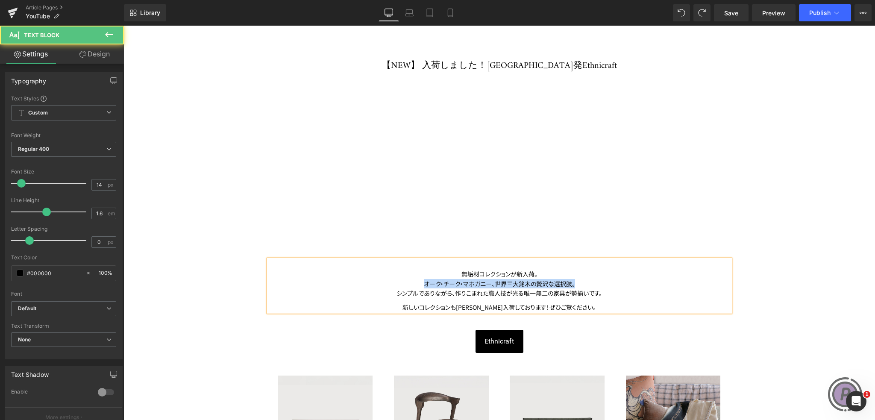
drag, startPoint x: 574, startPoint y: 285, endPoint x: 417, endPoint y: 281, distance: 157.6
click at [417, 281] on div "オーク・チーク・マホガニー、世界三大銘木の贅沢な選択肢。" at bounding box center [499, 283] width 461 height 9
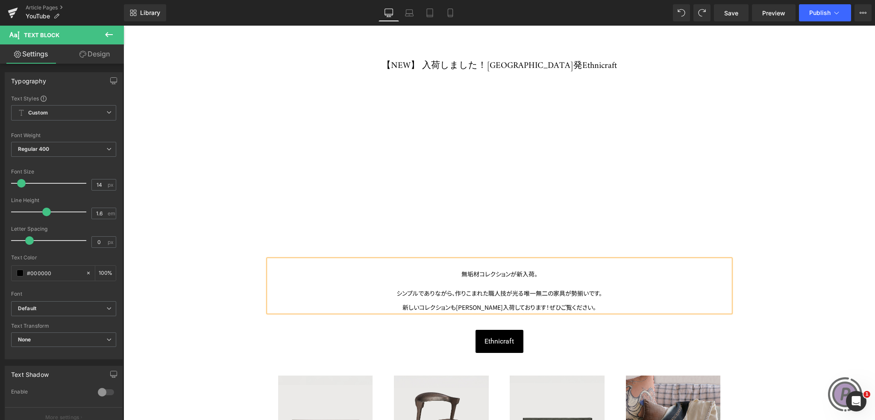
click at [551, 272] on div "無垢材コレクションが新入荷。" at bounding box center [499, 273] width 461 height 9
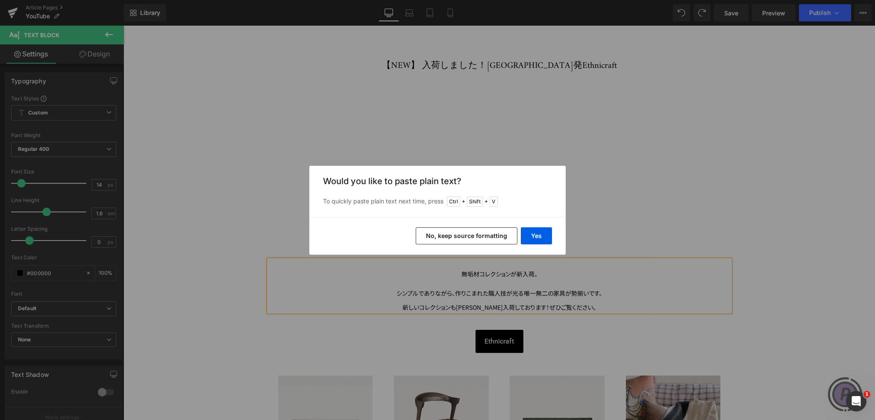
click at [494, 242] on button "No, keep source formatting" at bounding box center [467, 235] width 102 height 17
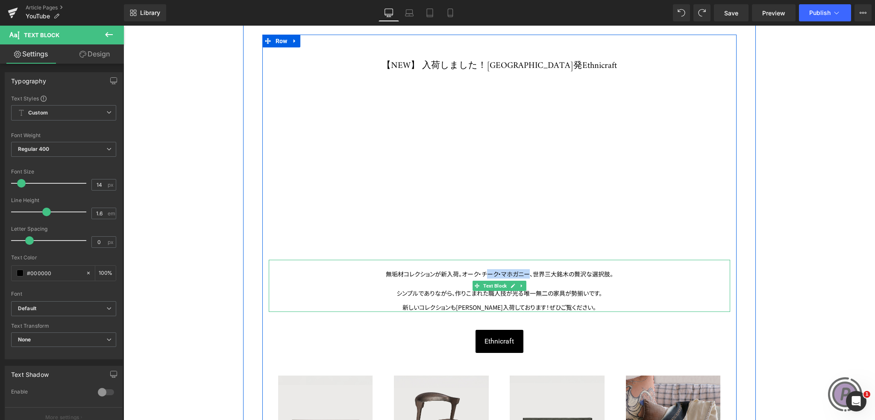
drag, startPoint x: 526, startPoint y: 275, endPoint x: 465, endPoint y: 273, distance: 61.5
click at [481, 274] on span "オーク・チーク・マホガニー、世界三大銘木の贅沢な選択肢。" at bounding box center [537, 274] width 151 height 9
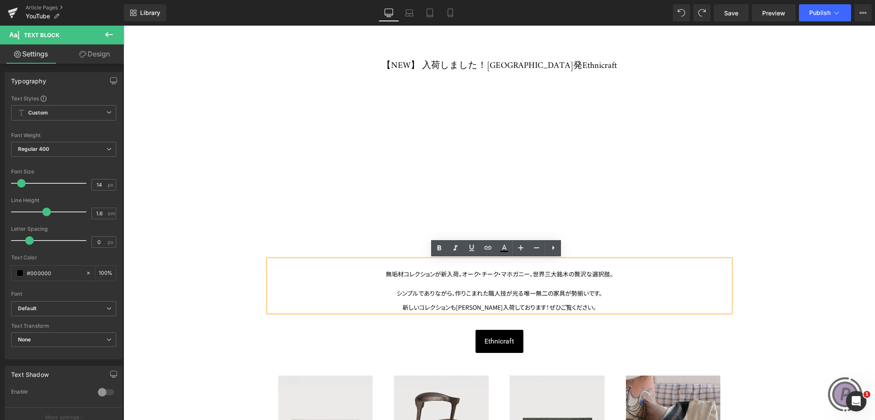
click at [465, 273] on span "オーク・チーク・マホガニー、世界三大銘木の贅沢な選択肢。" at bounding box center [537, 274] width 151 height 9
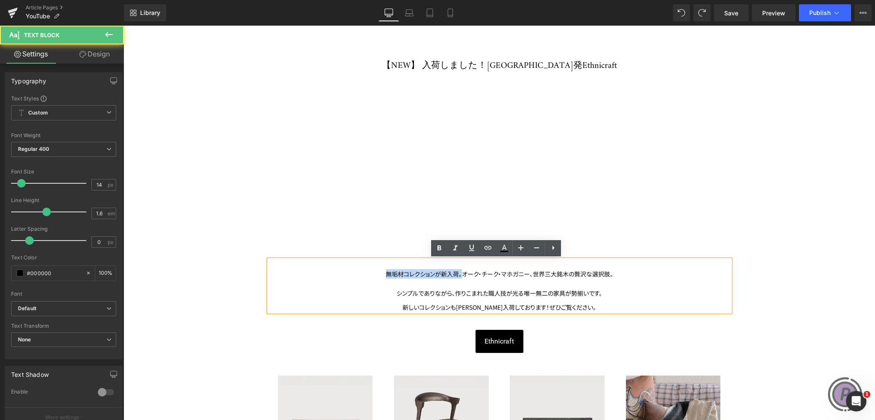
drag, startPoint x: 459, startPoint y: 273, endPoint x: 366, endPoint y: 270, distance: 93.1
click at [366, 270] on div "無垢材コレクションが新入荷。 [PERSON_NAME]、世界三大銘木の贅沢な選択肢。" at bounding box center [499, 273] width 461 height 9
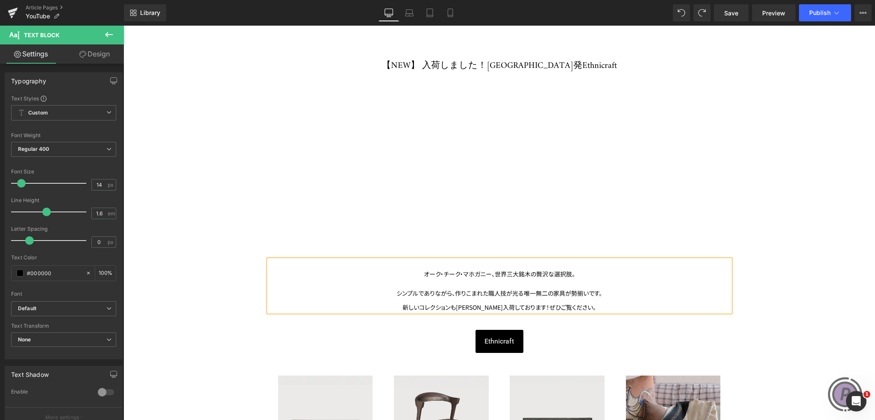
drag, startPoint x: 598, startPoint y: 293, endPoint x: 383, endPoint y: 291, distance: 215.3
click at [383, 291] on div "シンプルでありながら、作りこまれた職人技が光る唯一無二の家具が勢揃いです。" at bounding box center [499, 292] width 461 height 9
click at [434, 281] on div at bounding box center [499, 283] width 461 height 9
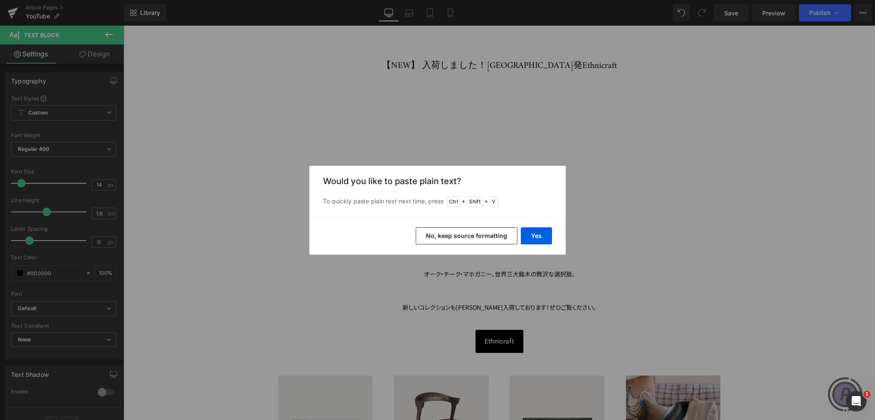
click at [479, 233] on button "No, keep source formatting" at bounding box center [467, 235] width 102 height 17
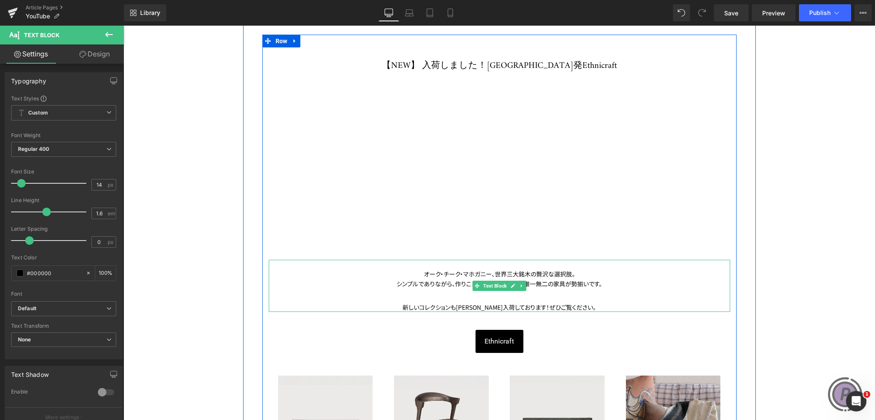
click at [554, 292] on div at bounding box center [499, 292] width 461 height 9
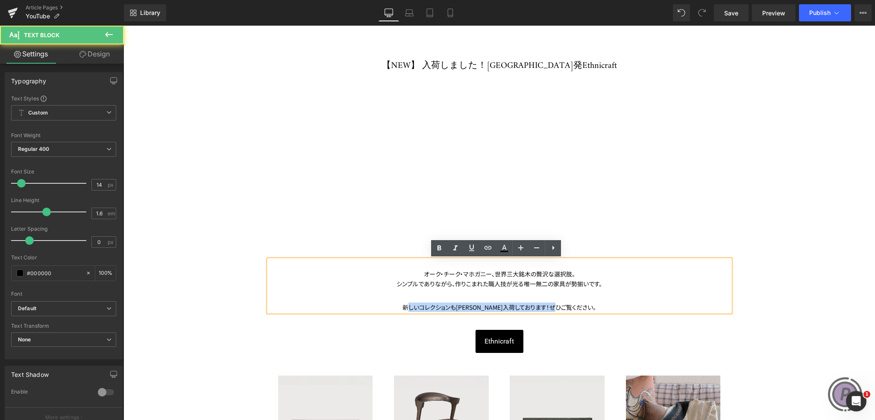
drag, startPoint x: 574, startPoint y: 308, endPoint x: 407, endPoint y: 306, distance: 167.0
click at [407, 306] on p "新しいコレクションも[PERSON_NAME]入荷しております！ぜひご覧ください。" at bounding box center [499, 306] width 461 height 9
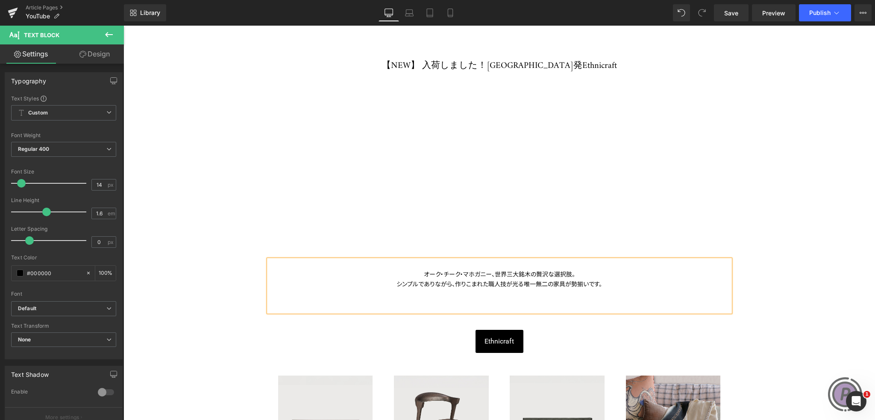
click at [490, 290] on div at bounding box center [499, 292] width 461 height 9
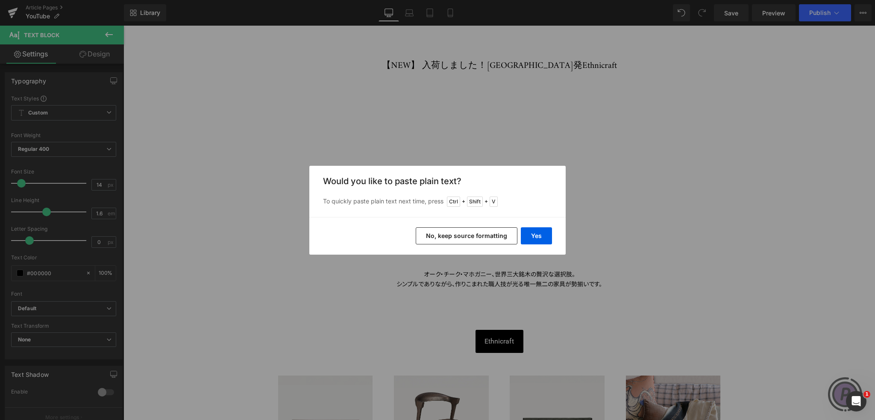
click at [495, 234] on button "No, keep source formatting" at bounding box center [467, 235] width 102 height 17
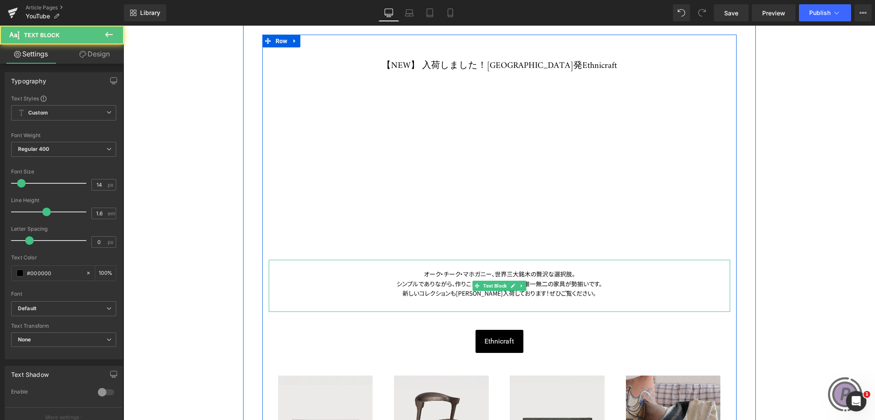
click at [533, 308] on p at bounding box center [499, 306] width 461 height 9
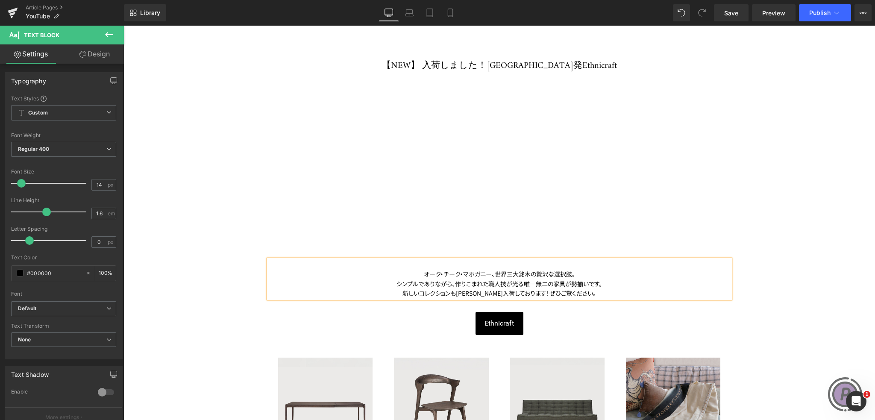
click at [714, 222] on div "【NEW】 入荷しました！ベルギー発Ethnicraft Heading Youtube Row オーク・チーク・マホガニー、世界三大銘木の贅沢な選択肢。 シ…" at bounding box center [499, 298] width 474 height 503
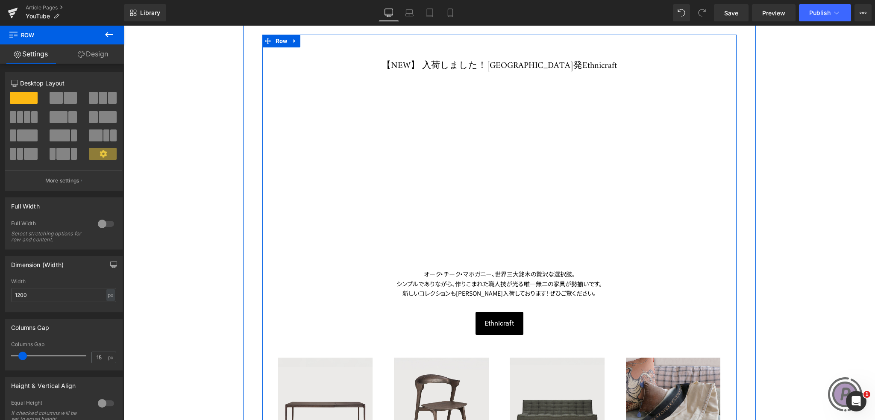
click at [578, 293] on div "新しいコレクションも[PERSON_NAME]入荷しております！ぜひご覧ください。" at bounding box center [499, 292] width 461 height 9
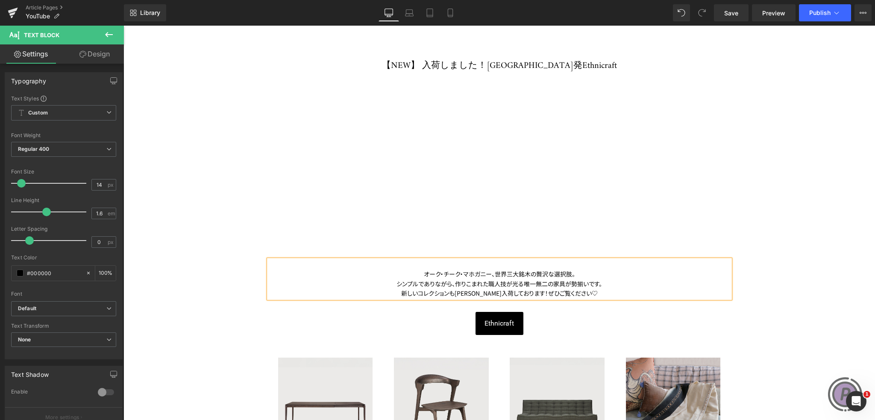
click at [612, 281] on div "シンプルでありながら、作りこまれた職人技が光る唯一無二の家具が勢揃いです。" at bounding box center [499, 283] width 461 height 9
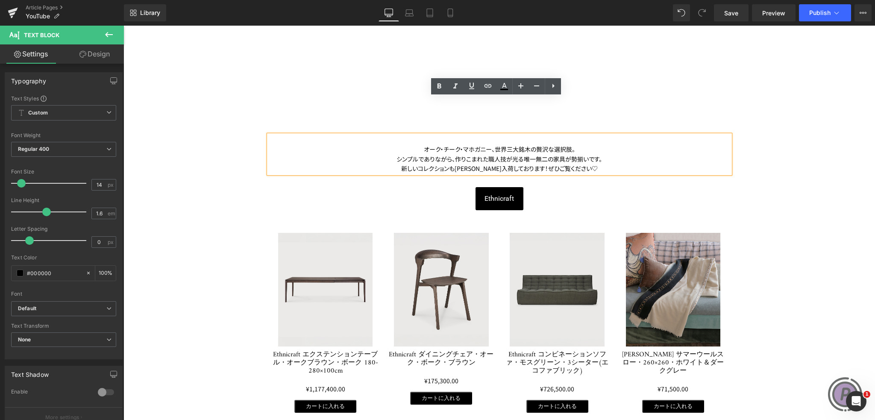
scroll to position [342, 0]
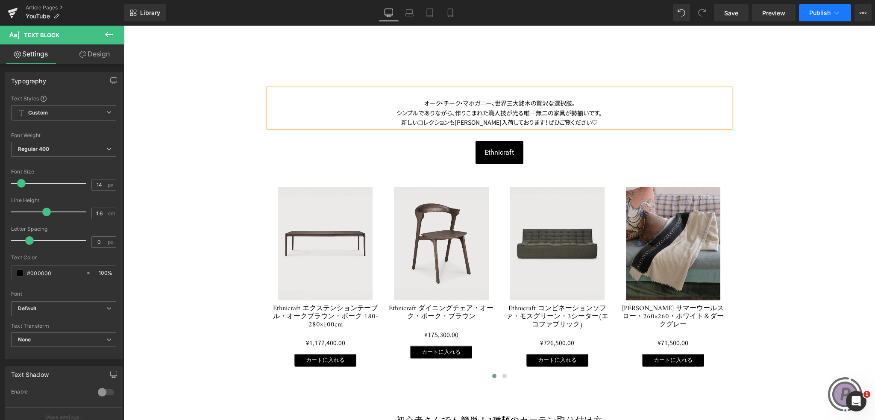
click at [817, 16] on span "Publish" at bounding box center [819, 12] width 21 height 7
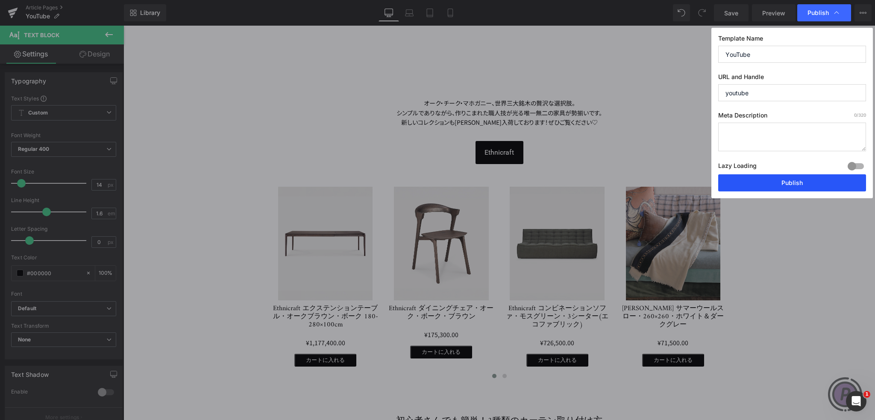
drag, startPoint x: 779, startPoint y: 181, endPoint x: 629, endPoint y: 155, distance: 152.9
click at [779, 181] on button "Publish" at bounding box center [792, 182] width 148 height 17
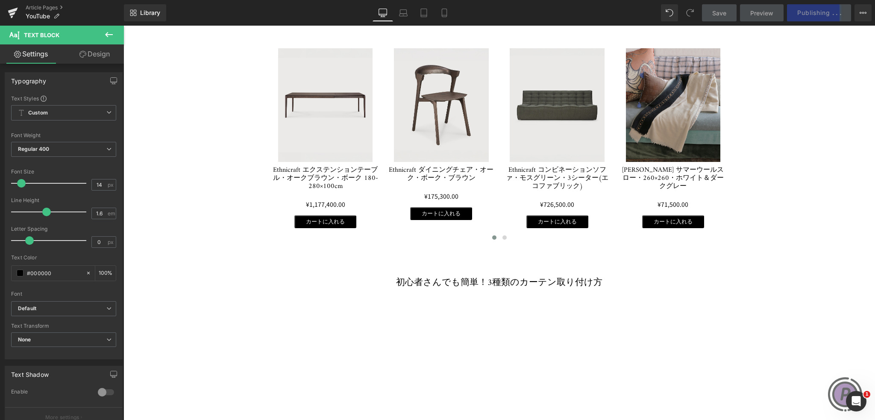
scroll to position [384, 0]
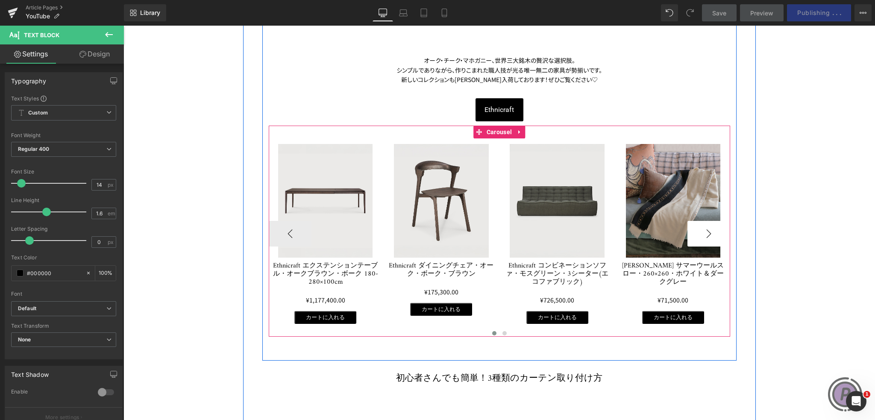
click at [721, 235] on button "›" at bounding box center [708, 234] width 43 height 26
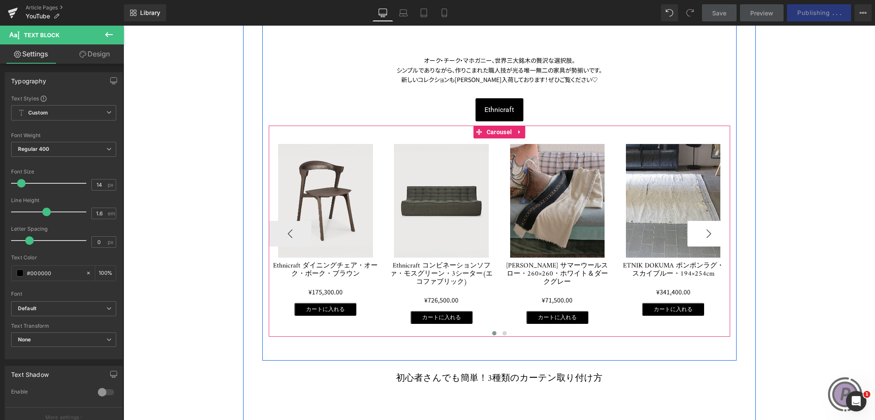
click at [718, 237] on button "›" at bounding box center [708, 234] width 43 height 26
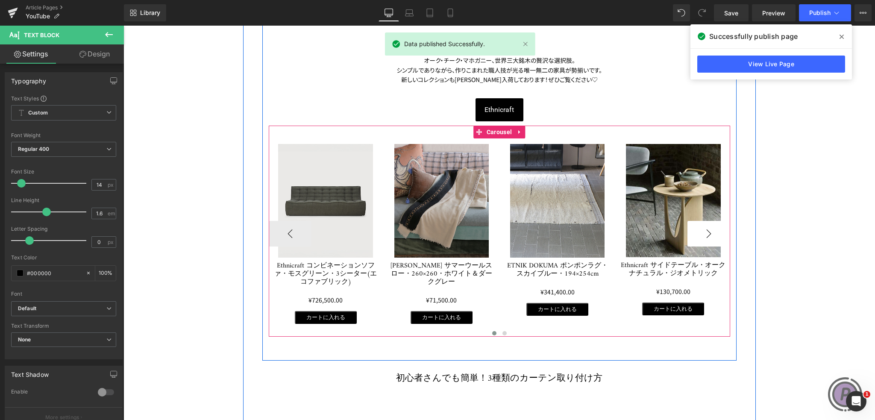
click at [718, 237] on button "›" at bounding box center [708, 234] width 43 height 26
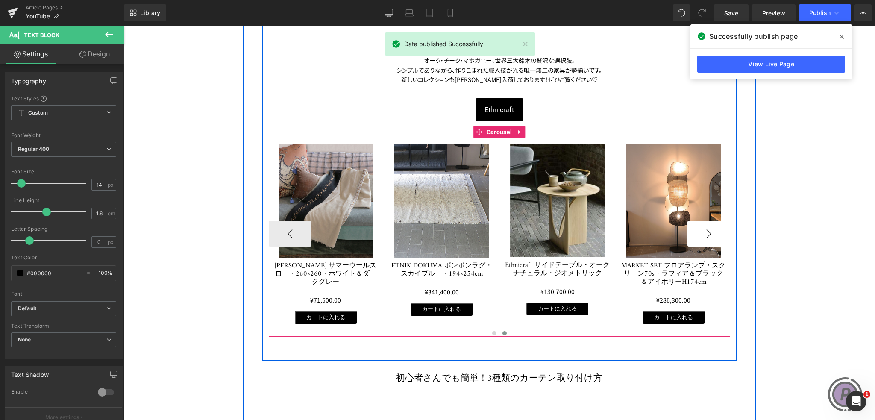
click at [718, 237] on button "›" at bounding box center [708, 234] width 43 height 26
click at [285, 233] on button "‹" at bounding box center [290, 234] width 43 height 26
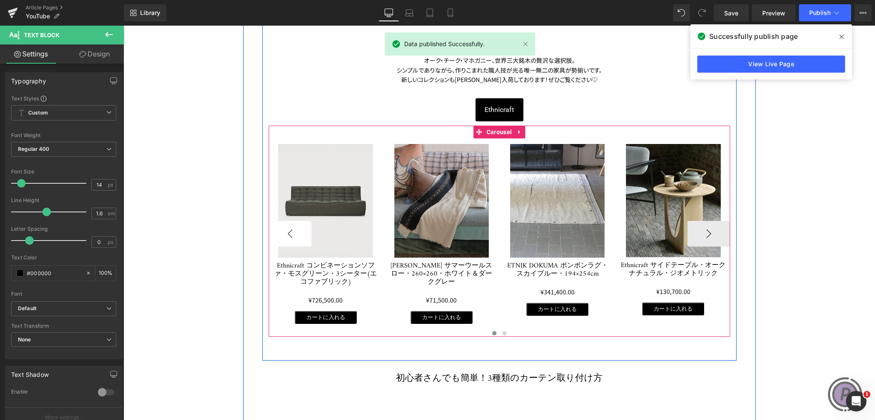
click at [285, 233] on button "‹" at bounding box center [290, 234] width 43 height 26
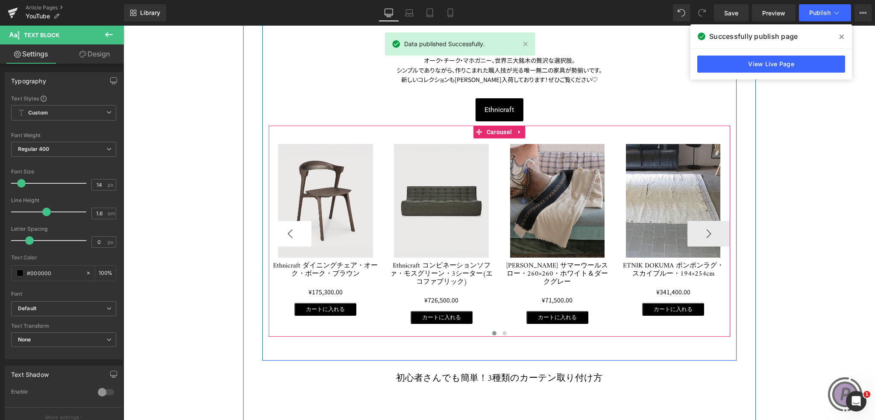
click at [285, 233] on button "‹" at bounding box center [290, 234] width 43 height 26
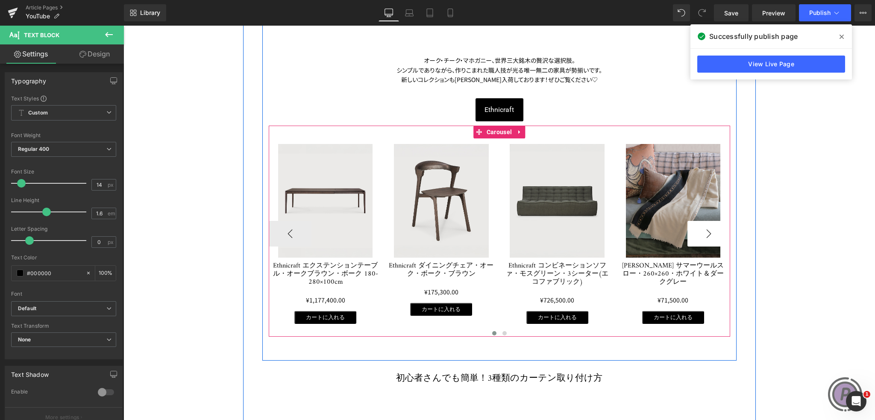
click at [709, 234] on button "›" at bounding box center [708, 234] width 43 height 26
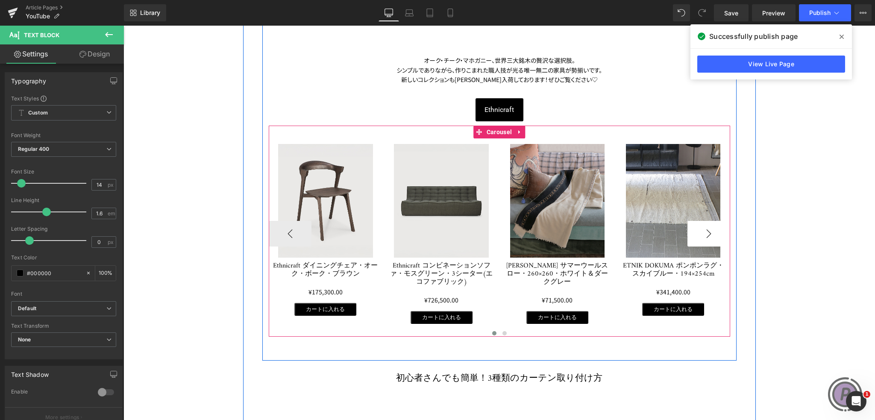
click at [709, 234] on button "›" at bounding box center [708, 234] width 43 height 26
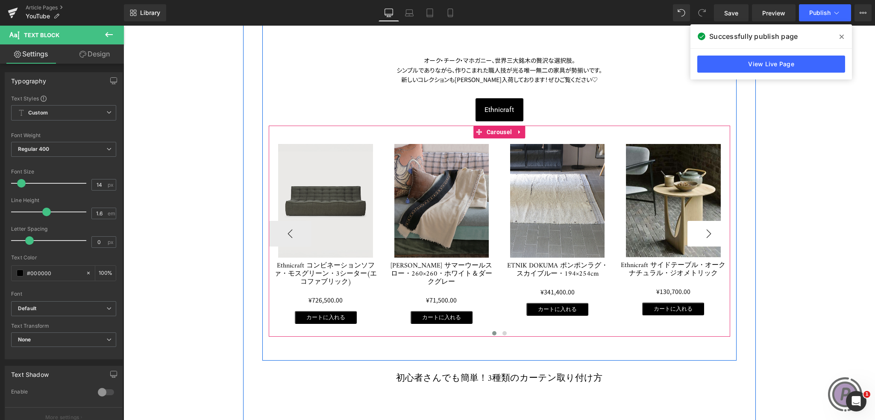
click at [709, 234] on button "›" at bounding box center [708, 234] width 43 height 26
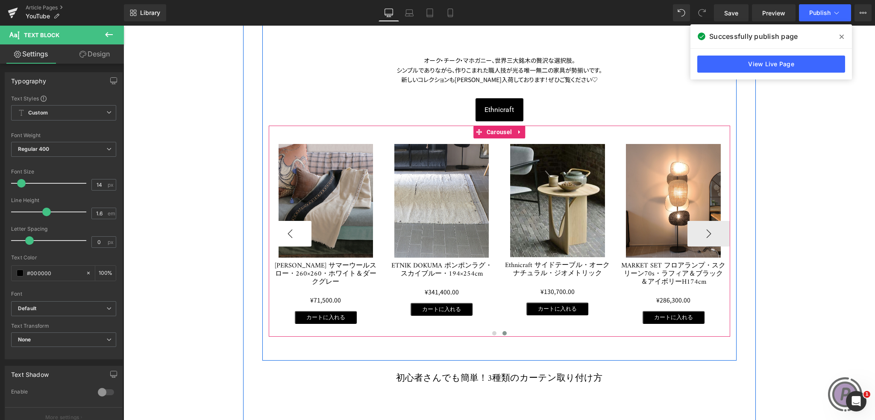
click at [289, 230] on button "‹" at bounding box center [290, 234] width 43 height 26
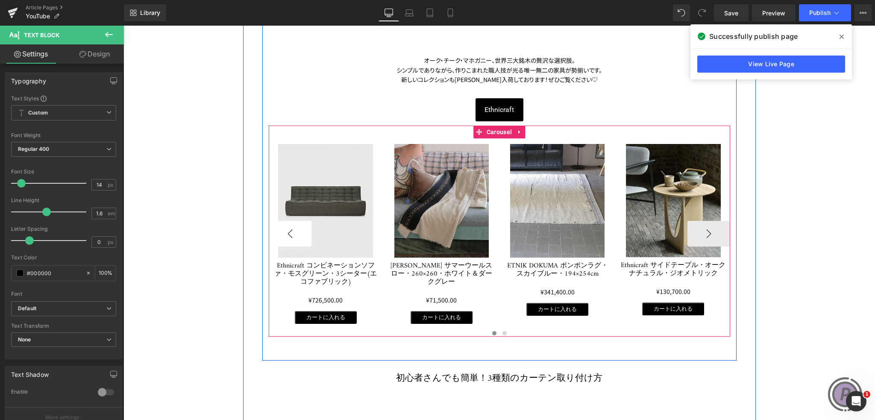
click at [289, 230] on button "‹" at bounding box center [290, 234] width 43 height 26
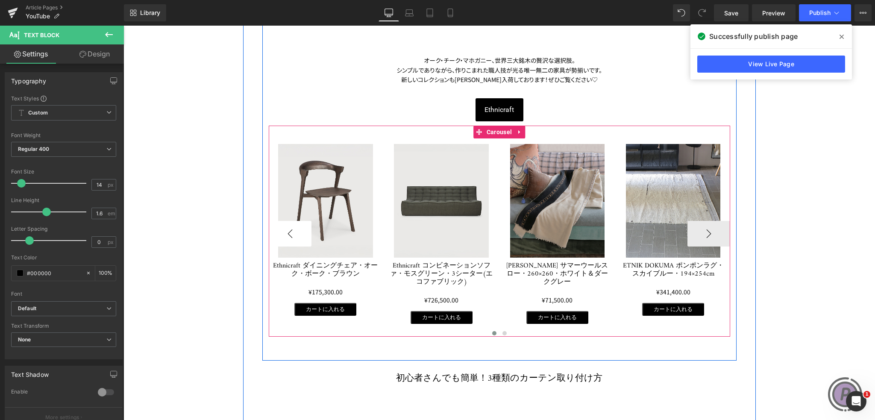
click at [289, 230] on button "‹" at bounding box center [290, 234] width 43 height 26
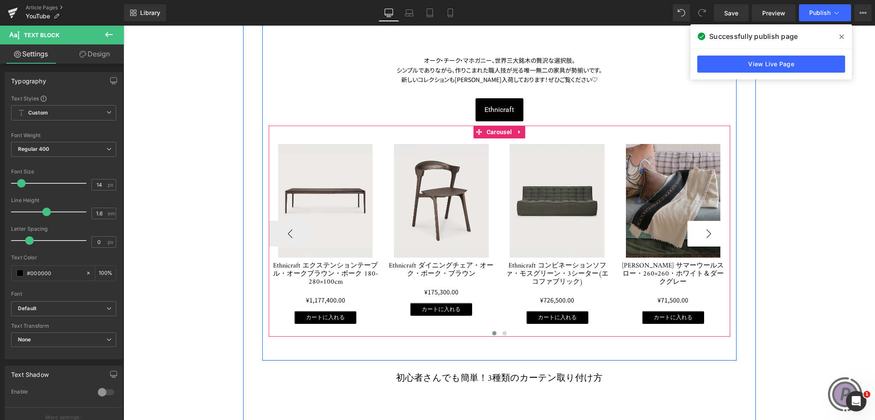
click at [696, 226] on button "›" at bounding box center [708, 234] width 43 height 26
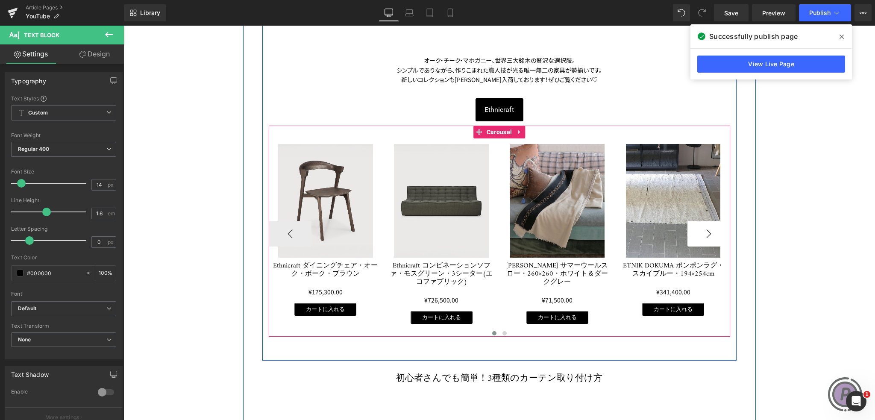
click at [697, 226] on button "›" at bounding box center [708, 234] width 43 height 26
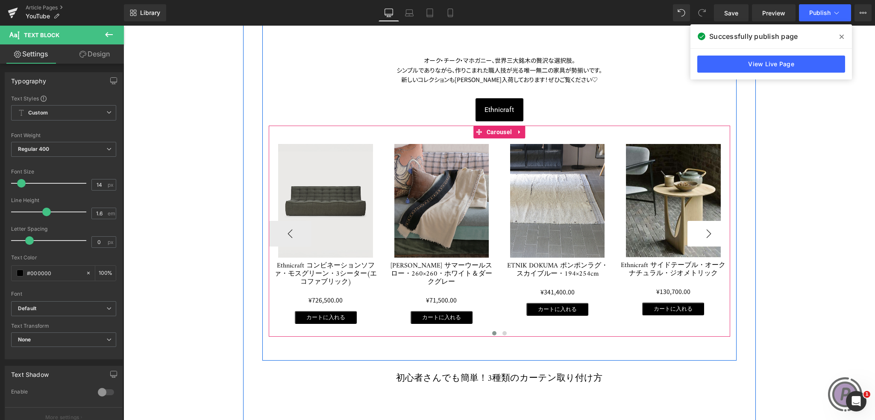
click at [697, 226] on button "›" at bounding box center [708, 234] width 43 height 26
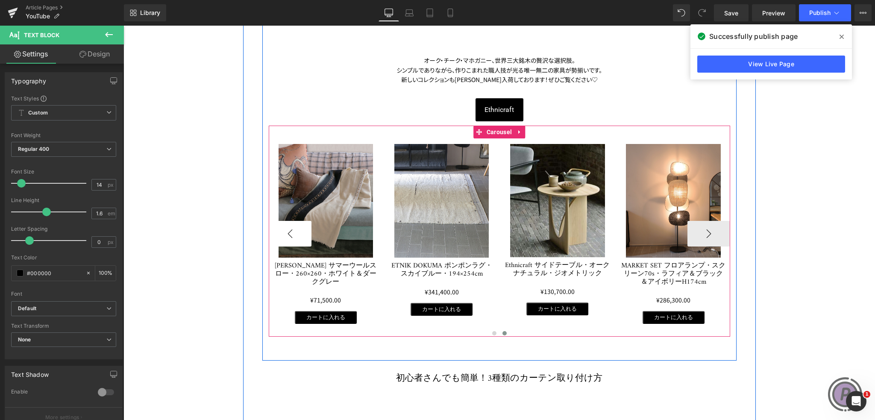
click at [286, 230] on button "‹" at bounding box center [290, 234] width 43 height 26
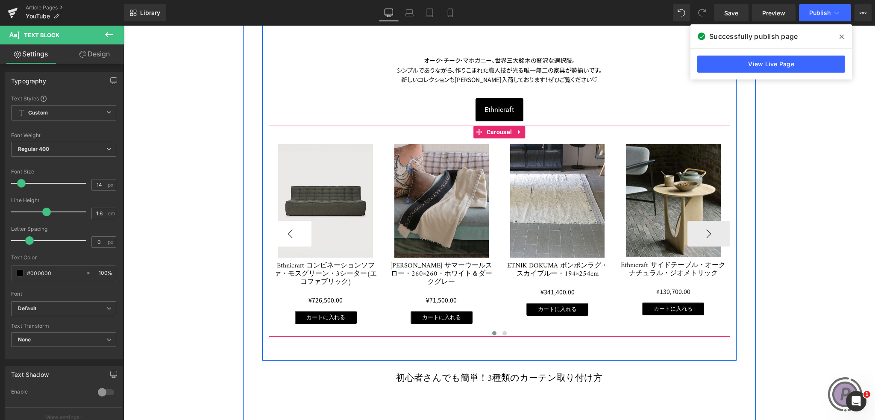
click at [286, 230] on button "‹" at bounding box center [290, 234] width 43 height 26
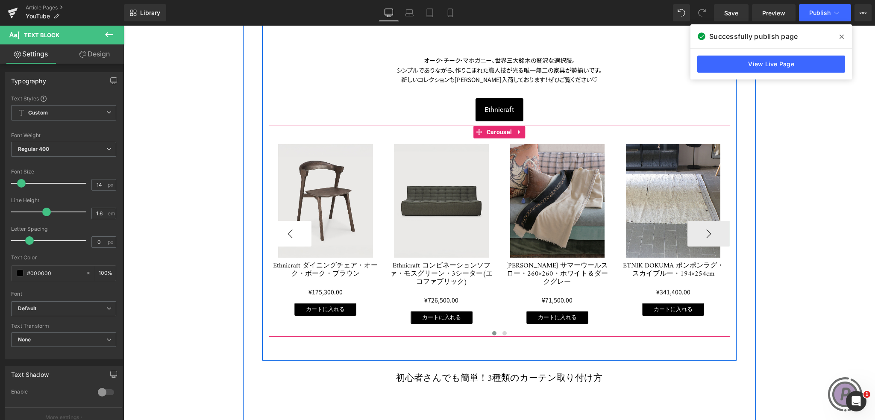
click at [286, 230] on button "‹" at bounding box center [290, 234] width 43 height 26
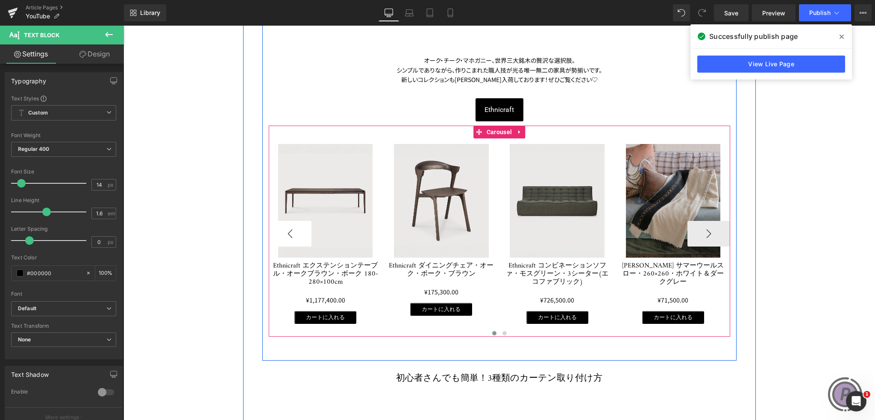
click at [286, 230] on button "‹" at bounding box center [290, 234] width 43 height 26
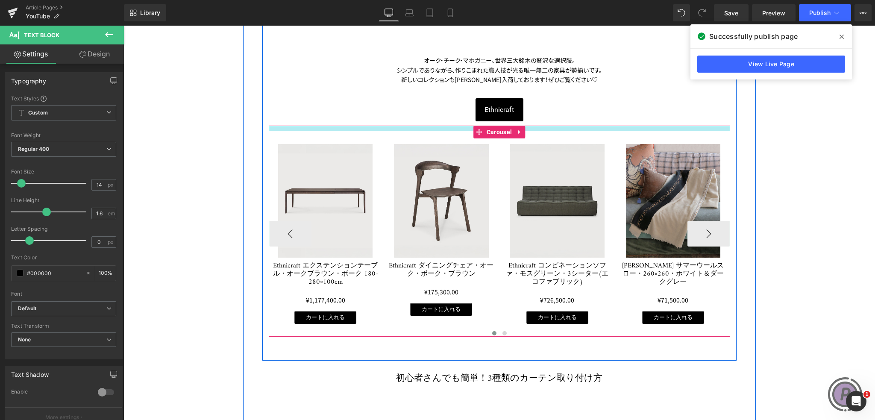
click at [598, 129] on div at bounding box center [499, 129] width 461 height 6
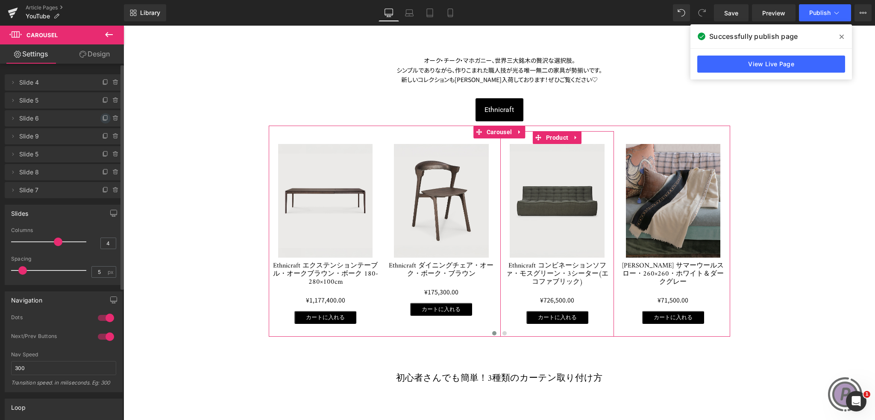
click at [104, 117] on icon at bounding box center [105, 117] width 3 height 4
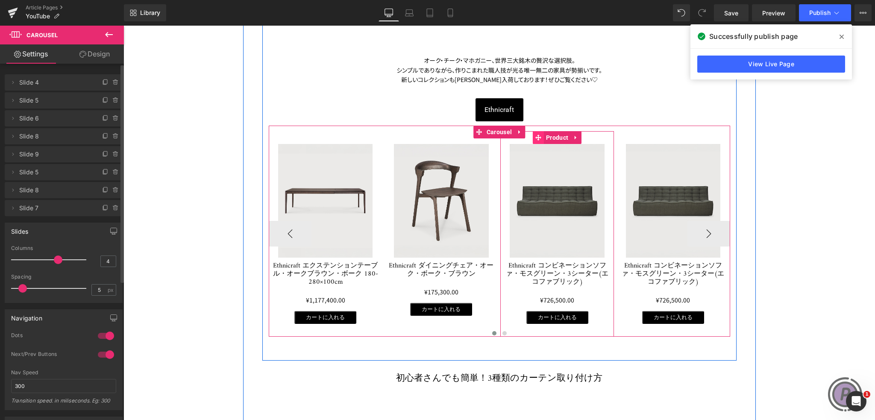
click at [536, 136] on icon at bounding box center [538, 137] width 6 height 6
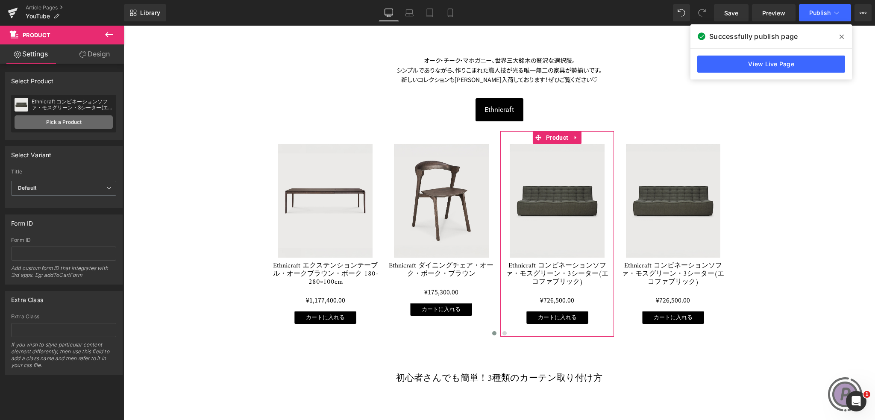
click at [38, 119] on link "Pick a Product" at bounding box center [64, 122] width 98 height 14
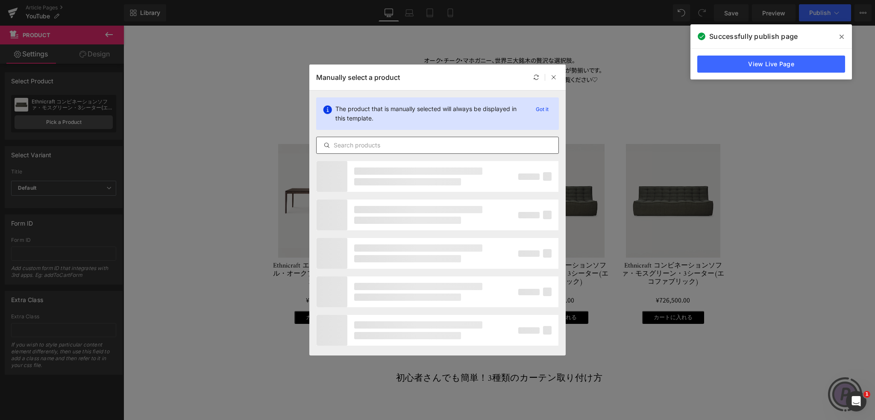
click at [374, 143] on input "text" at bounding box center [437, 145] width 242 height 10
paste input "Ethnicraft ローラーマックス・サイドテーブル"
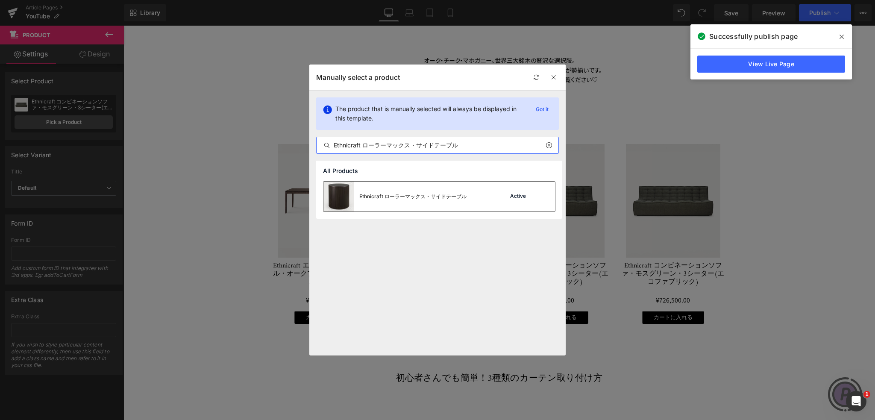
type input "Ethnicraft ローラーマックス・サイドテーブル"
click at [409, 198] on div "Ethnicraft ローラーマックス・サイドテーブル" at bounding box center [412, 197] width 107 height 8
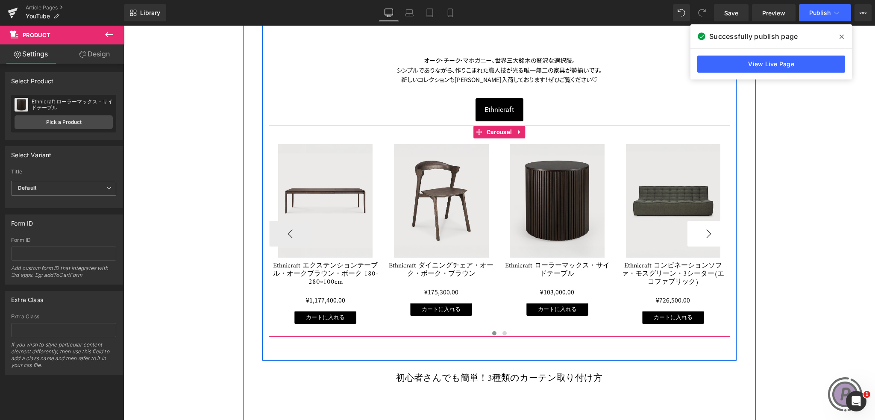
click at [706, 234] on button "›" at bounding box center [708, 234] width 43 height 26
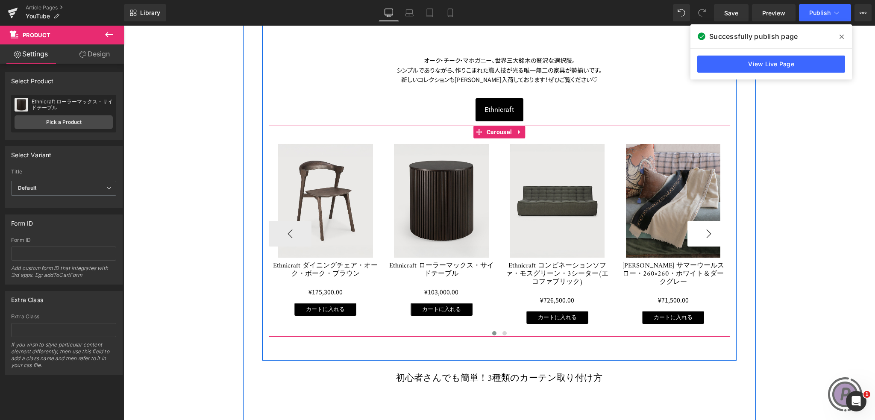
click at [706, 234] on button "›" at bounding box center [708, 234] width 43 height 26
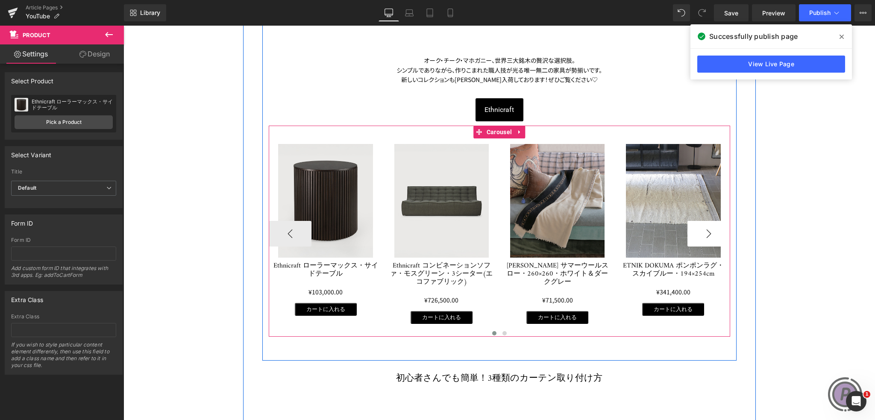
click at [706, 234] on button "›" at bounding box center [708, 234] width 43 height 26
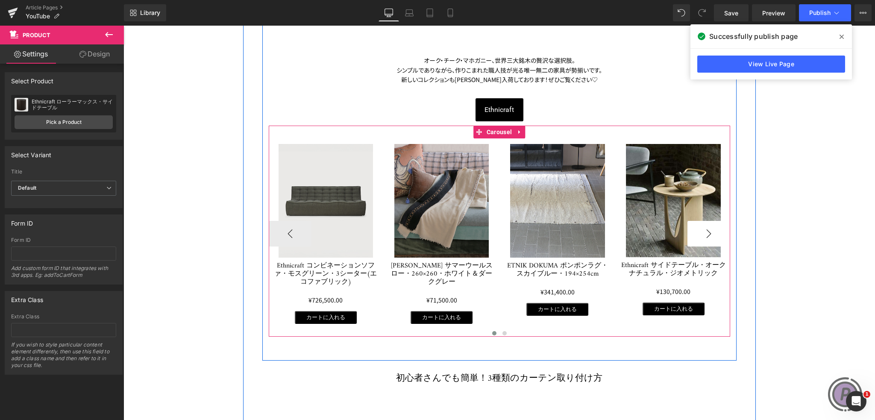
click at [710, 234] on button "›" at bounding box center [708, 234] width 43 height 26
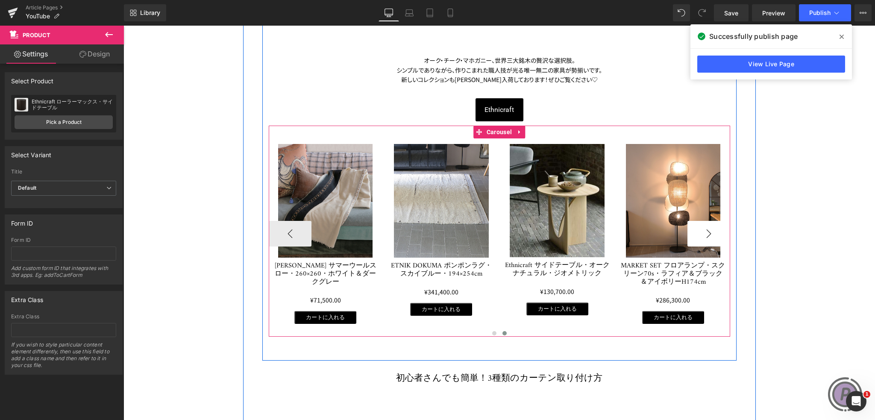
click at [709, 234] on button "›" at bounding box center [708, 234] width 43 height 26
click at [280, 232] on button "‹" at bounding box center [290, 234] width 43 height 26
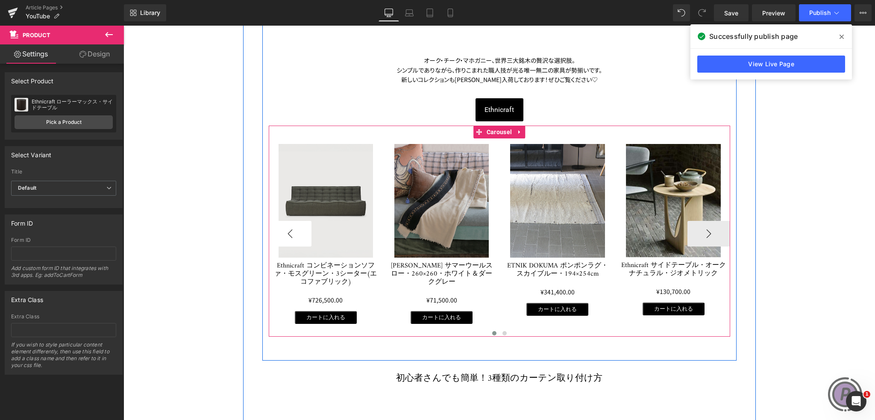
click at [280, 232] on button "‹" at bounding box center [290, 234] width 43 height 26
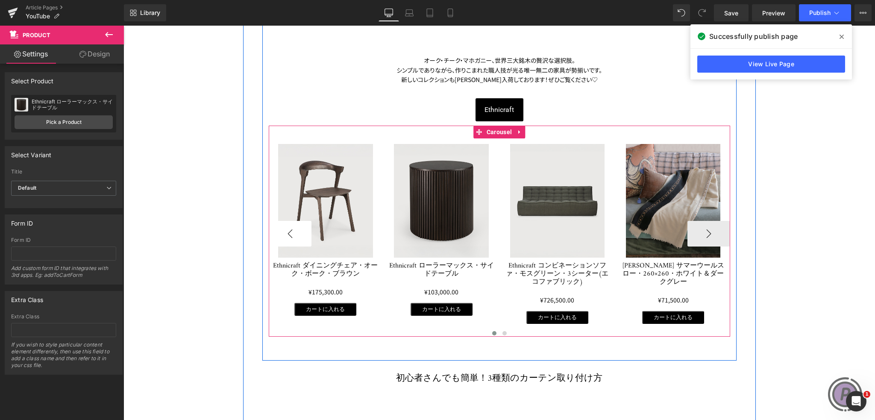
click at [280, 232] on button "‹" at bounding box center [290, 234] width 43 height 26
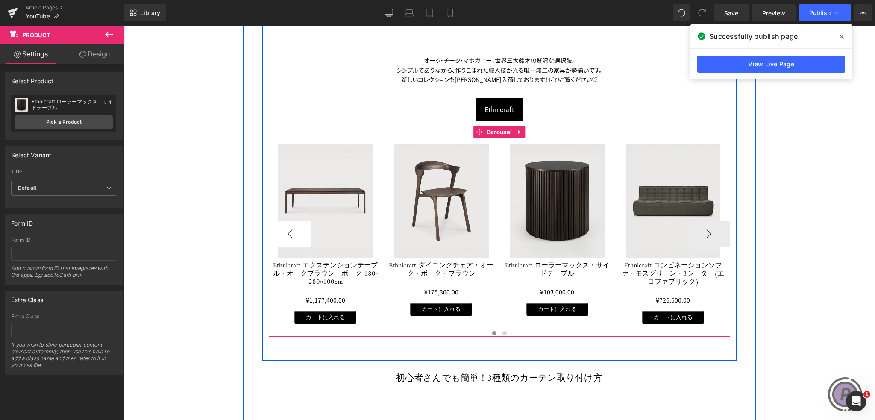
click at [279, 233] on button "‹" at bounding box center [290, 234] width 43 height 26
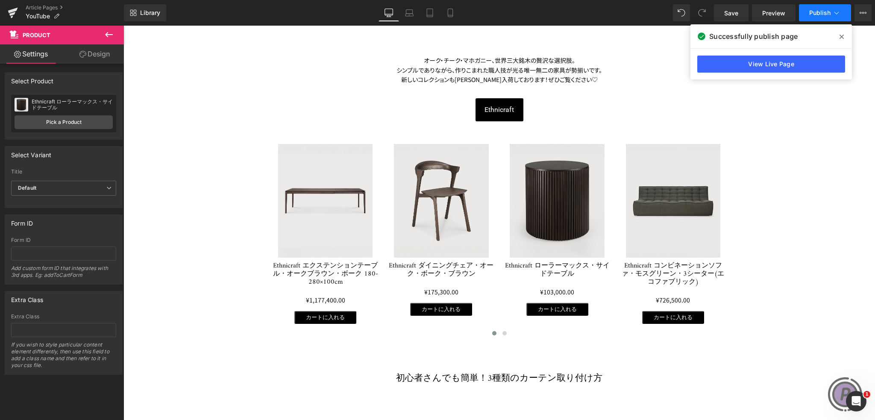
click at [814, 12] on span "Publish" at bounding box center [819, 12] width 21 height 7
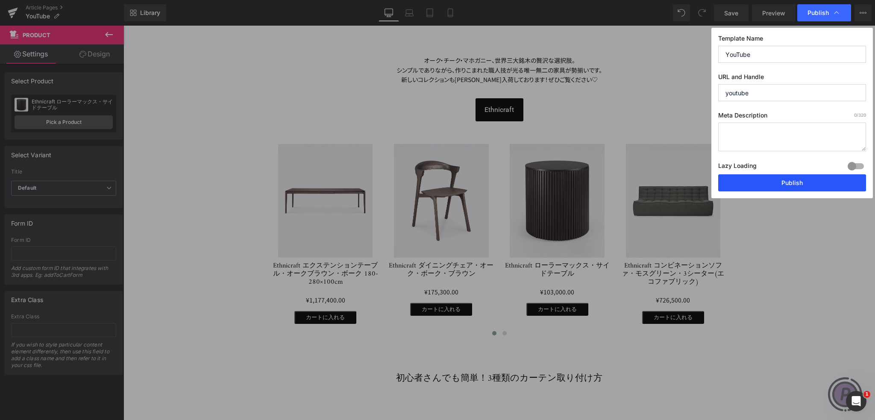
drag, startPoint x: 791, startPoint y: 181, endPoint x: 664, endPoint y: 87, distance: 158.1
click at [791, 181] on button "Publish" at bounding box center [792, 182] width 148 height 17
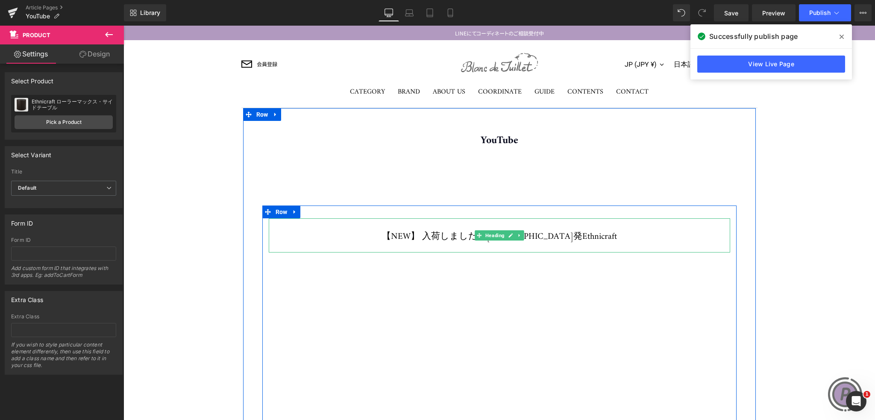
click at [456, 237] on h1 "【NEW】 入荷しました！[GEOGRAPHIC_DATA]発Ethnicraft" at bounding box center [499, 237] width 461 height 12
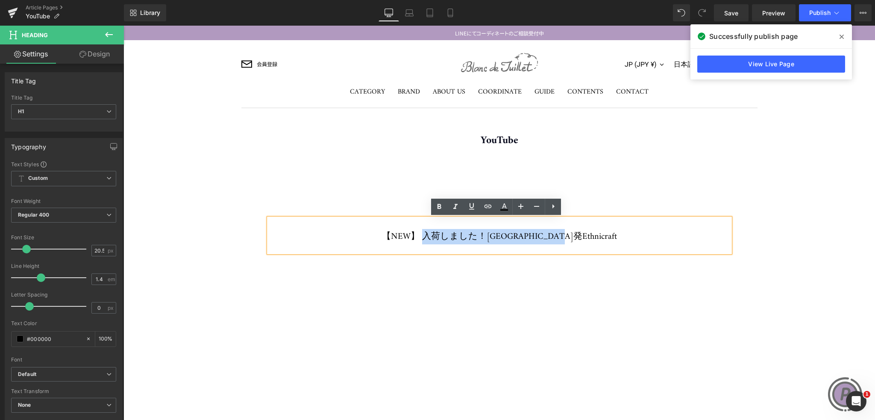
drag, startPoint x: 449, startPoint y: 233, endPoint x: 589, endPoint y: 237, distance: 140.1
click at [587, 239] on h1 "【NEW】 入荷しました！[GEOGRAPHIC_DATA]発Ethnicraft" at bounding box center [499, 237] width 461 height 12
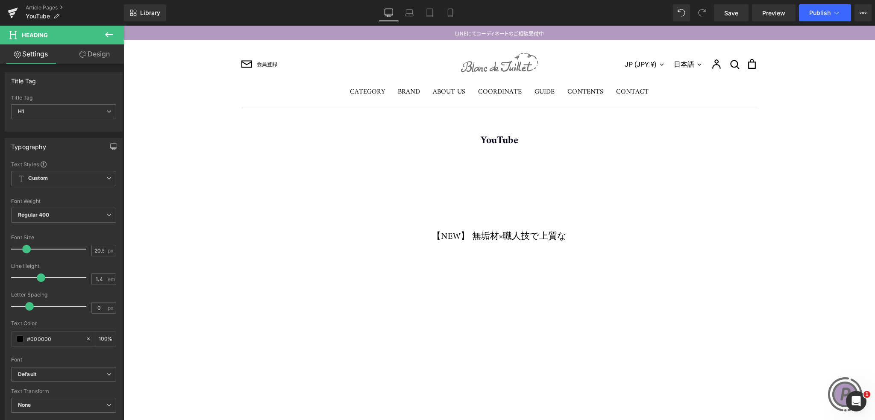
click at [103, 34] on button at bounding box center [109, 35] width 30 height 19
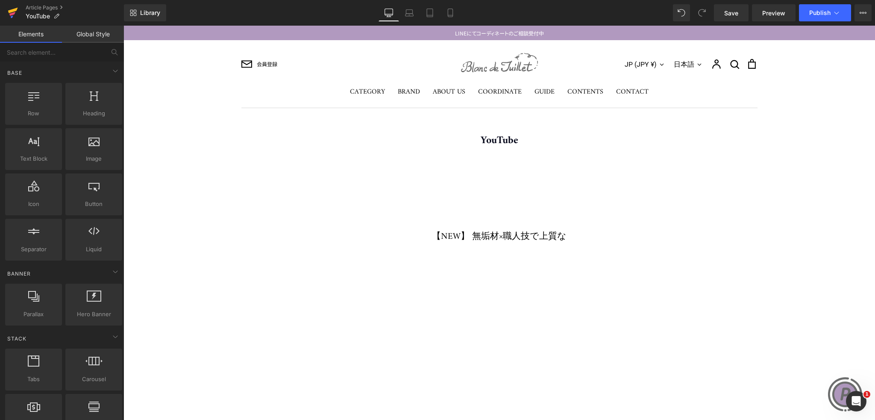
click at [11, 9] on icon at bounding box center [13, 12] width 10 height 21
